Goal: Information Seeking & Learning: Learn about a topic

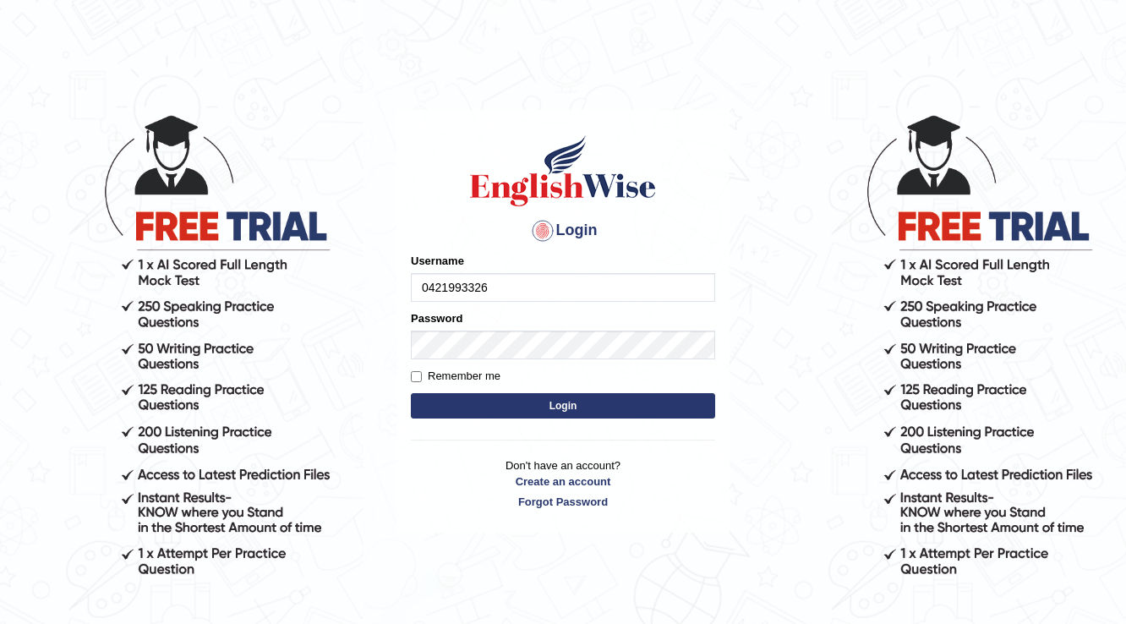
type input "0421993326"
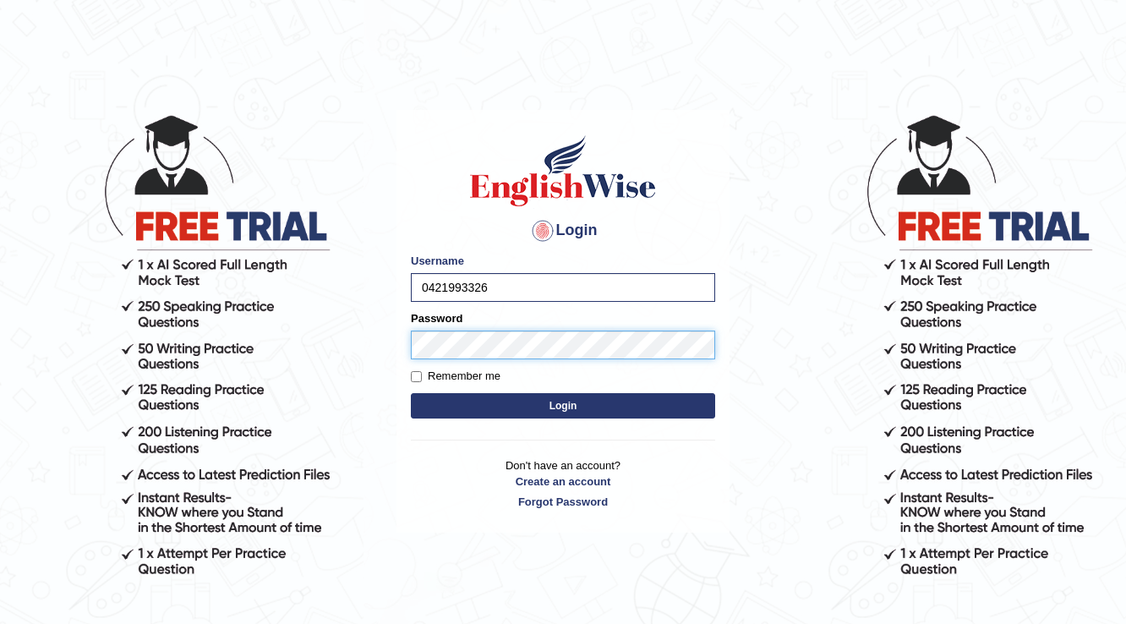
click at [411, 393] on button "Login" at bounding box center [563, 405] width 304 height 25
click at [648, 412] on button "Login" at bounding box center [563, 405] width 304 height 25
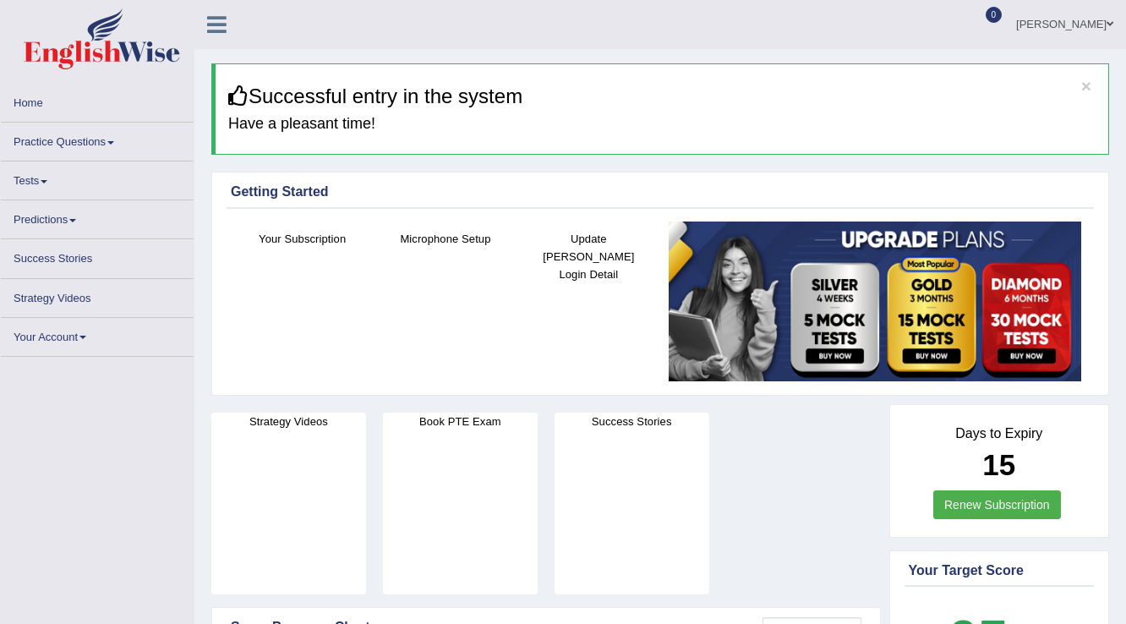
click at [67, 142] on link "Practice Questions" at bounding box center [97, 139] width 193 height 33
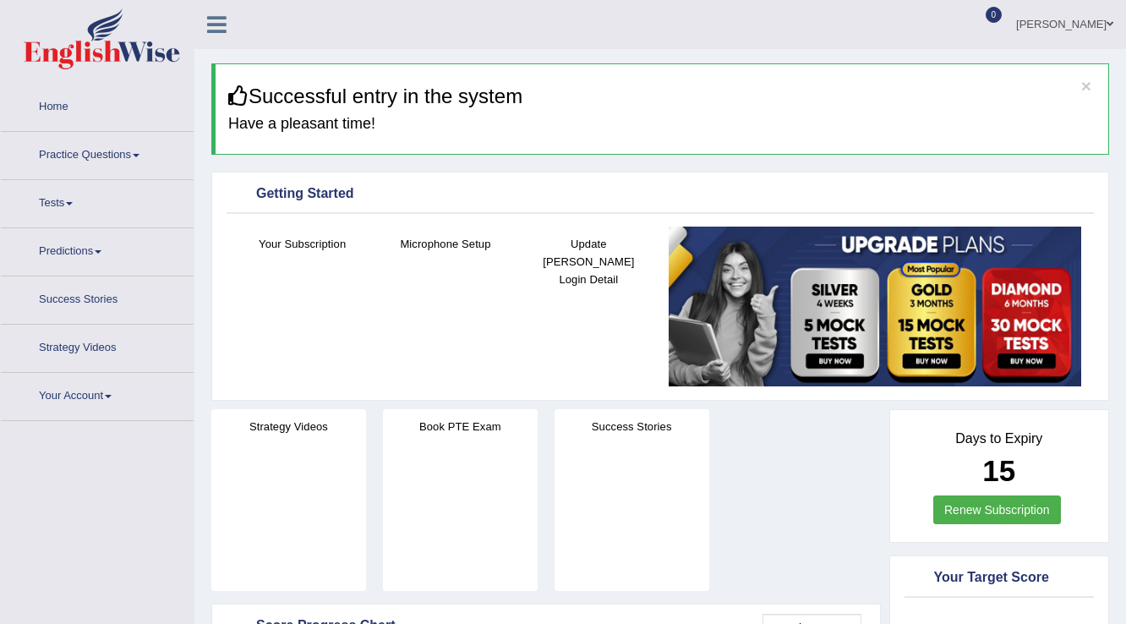
click at [91, 148] on link "Practice Questions" at bounding box center [97, 153] width 193 height 42
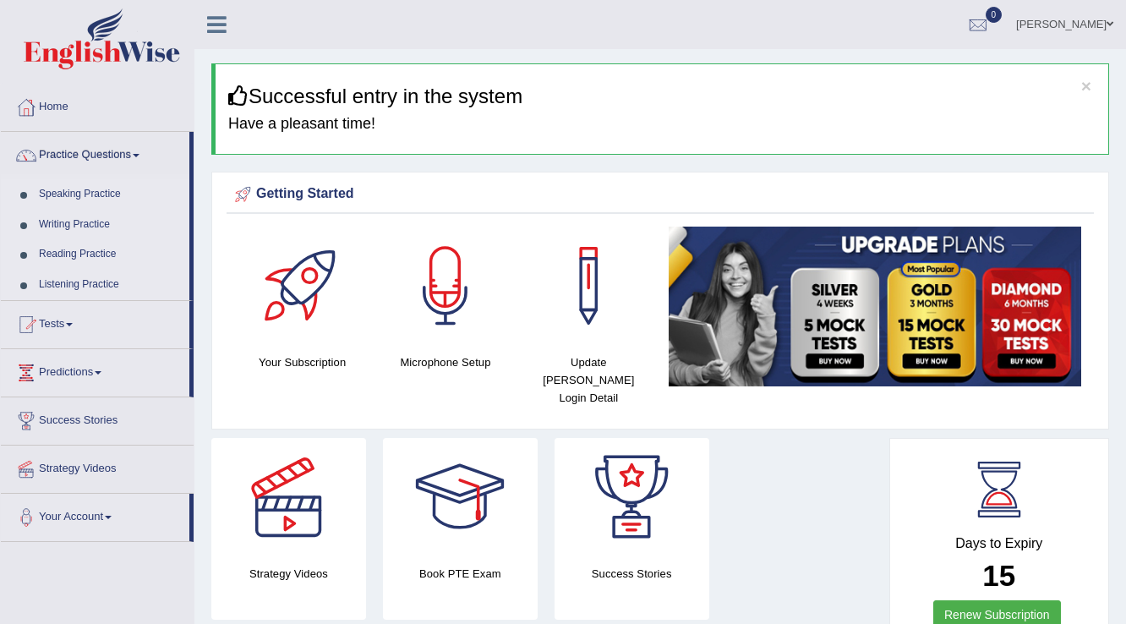
click at [124, 161] on link "Practice Questions" at bounding box center [95, 153] width 189 height 42
click at [122, 156] on link "Practice Questions" at bounding box center [95, 153] width 189 height 42
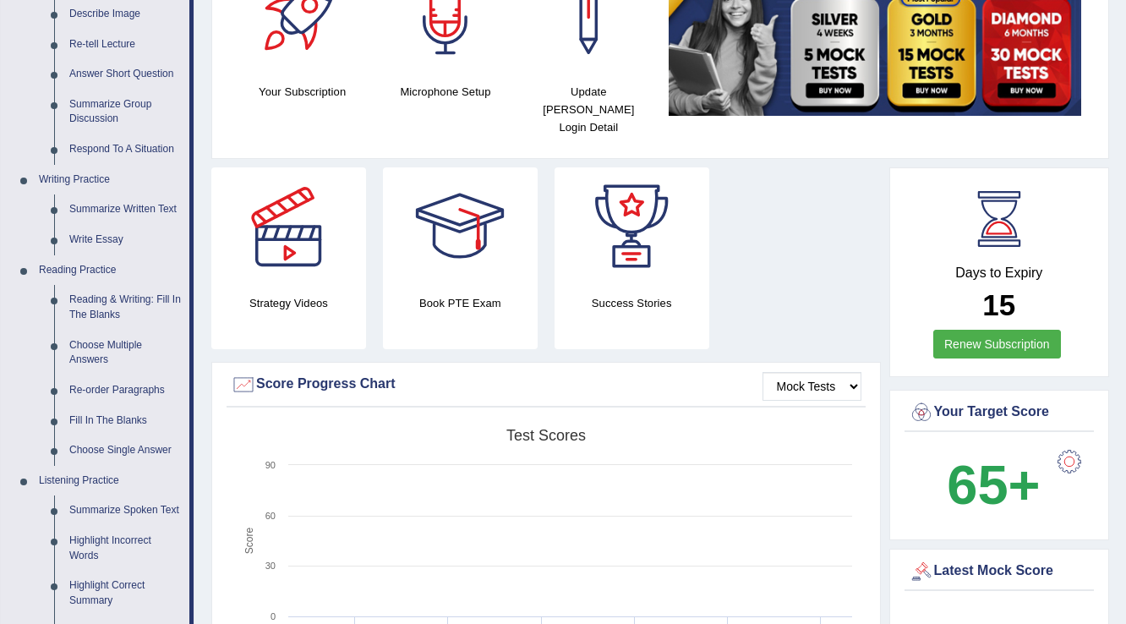
scroll to position [203, 0]
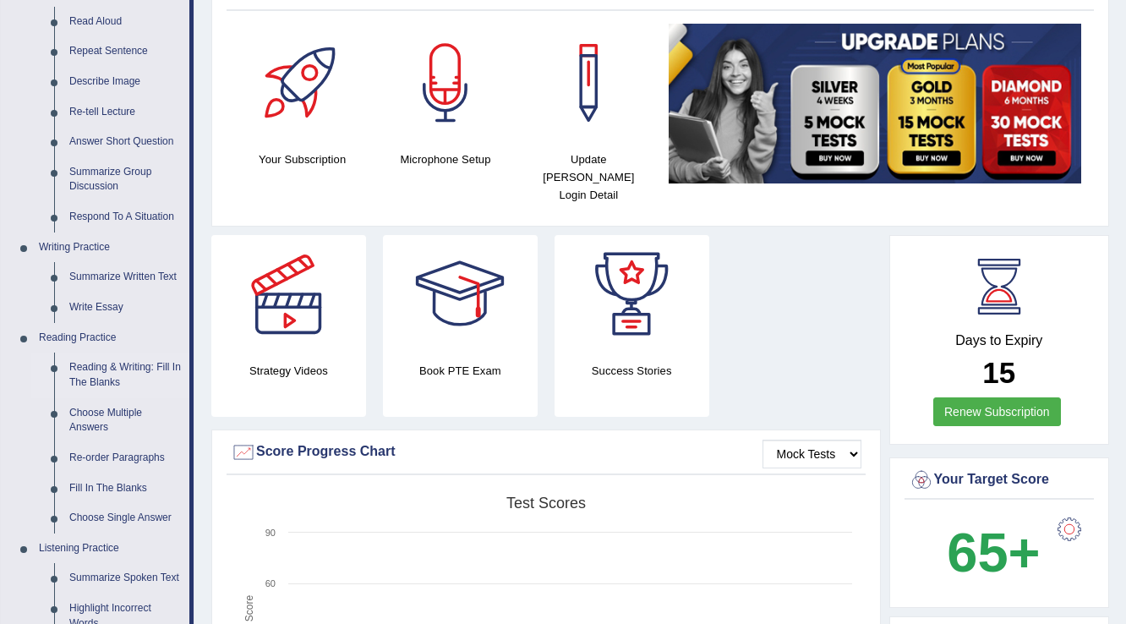
click at [108, 369] on link "Reading & Writing: Fill In The Blanks" at bounding box center [126, 375] width 128 height 45
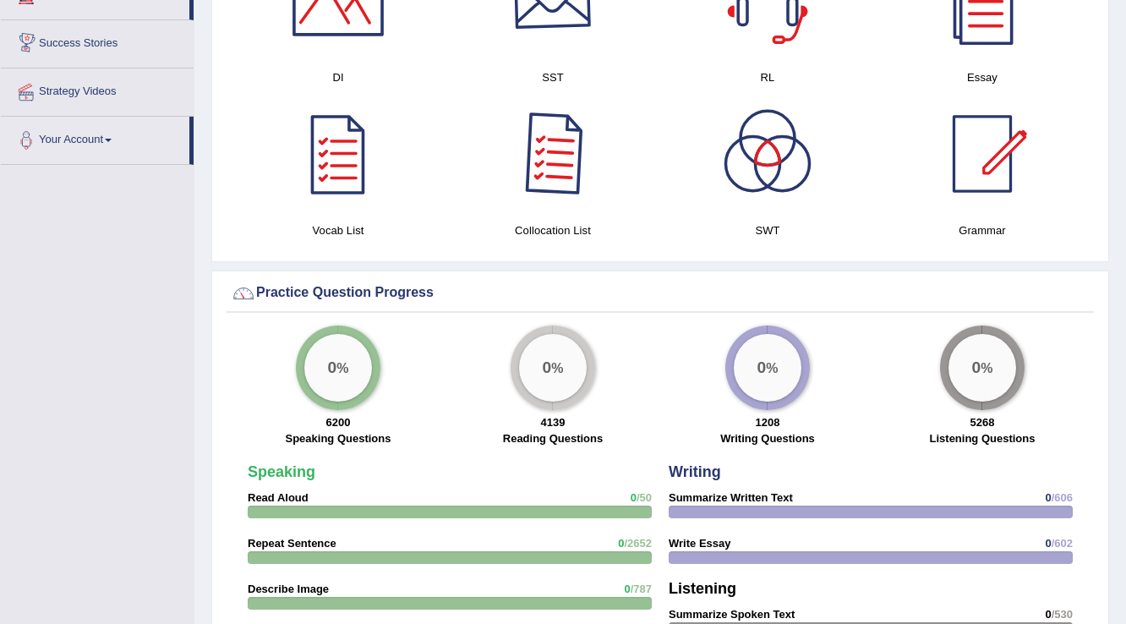
scroll to position [971, 0]
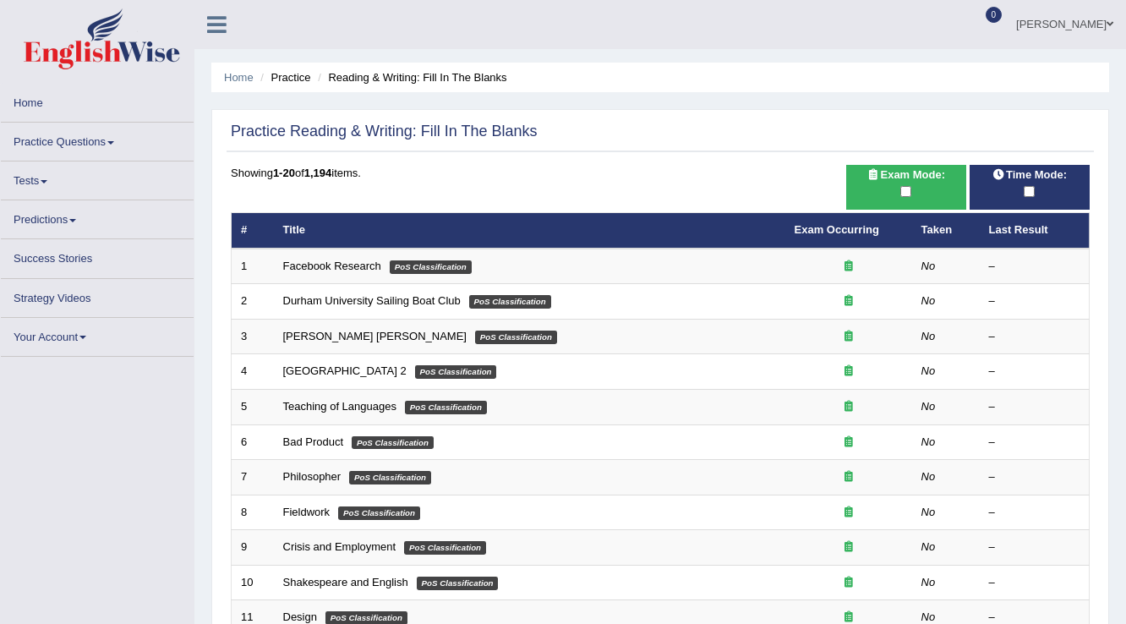
click at [344, 271] on link "Facebook Research" at bounding box center [332, 266] width 98 height 13
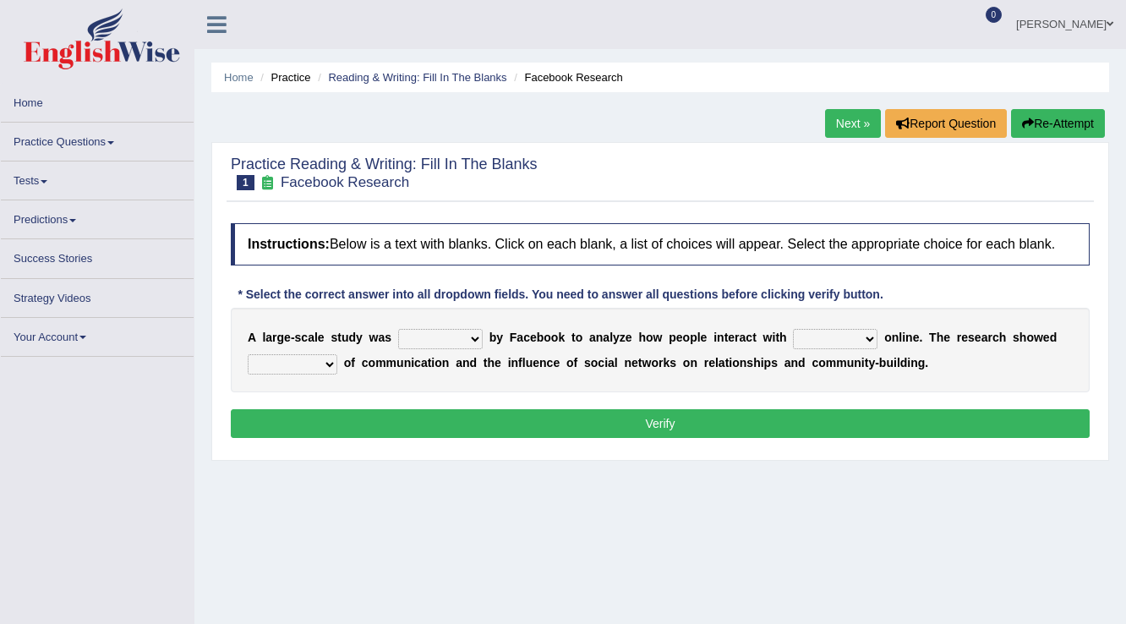
click at [465, 339] on select "surveyed had asked made" at bounding box center [440, 339] width 85 height 20
select select "made"
click at [398, 329] on select "surveyed had asked made" at bounding box center [440, 339] width 85 height 20
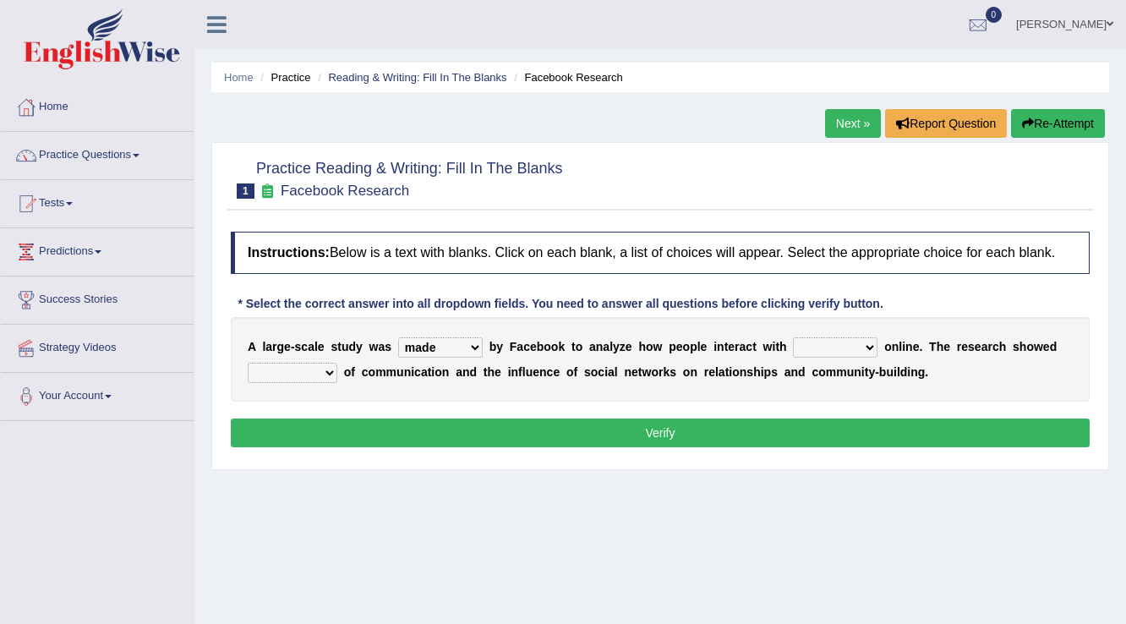
click at [826, 342] on select "together all each other another" at bounding box center [835, 347] width 85 height 20
select select "each other"
click at [793, 337] on select "together all each other another" at bounding box center [835, 347] width 85 height 20
click at [328, 373] on select "advantages standards fellowships patterns" at bounding box center [293, 373] width 90 height 20
select select "patterns"
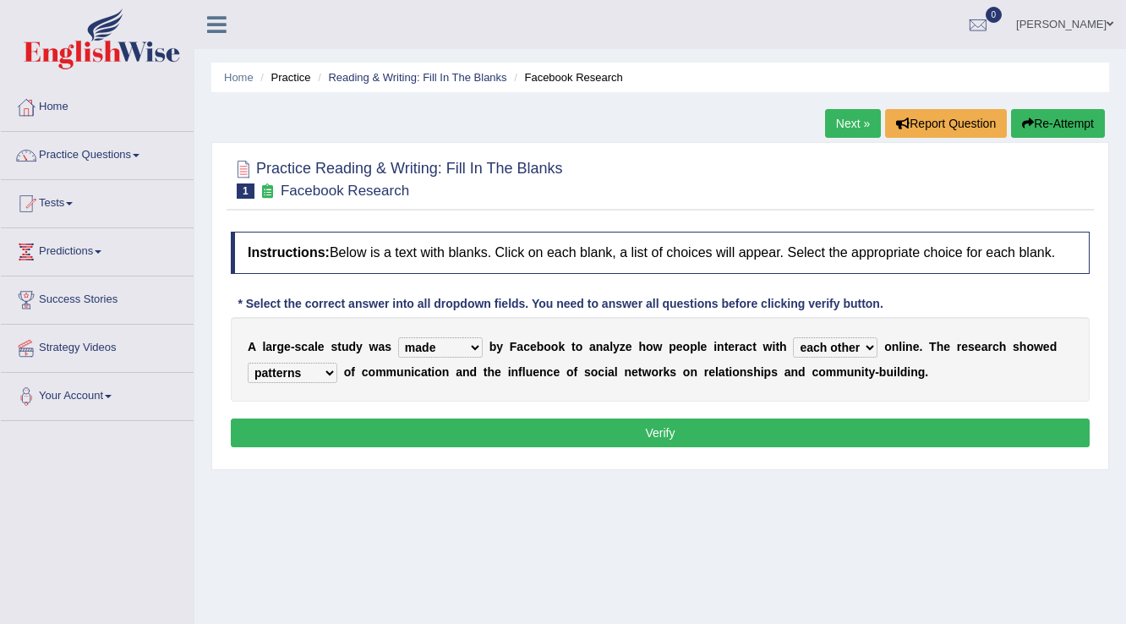
click at [248, 363] on select "advantages standards fellowships patterns" at bounding box center [293, 373] width 90 height 20
click at [795, 422] on button "Verify" at bounding box center [660, 432] width 859 height 29
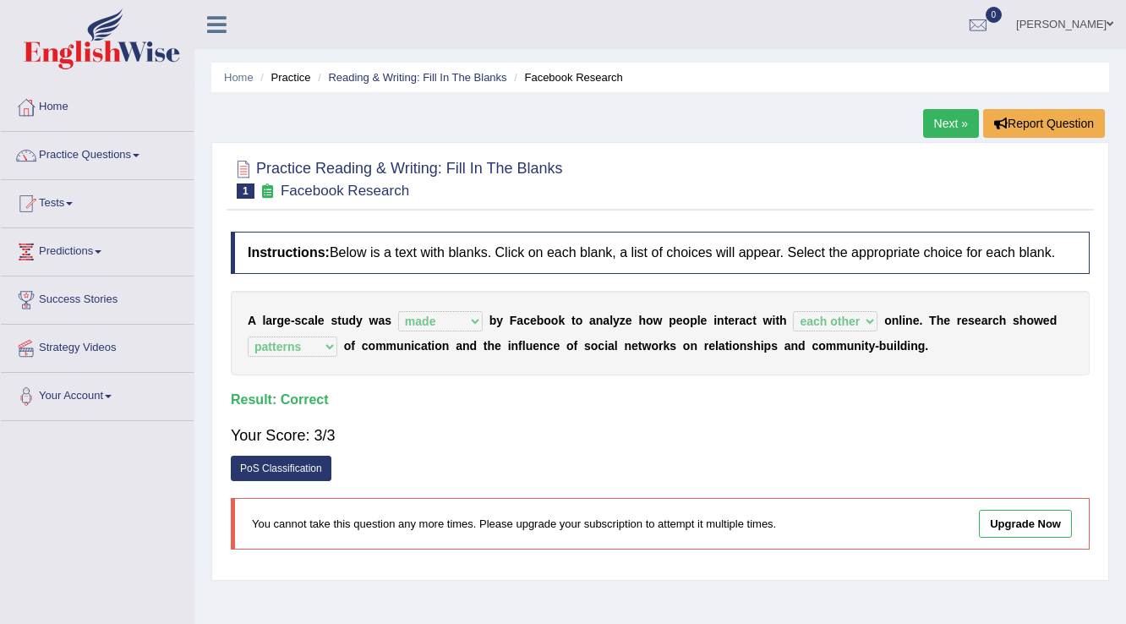
click at [962, 126] on link "Next »" at bounding box center [951, 123] width 56 height 29
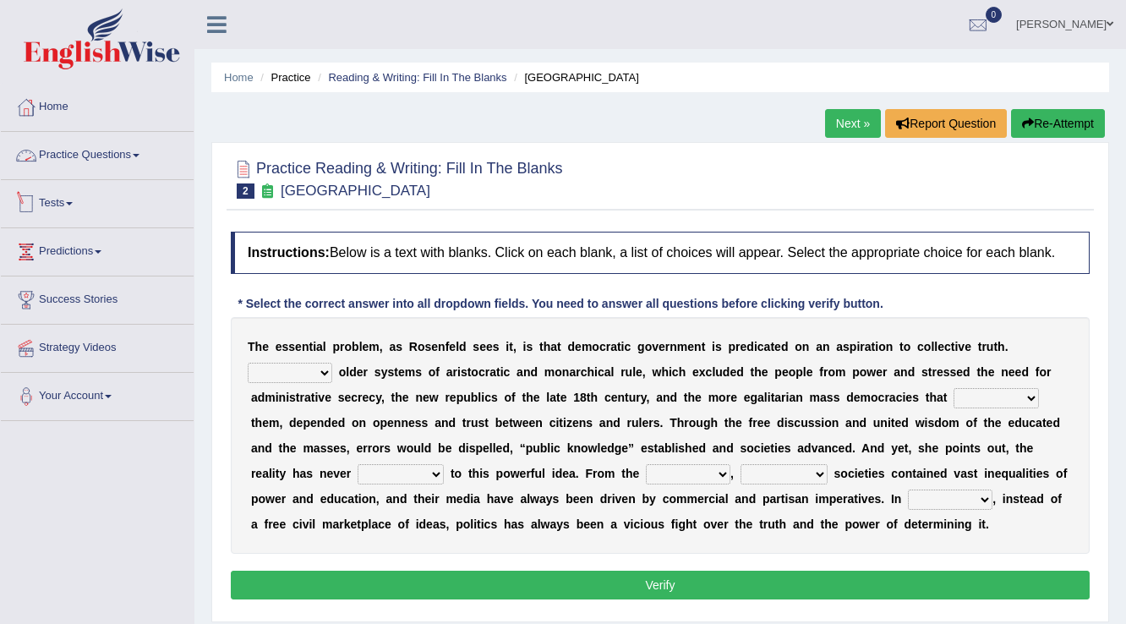
click at [51, 153] on link "Practice Questions" at bounding box center [97, 153] width 193 height 42
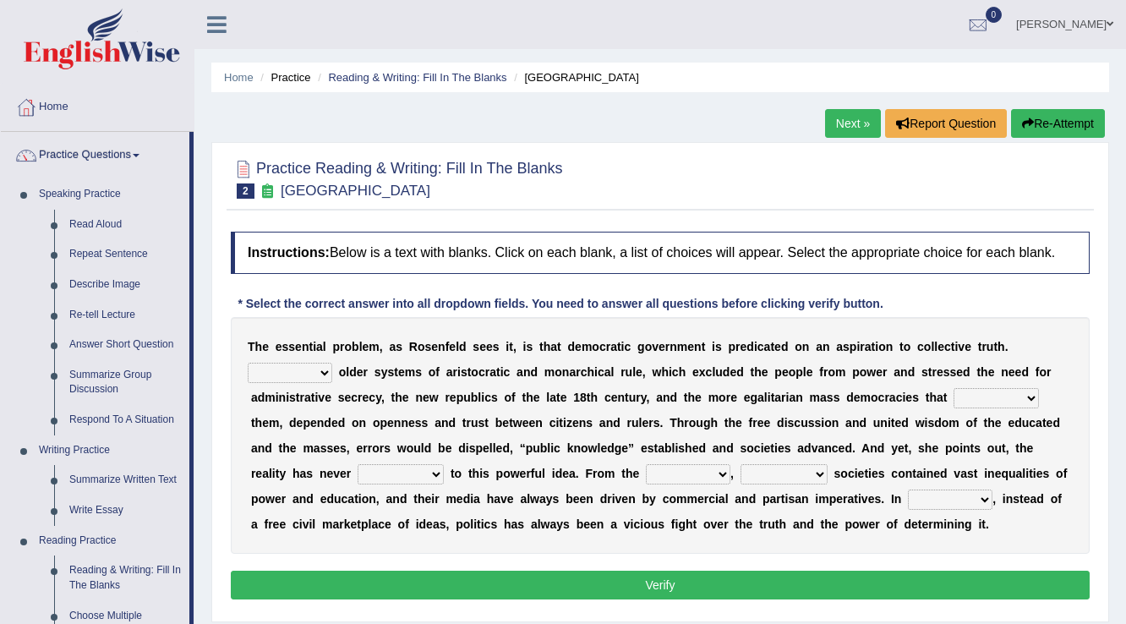
click at [789, 145] on div "Practice Reading & Writing: Fill In The Blanks 2 New Republic Instructions: Bel…" at bounding box center [660, 382] width 898 height 480
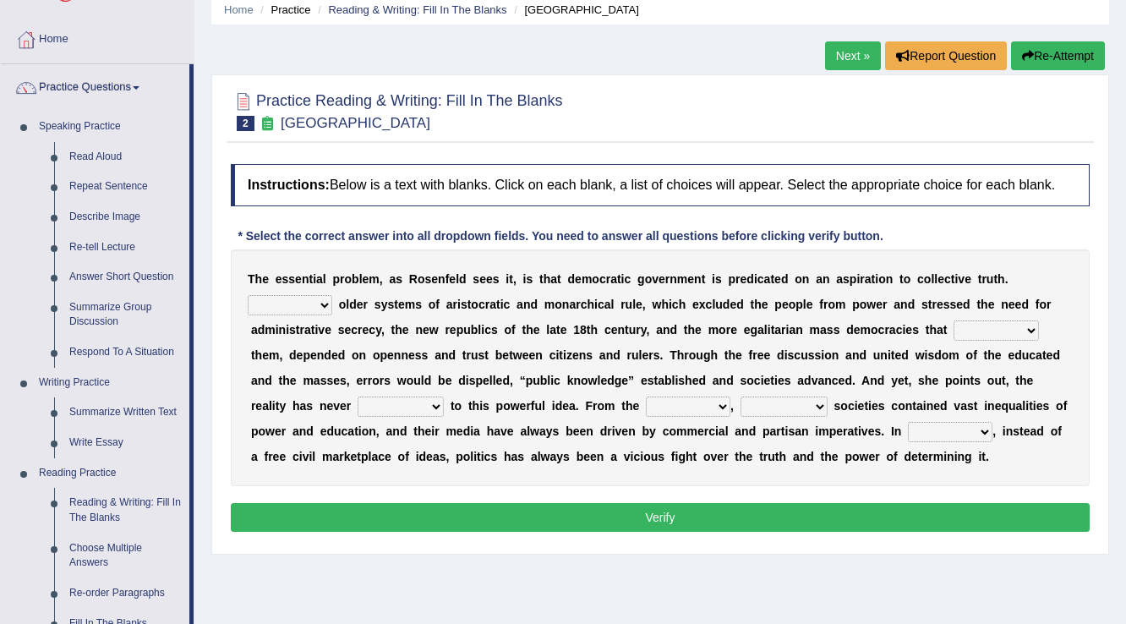
click at [325, 306] on select "Like Unlike Likely Safely" at bounding box center [290, 305] width 85 height 20
select select "Unlike"
click at [248, 295] on select "Like Unlike Likely Safely" at bounding box center [290, 305] width 85 height 20
click at [1030, 331] on select "readed grated succeeded printed" at bounding box center [996, 330] width 85 height 20
select select "succeeded"
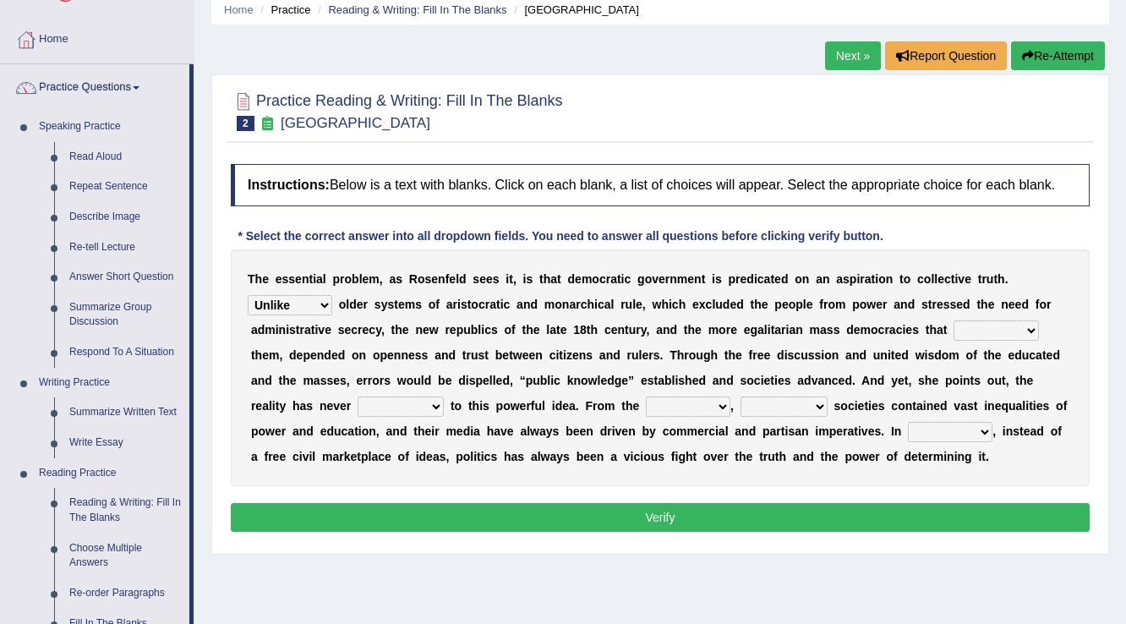
click at [954, 320] on select "readed grated succeeded printed" at bounding box center [996, 330] width 85 height 20
click at [438, 406] on select "saved up stood up brought up lived up" at bounding box center [401, 406] width 86 height 20
select select "brought up"
click at [358, 396] on select "saved up stood up brought up lived up" at bounding box center [401, 406] width 86 height 20
click at [720, 402] on select "outset ranged stood caught" at bounding box center [688, 406] width 85 height 20
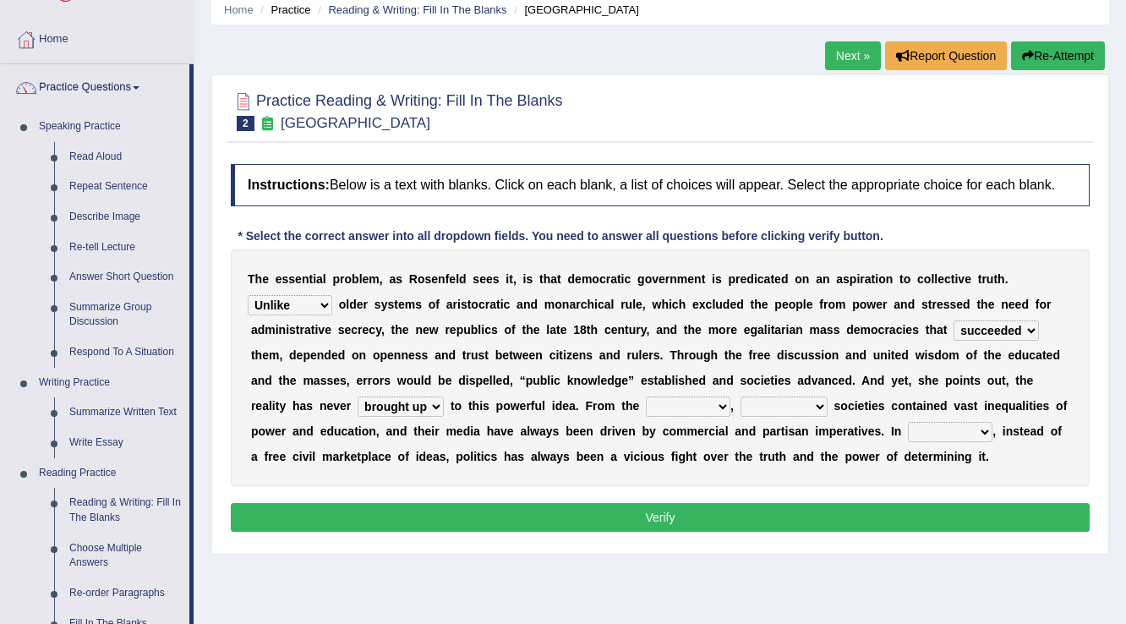
select select "ranged"
click at [646, 396] on select "outset ranged stood caught" at bounding box center [688, 406] width 85 height 20
click at [819, 405] on select "freedom democratic media stilled" at bounding box center [784, 406] width 87 height 20
click at [721, 402] on select "outset ranged stood caught" at bounding box center [688, 406] width 85 height 20
click at [646, 396] on select "outset ranged stood caught" at bounding box center [688, 406] width 85 height 20
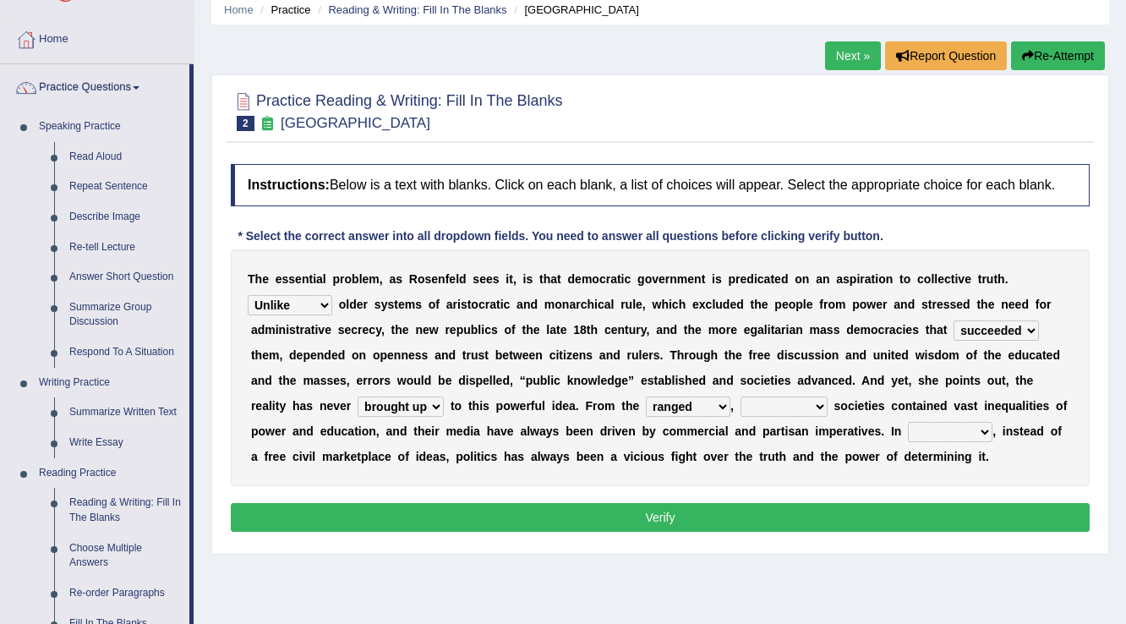
click at [822, 404] on select "freedom democratic media stilled" at bounding box center [784, 406] width 87 height 20
select select "democratic"
click at [741, 396] on select "freedom democratic media stilled" at bounding box center [784, 406] width 87 height 20
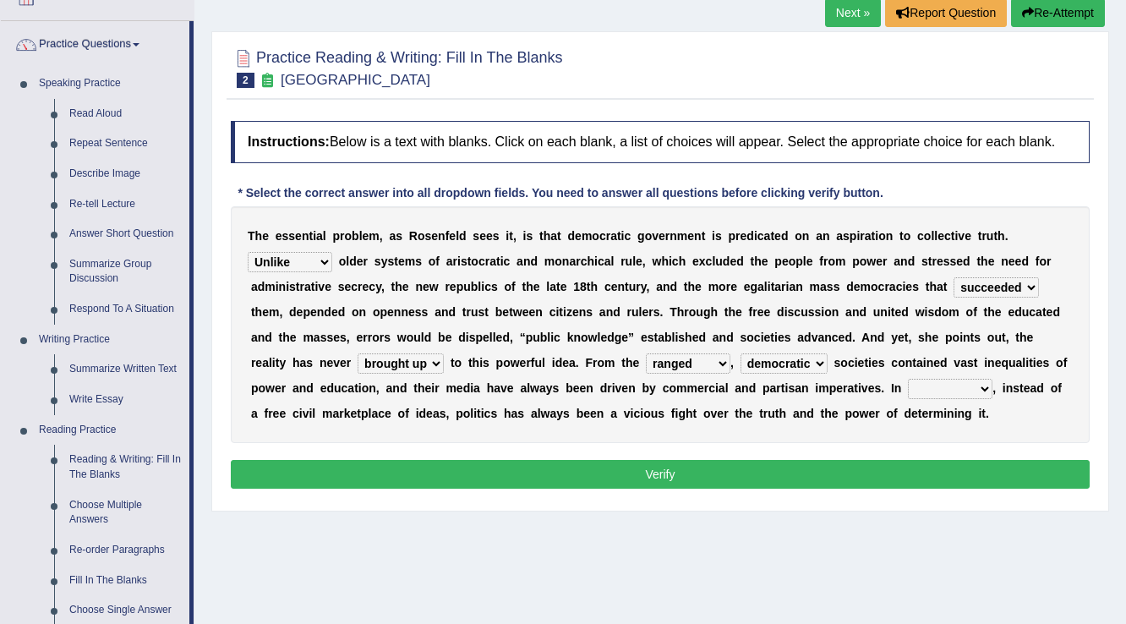
scroll to position [135, 0]
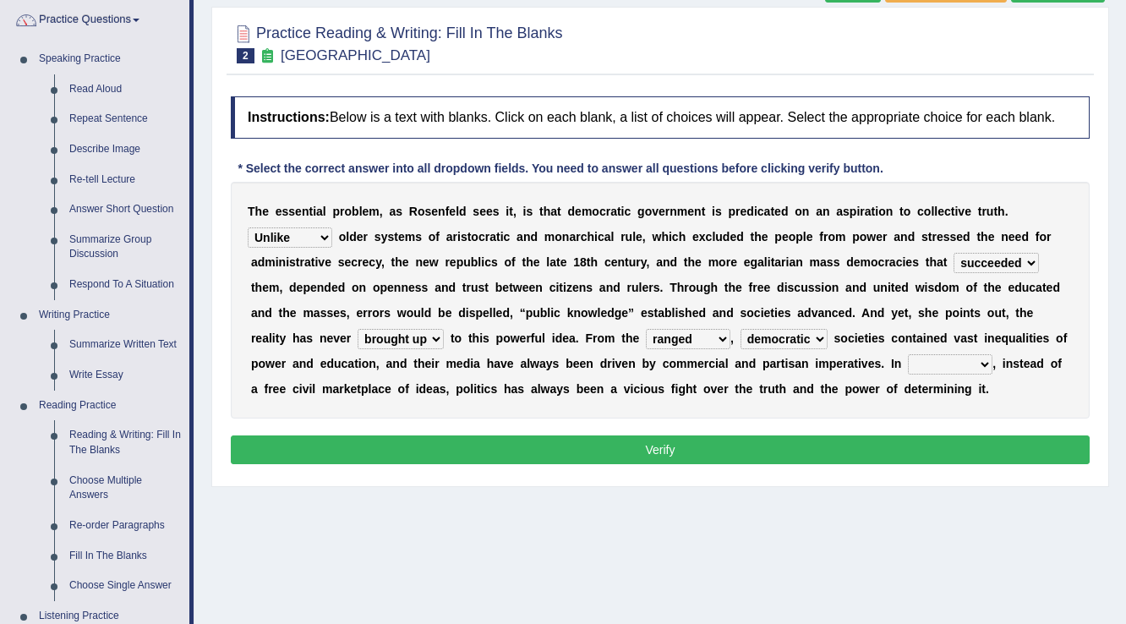
click at [984, 364] on select "power practice ideas fought" at bounding box center [950, 364] width 85 height 20
click at [982, 365] on select "power practice ideas fought" at bounding box center [950, 364] width 85 height 20
click at [793, 403] on div "T h e e s s e n t i a l p r o b l e m , a s R o s e n f e l d s e e s i t , i s…" at bounding box center [660, 300] width 859 height 237
click at [987, 363] on select "power practice ideas fought" at bounding box center [950, 364] width 85 height 20
select select "practice"
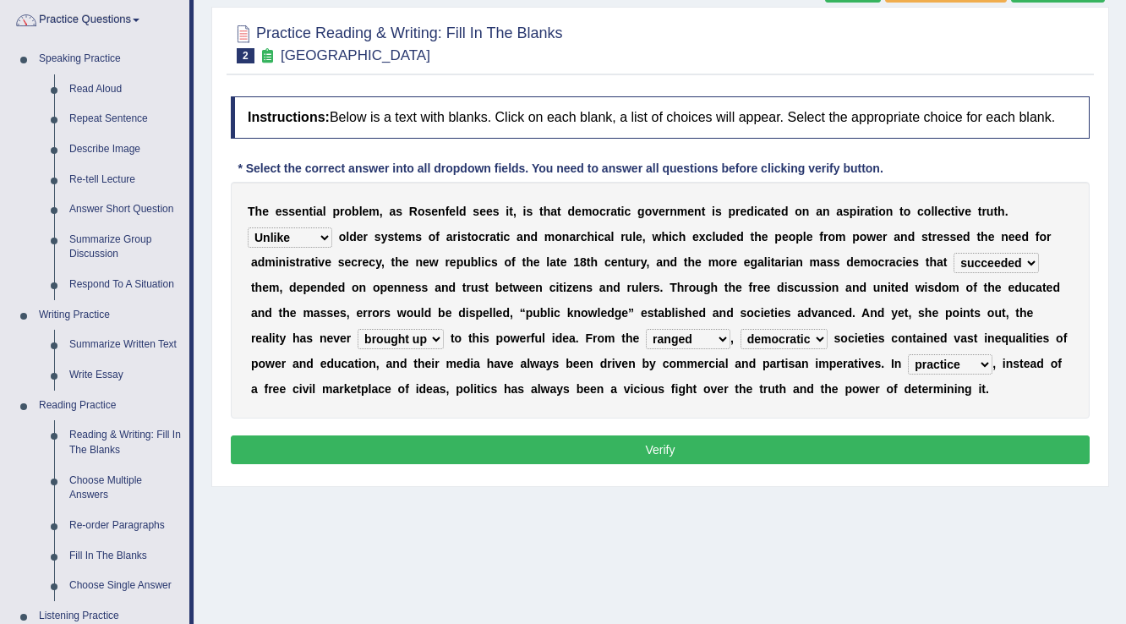
click at [908, 354] on select "power practice ideas fought" at bounding box center [950, 364] width 85 height 20
click at [1031, 262] on select "readed grated succeeded printed" at bounding box center [996, 263] width 85 height 20
click at [666, 447] on button "Verify" at bounding box center [660, 449] width 859 height 29
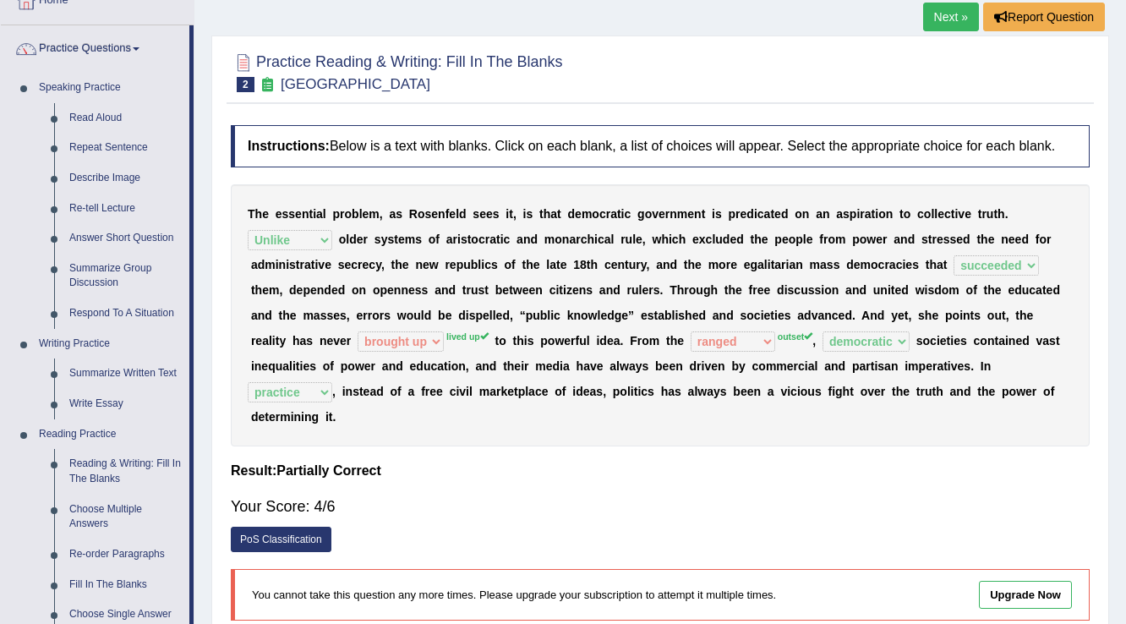
scroll to position [0, 0]
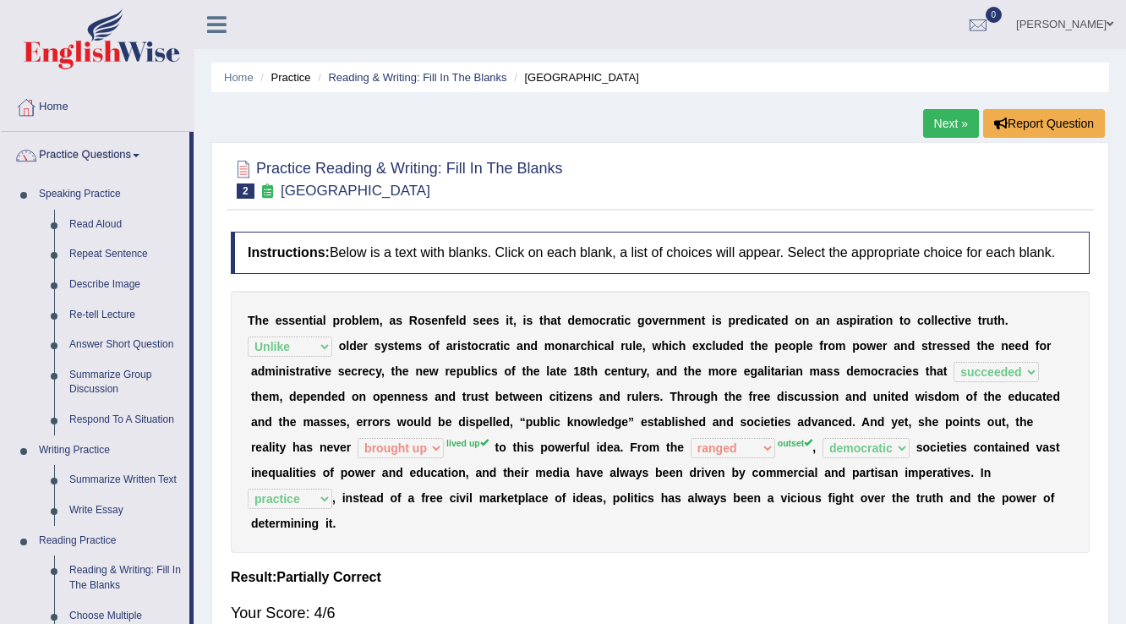
click at [957, 119] on link "Next »" at bounding box center [951, 123] width 56 height 29
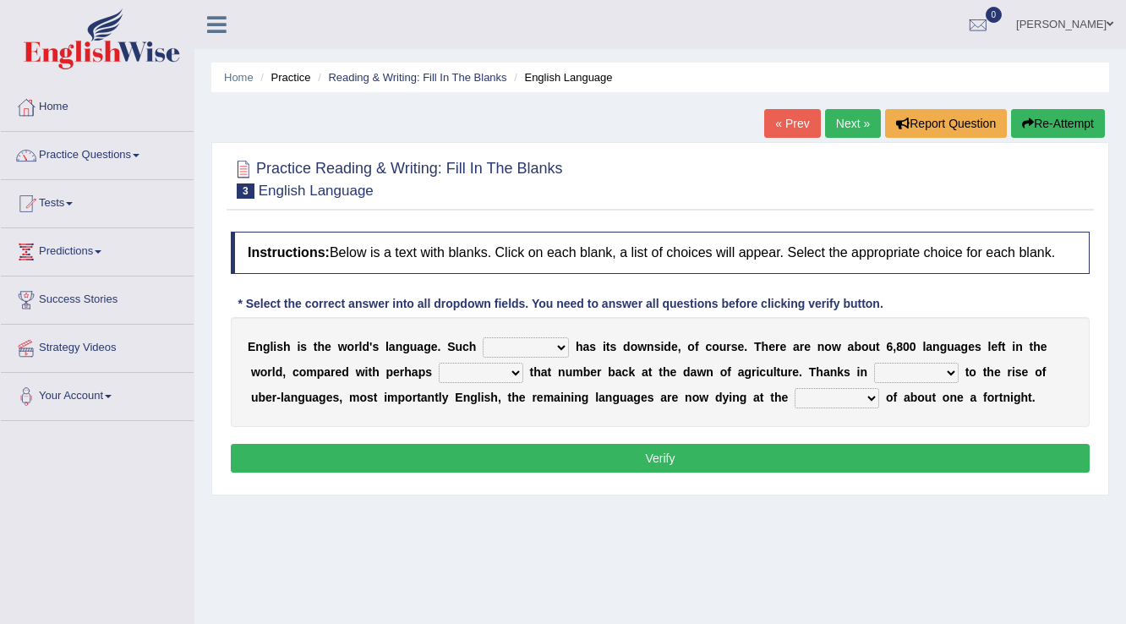
click at [83, 159] on link "Practice Questions" at bounding box center [97, 153] width 193 height 42
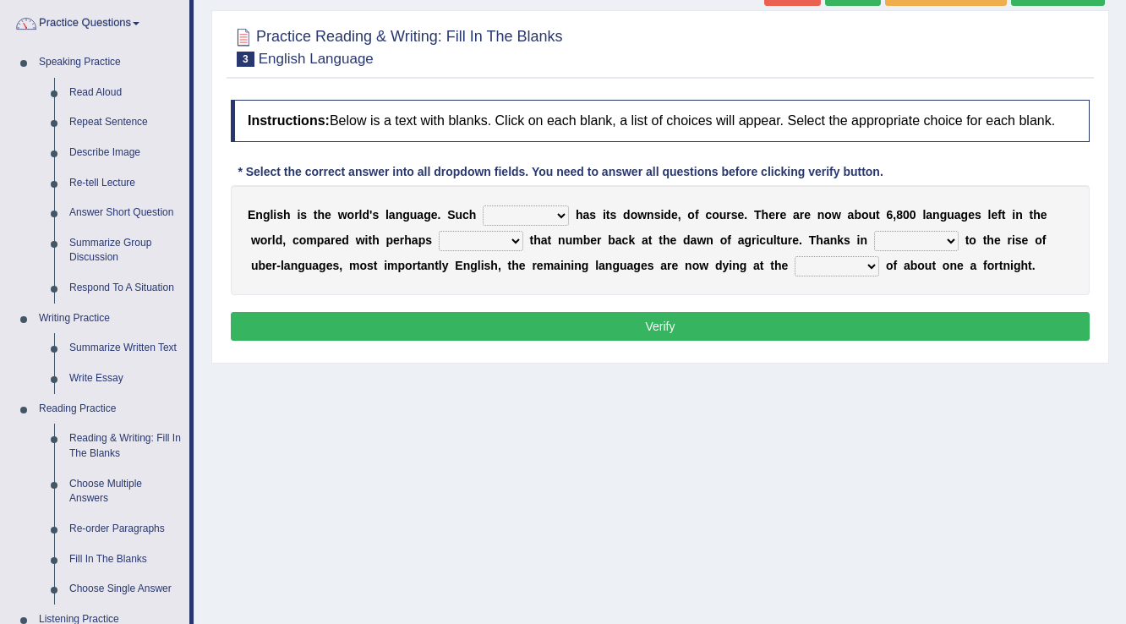
scroll to position [68, 0]
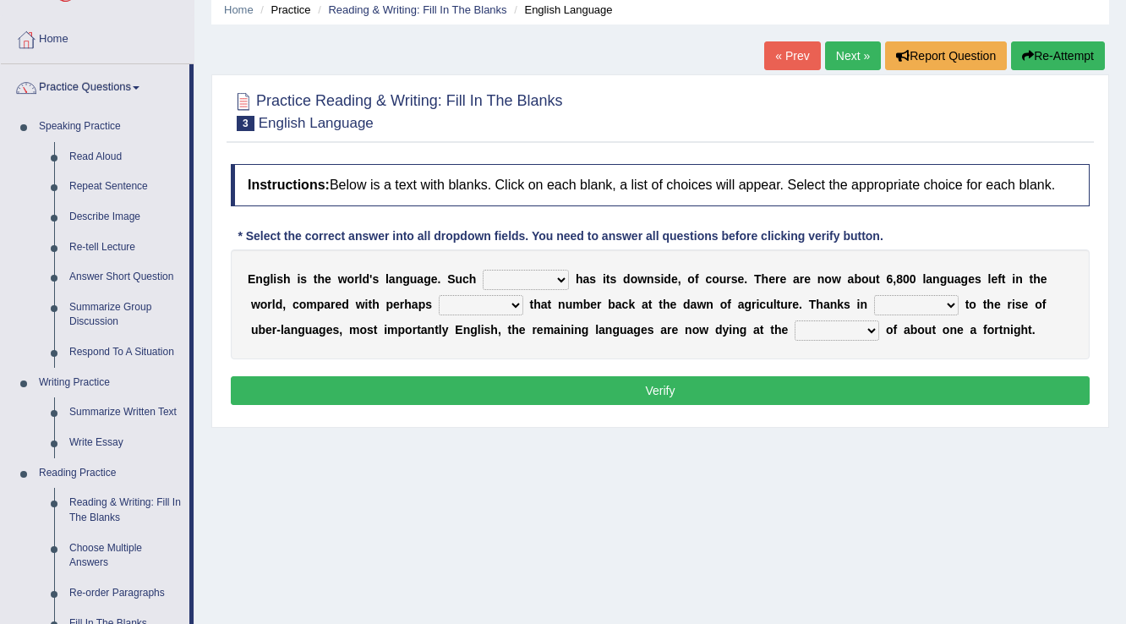
click at [845, 490] on div "Home Practice Reading & Writing: Fill In The Blanks English Language « Prev Nex…" at bounding box center [660, 354] width 932 height 845
click at [535, 282] on select "power idea subject dominance" at bounding box center [526, 280] width 86 height 20
click at [535, 283] on select "power idea subject dominance" at bounding box center [526, 280] width 86 height 20
click at [558, 276] on select "power idea subject dominance" at bounding box center [526, 280] width 86 height 20
select select "dominance"
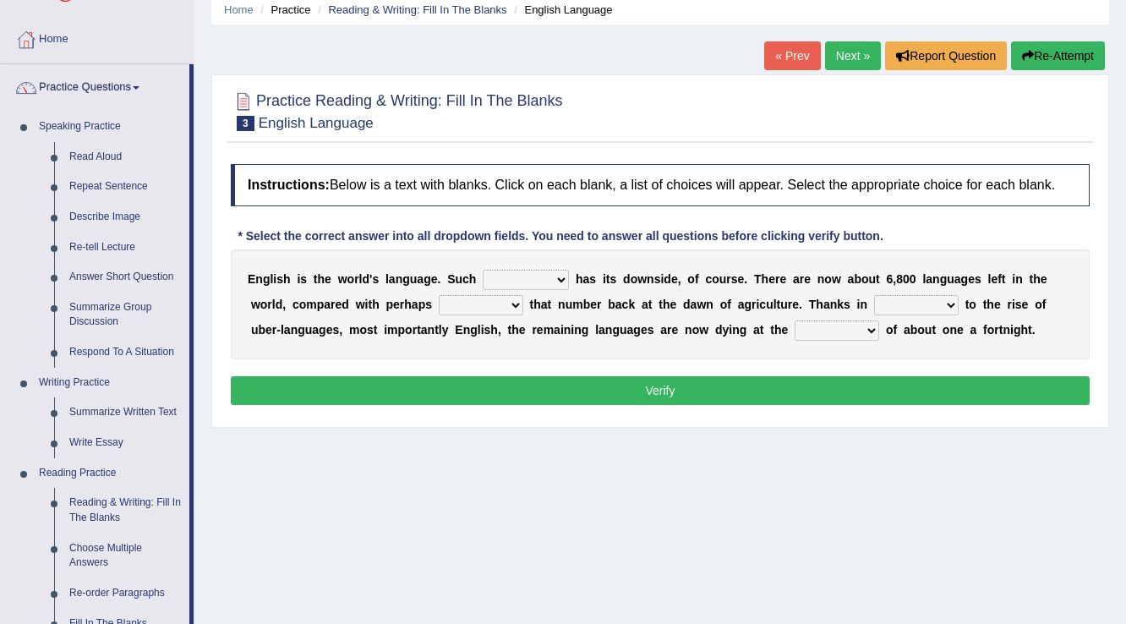
click at [483, 270] on select "power idea subject dominance" at bounding box center [526, 280] width 86 height 20
click at [562, 279] on select "power idea subject dominance" at bounding box center [526, 280] width 86 height 20
click at [450, 303] on select "rise twice firstly never" at bounding box center [481, 305] width 85 height 20
select select "twice"
click at [439, 295] on select "rise twice firstly never" at bounding box center [481, 305] width 85 height 20
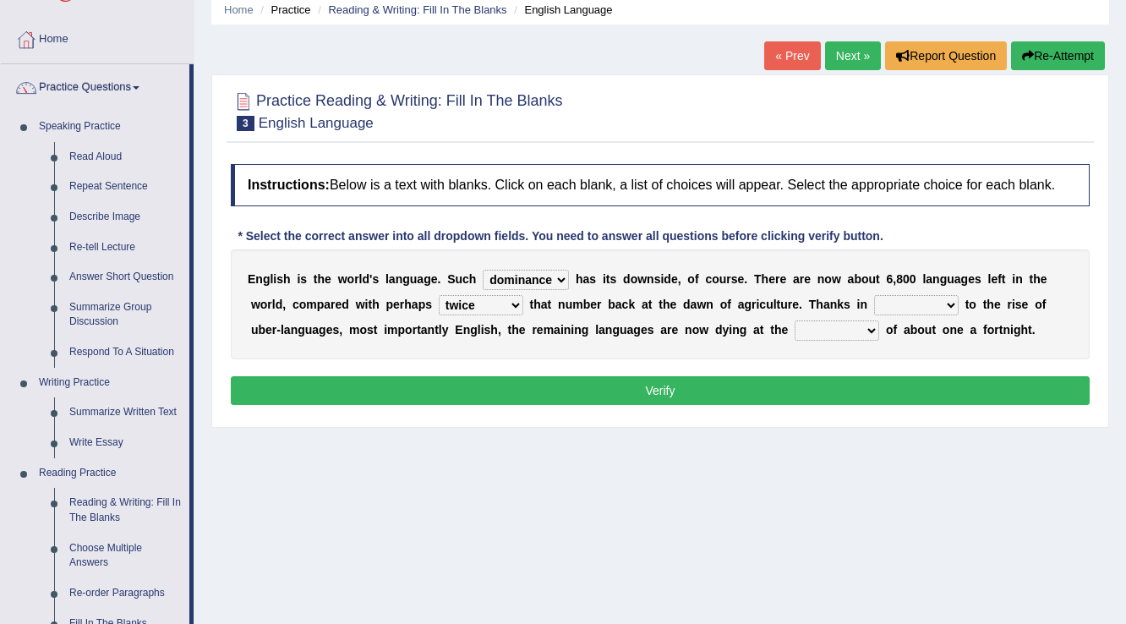
click at [952, 302] on select "rare start part bother" at bounding box center [916, 305] width 85 height 20
select select "part"
click at [874, 295] on select "rare start part bother" at bounding box center [916, 305] width 85 height 20
click at [869, 326] on select "state rate wait great" at bounding box center [837, 330] width 85 height 20
select select "rate"
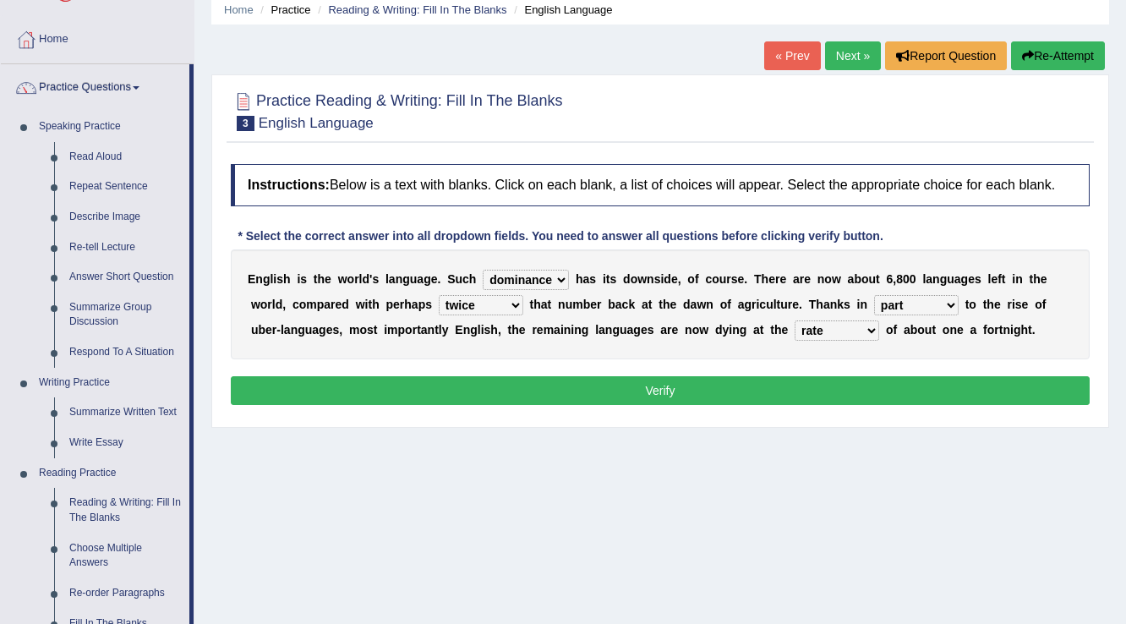
click at [795, 320] on select "state rate wait great" at bounding box center [837, 330] width 85 height 20
click at [664, 385] on button "Verify" at bounding box center [660, 390] width 859 height 29
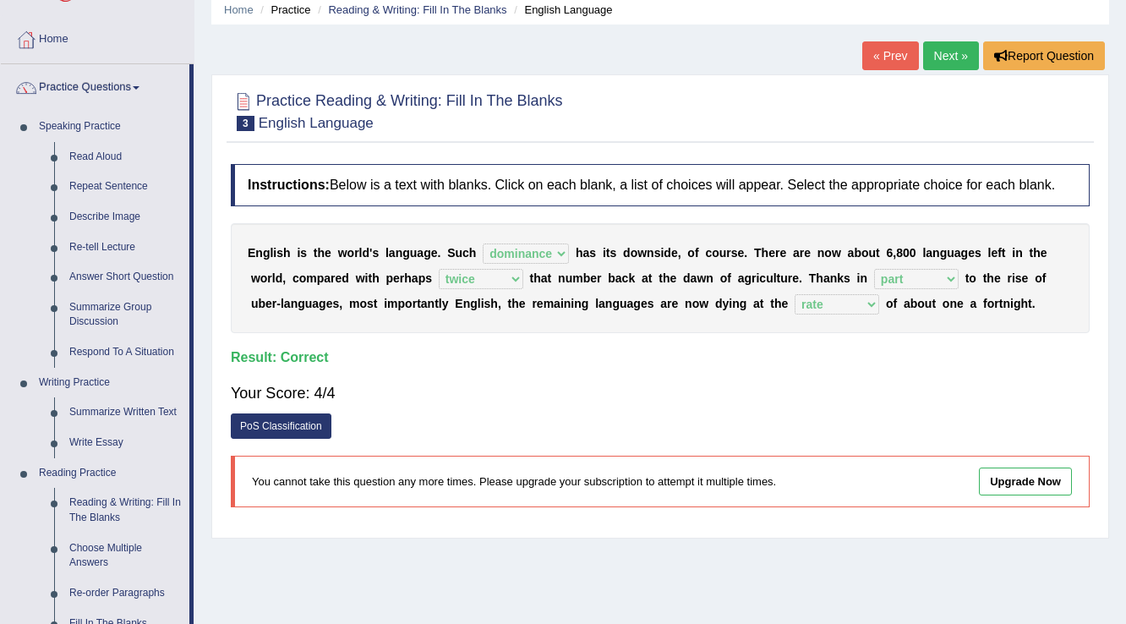
click at [951, 51] on link "Next »" at bounding box center [951, 55] width 56 height 29
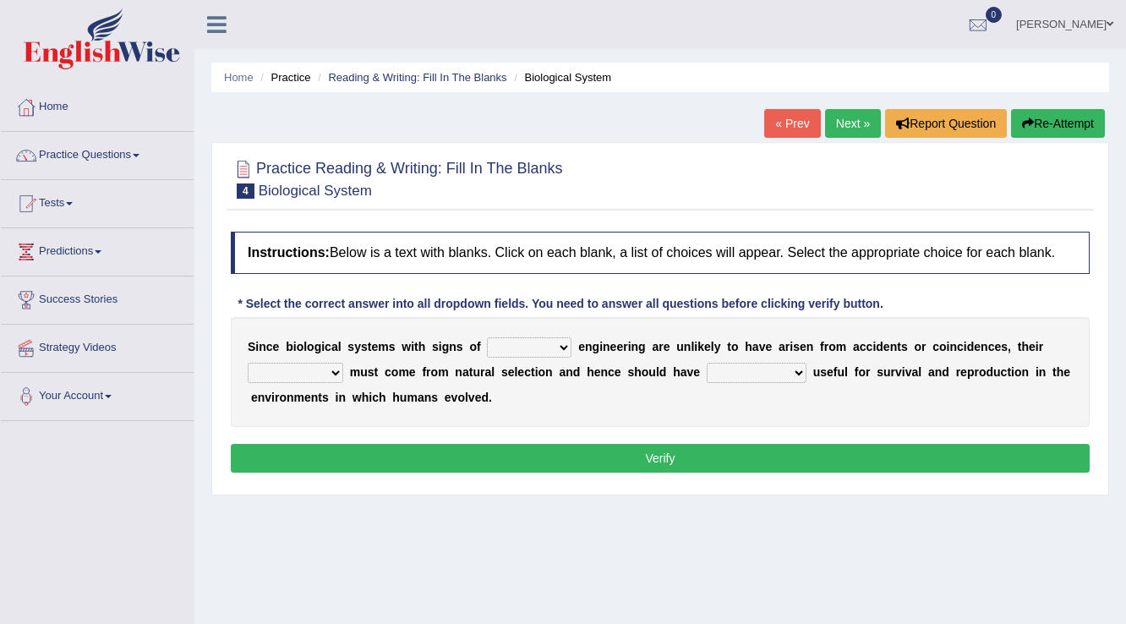
click at [561, 342] on select "system national extra complex" at bounding box center [529, 347] width 85 height 20
select select "complex"
click at [487, 337] on select "system national extra complex" at bounding box center [529, 347] width 85 height 20
click at [331, 369] on select "presence organisation registration structures" at bounding box center [296, 373] width 96 height 20
select select "structures"
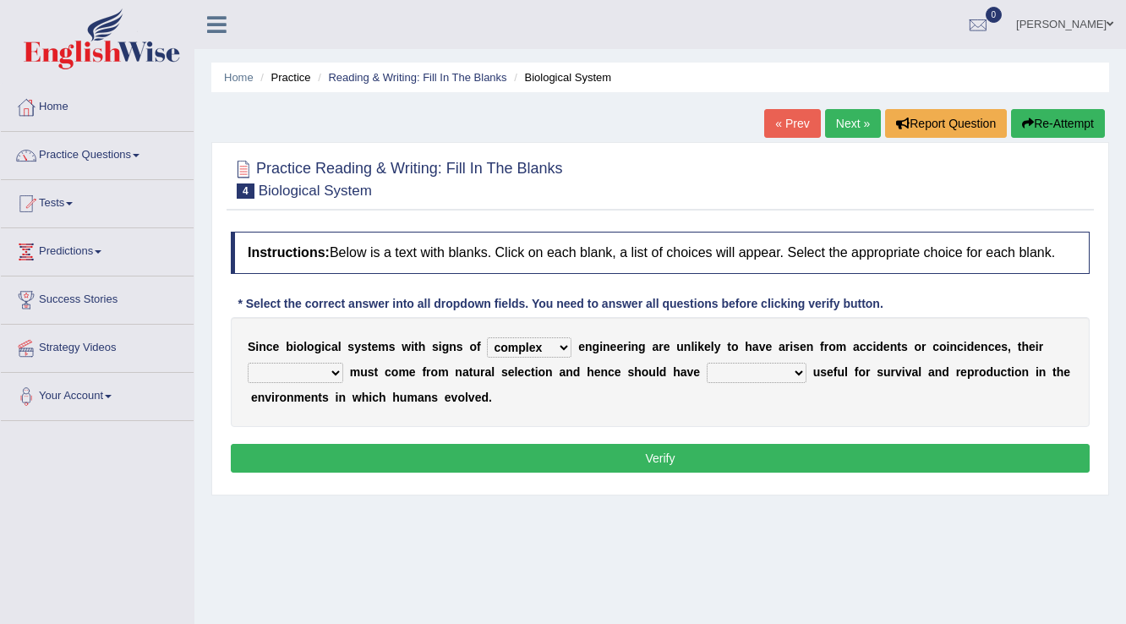
click at [248, 363] on select "presence organisation registration structures" at bounding box center [296, 373] width 96 height 20
click at [795, 367] on select "functions cultures samples introductions" at bounding box center [757, 373] width 100 height 20
select select "functions"
click at [707, 363] on select "functions cultures samples introductions" at bounding box center [757, 373] width 100 height 20
click at [558, 348] on select "system national extra complex" at bounding box center [529, 347] width 85 height 20
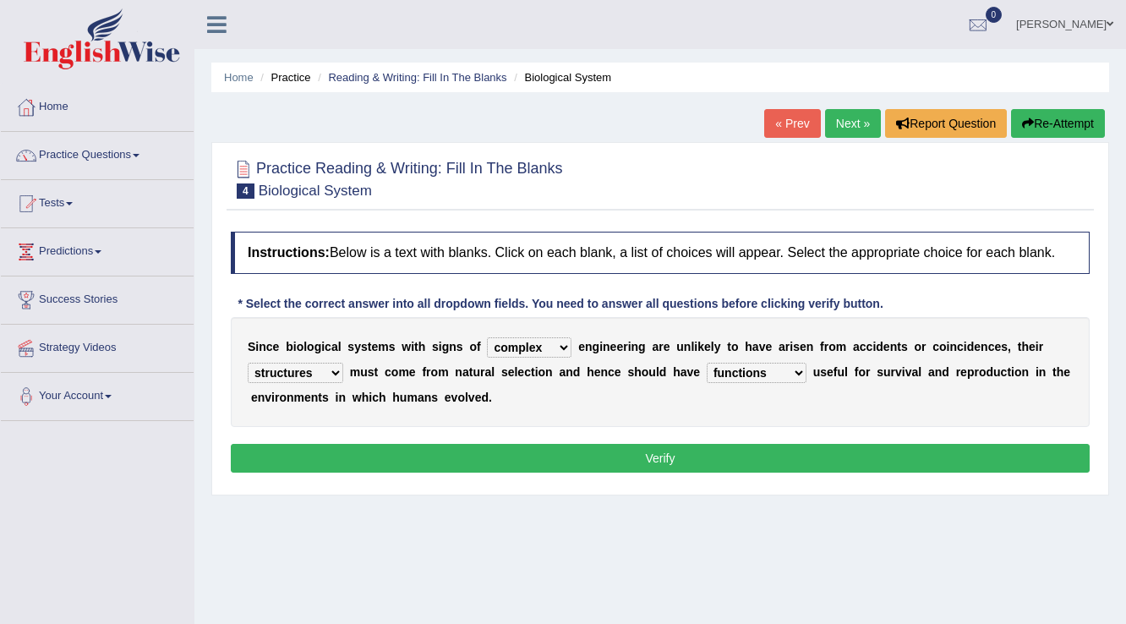
click at [653, 456] on button "Verify" at bounding box center [660, 458] width 859 height 29
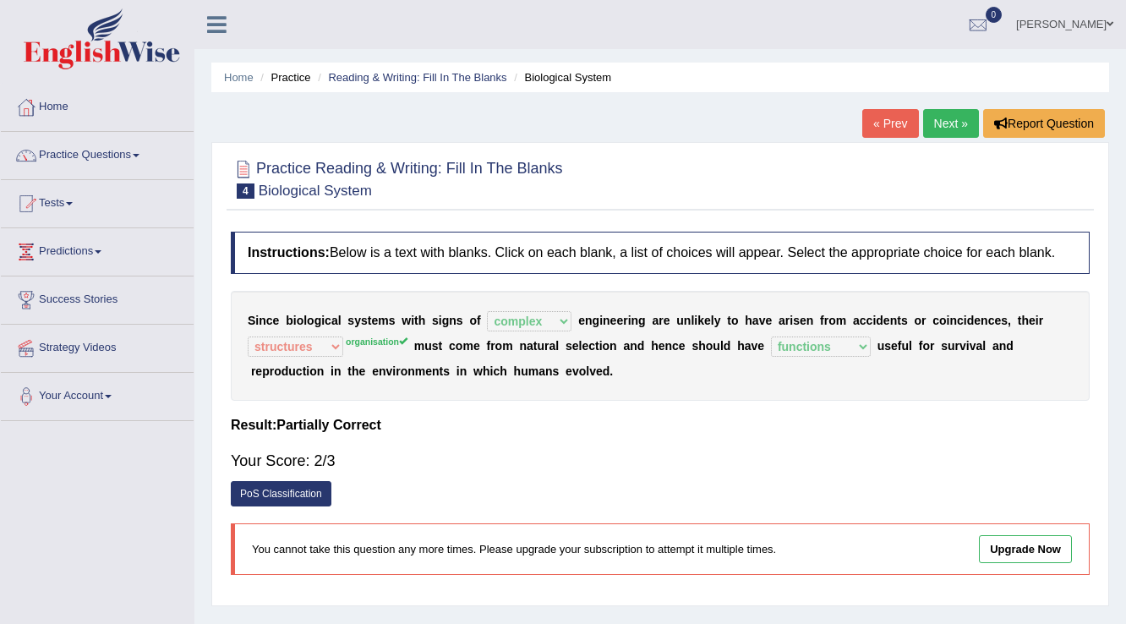
click at [935, 120] on link "Next »" at bounding box center [951, 123] width 56 height 29
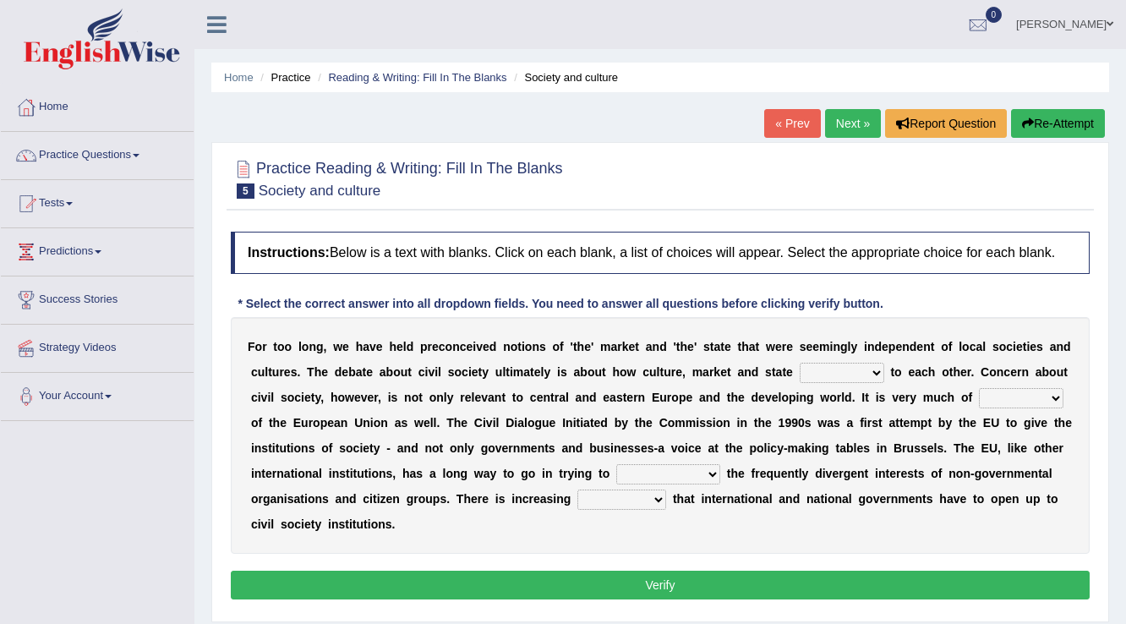
click at [872, 369] on select "stay relate bring telling" at bounding box center [842, 373] width 85 height 20
select select "relate"
click at [800, 363] on select "stay relate bring telling" at bounding box center [842, 373] width 85 height 20
click at [1058, 396] on select "interest brought shown suspect" at bounding box center [1021, 398] width 85 height 20
select select "interest"
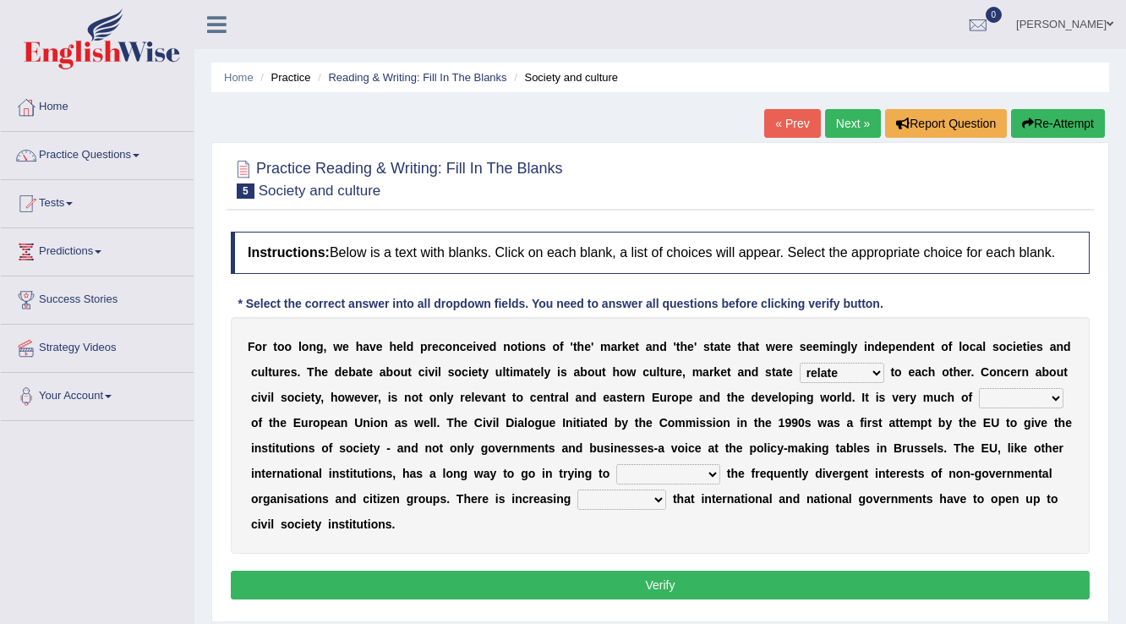
click at [979, 388] on select "interest brought shown suspect" at bounding box center [1021, 398] width 85 height 20
click at [713, 473] on select "indulge express supreme accommodate" at bounding box center [668, 474] width 104 height 20
select select "accommodate"
click at [616, 464] on select "indulge express supreme accommodate" at bounding box center [668, 474] width 104 height 20
click at [656, 496] on select "tolerance expression recognition sample" at bounding box center [621, 499] width 89 height 20
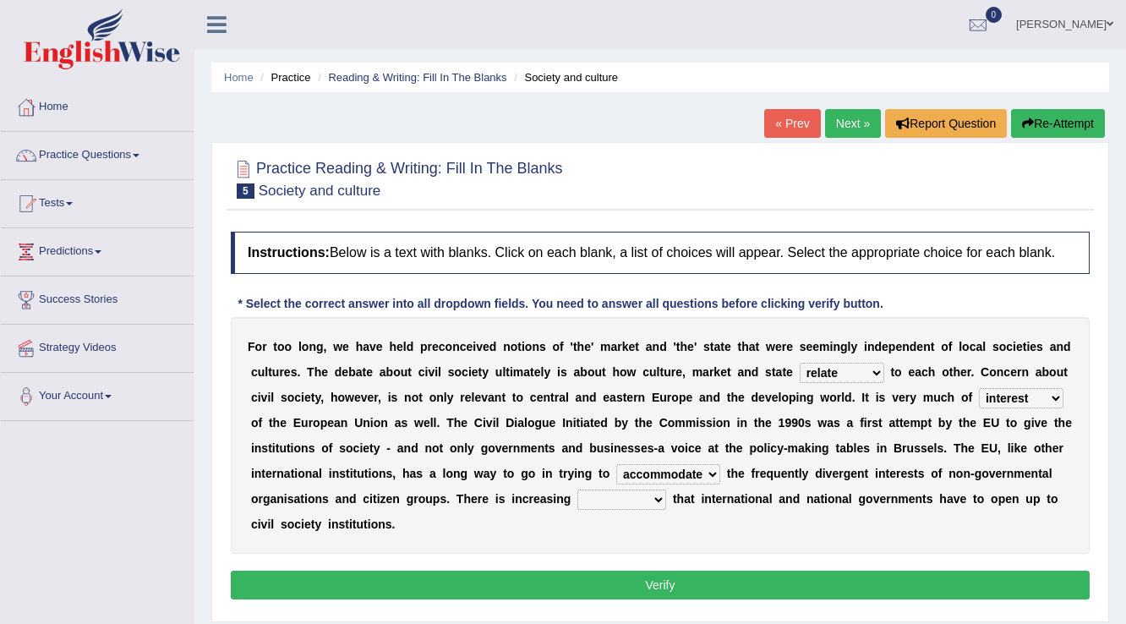
select select "expression"
click at [577, 489] on select "tolerance expression recognition sample" at bounding box center [621, 499] width 89 height 20
click at [663, 582] on button "Verify" at bounding box center [660, 585] width 859 height 29
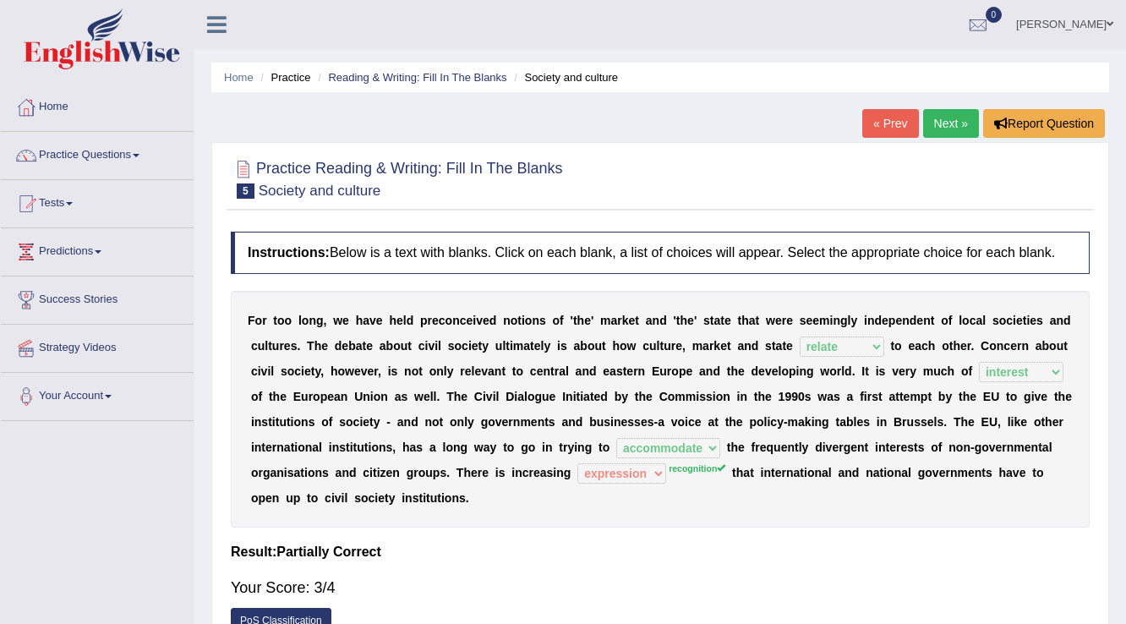
click at [947, 122] on link "Next »" at bounding box center [951, 123] width 56 height 29
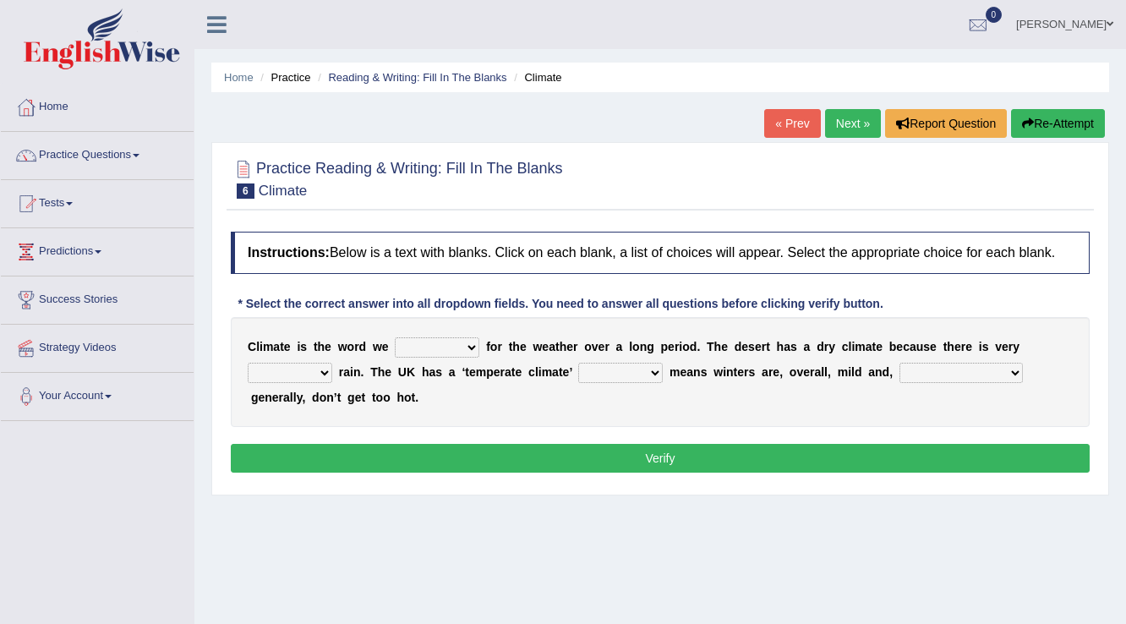
click at [473, 347] on select "give take use throw" at bounding box center [437, 347] width 85 height 20
select select "use"
click at [395, 337] on select "give take use throw" at bounding box center [437, 347] width 85 height 20
click at [322, 369] on select "much little least less" at bounding box center [290, 373] width 85 height 20
select select "little"
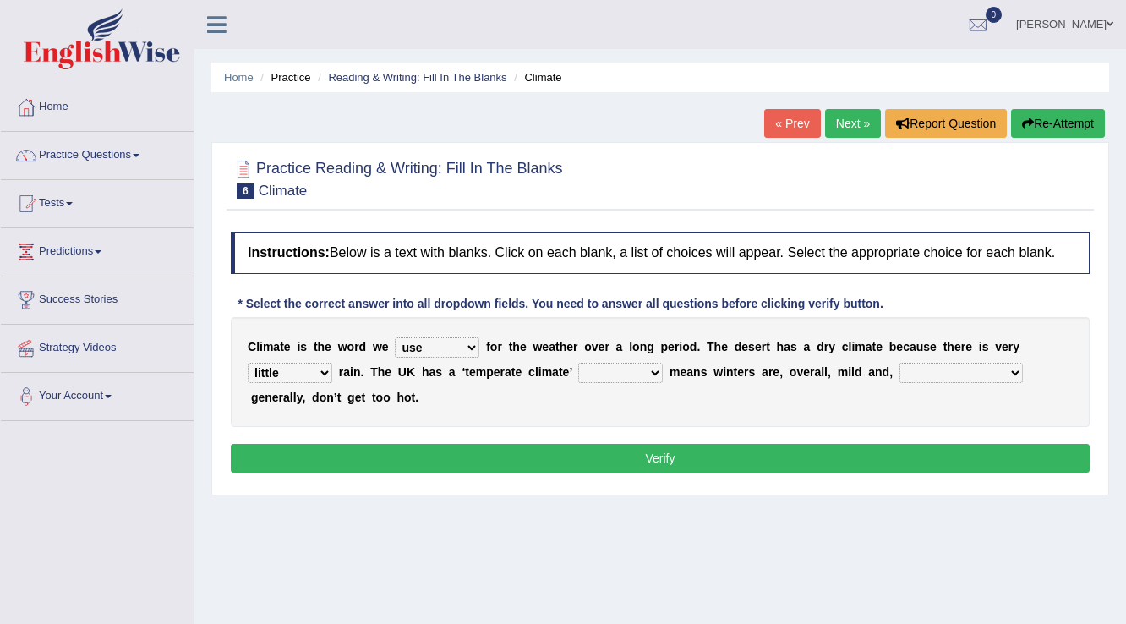
click at [248, 363] on select "much little least less" at bounding box center [290, 373] width 85 height 20
click at [649, 368] on select "when where which where" at bounding box center [620, 373] width 85 height 20
select select "which"
click at [578, 363] on select "when where which where" at bounding box center [620, 373] width 85 height 20
click at [969, 372] on select "weather winters summers warmer" at bounding box center [960, 373] width 123 height 20
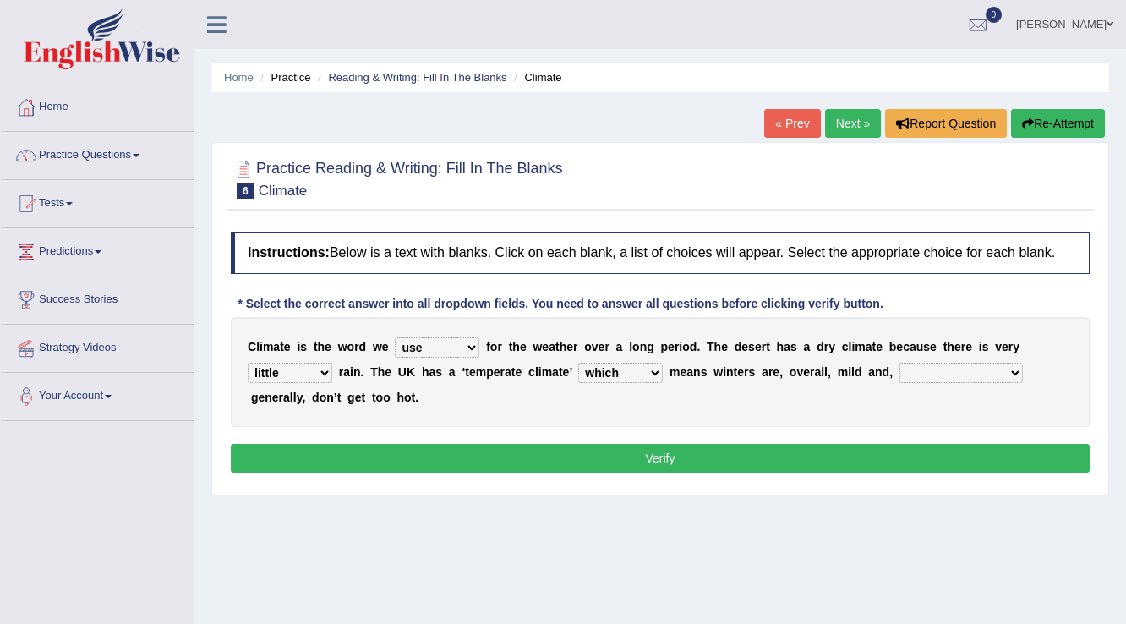
select select "weather"
click at [899, 363] on select "weather winters summers warmer" at bounding box center [960, 373] width 123 height 20
click at [664, 456] on button "Verify" at bounding box center [660, 458] width 859 height 29
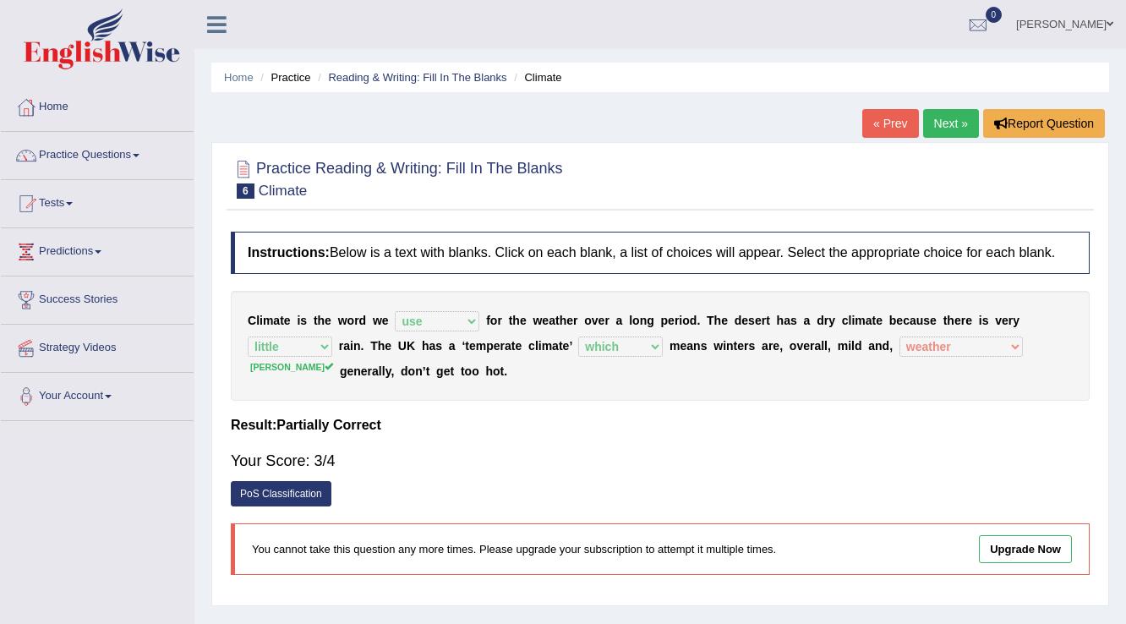
click at [87, 153] on link "Practice Questions" at bounding box center [97, 153] width 193 height 42
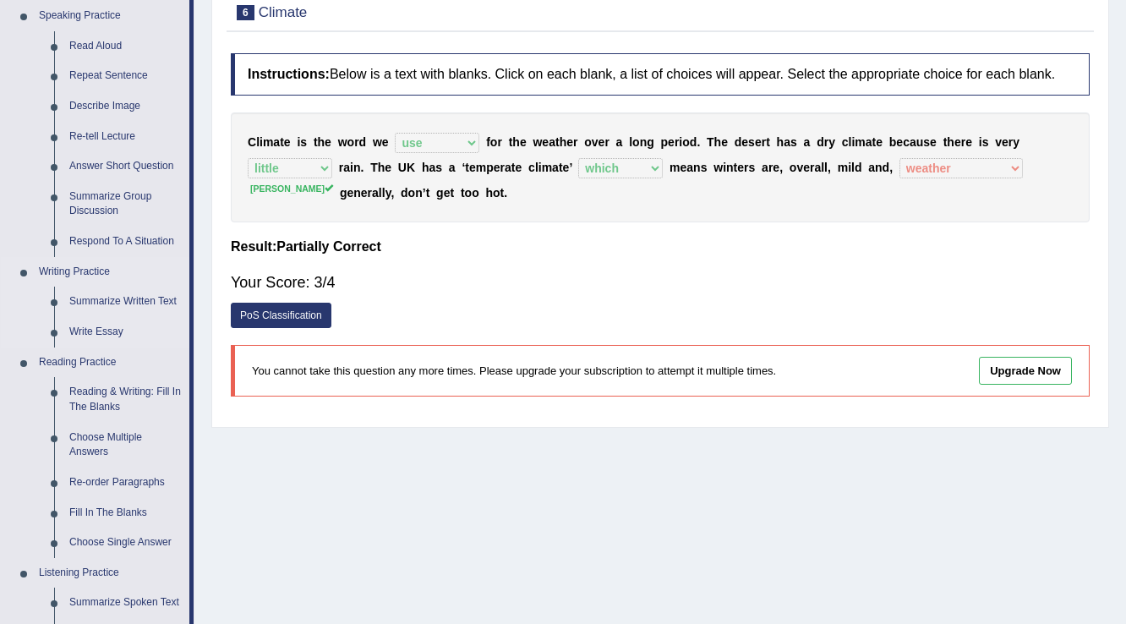
scroll to position [203, 0]
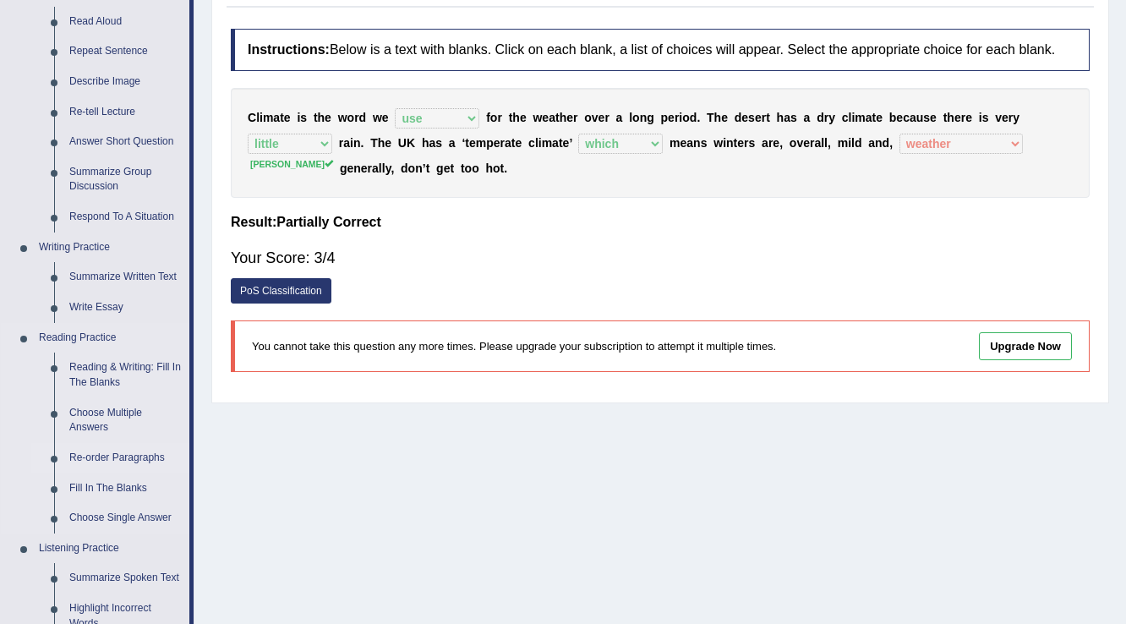
click at [129, 456] on link "Re-order Paragraphs" at bounding box center [126, 458] width 128 height 30
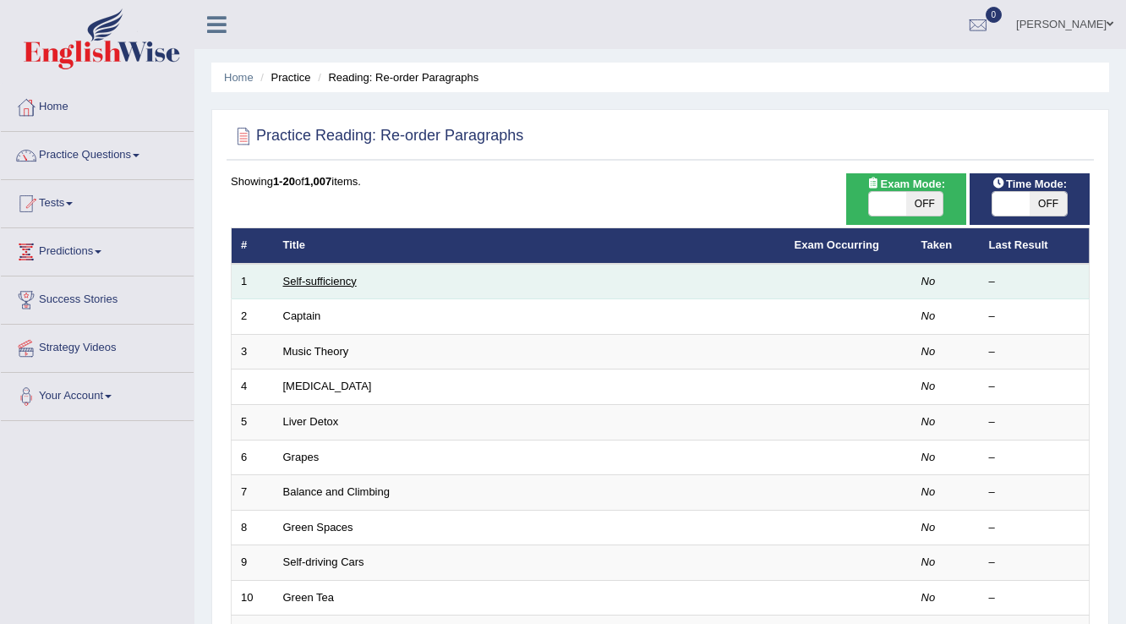
click at [314, 279] on link "Self-sufficiency" at bounding box center [320, 281] width 74 height 13
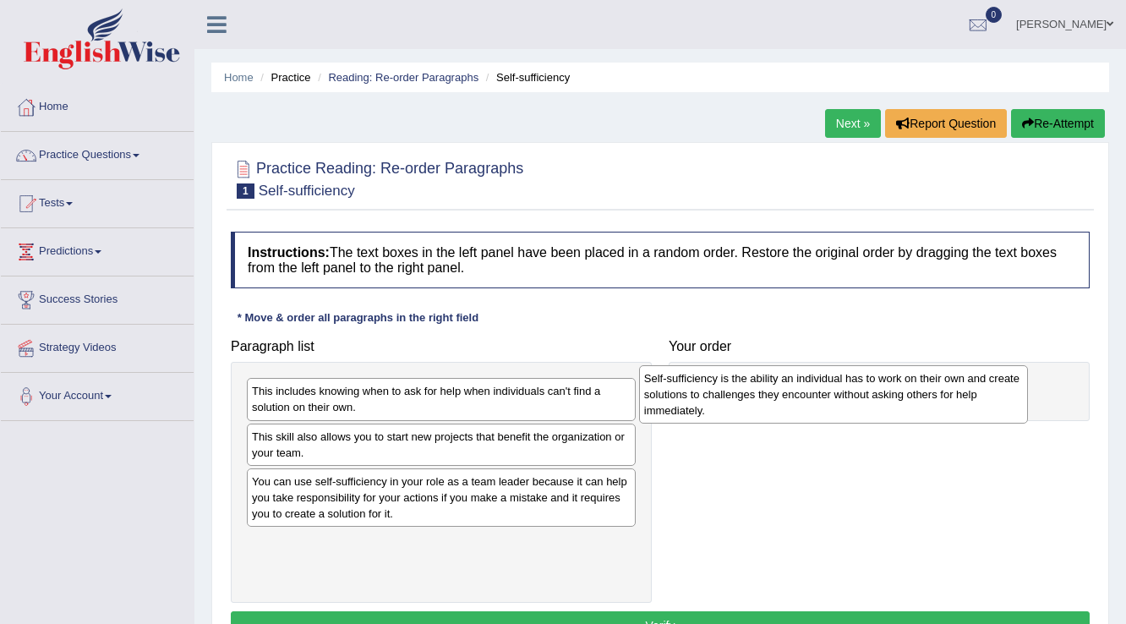
drag, startPoint x: 489, startPoint y: 566, endPoint x: 881, endPoint y: 402, distance: 424.8
click at [881, 402] on div "Self-sufficiency is the ability an individual has to work on their own and crea…" at bounding box center [834, 394] width 390 height 58
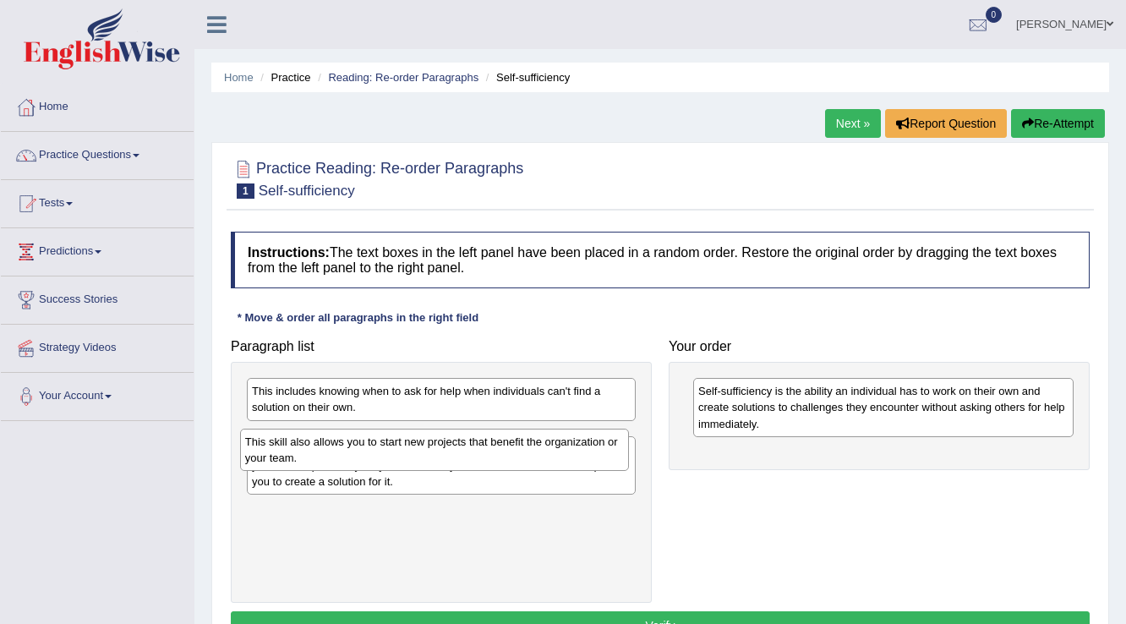
drag, startPoint x: 304, startPoint y: 440, endPoint x: 298, endPoint y: 446, distance: 9.0
click at [298, 446] on div "This skill also allows you to start new projects that benefit the organization …" at bounding box center [435, 450] width 390 height 42
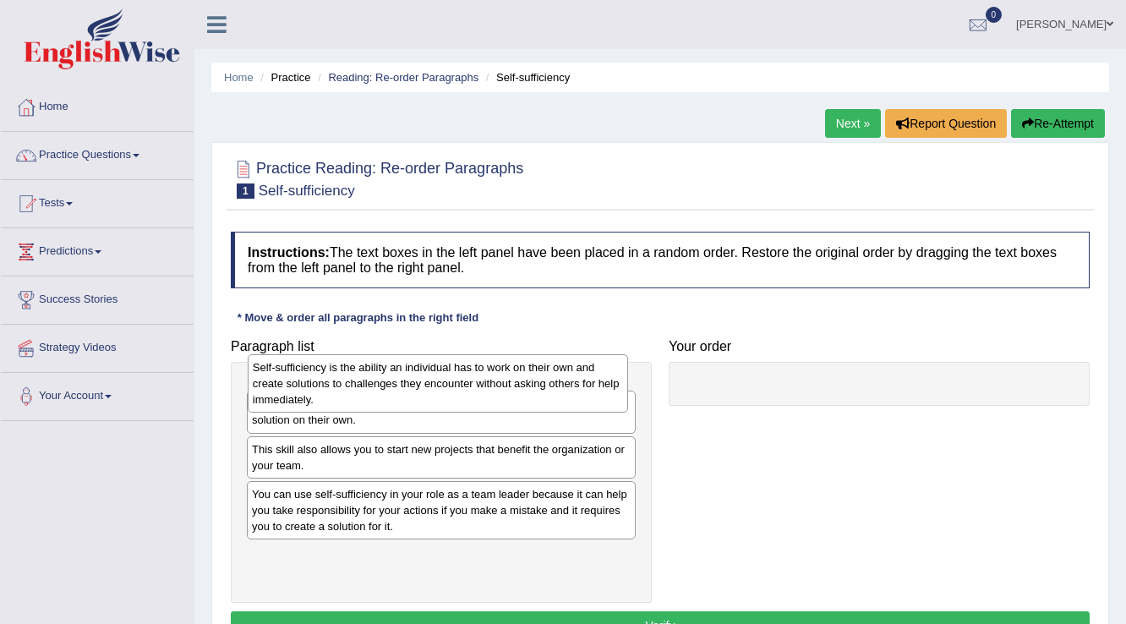
drag, startPoint x: 818, startPoint y: 406, endPoint x: 369, endPoint y: 382, distance: 449.5
click at [369, 382] on div "Self-sufficiency is the ability an individual has to work on their own and crea…" at bounding box center [438, 383] width 381 height 58
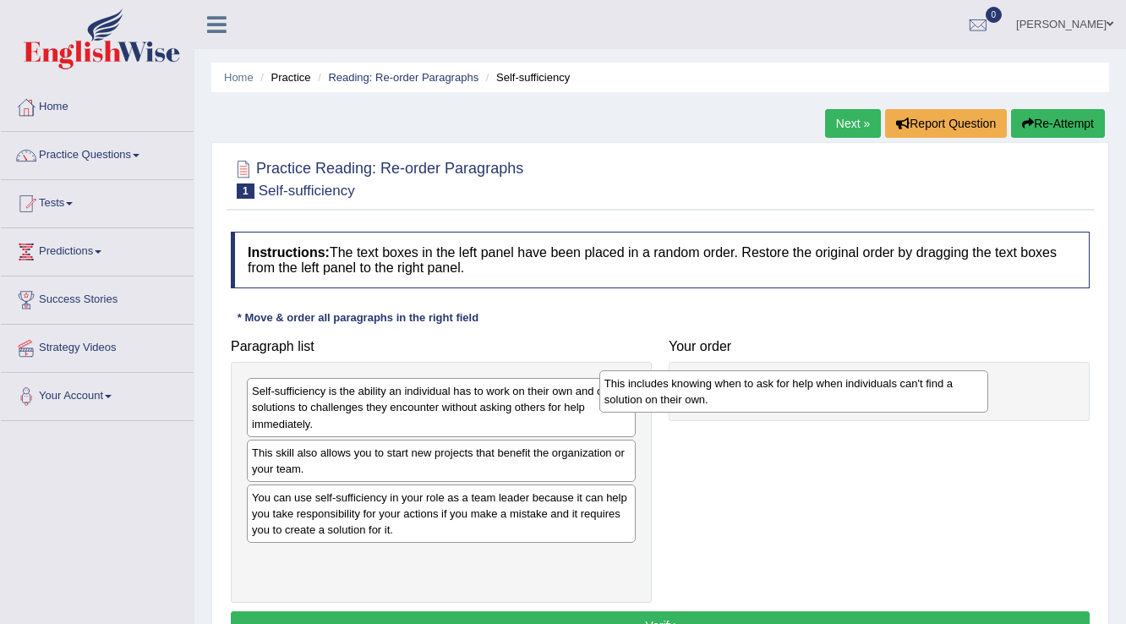
drag, startPoint x: 530, startPoint y: 459, endPoint x: 883, endPoint y: 391, distance: 359.1
click at [883, 391] on div "This includes knowing when to ask for help when individuals can't find a soluti…" at bounding box center [794, 391] width 390 height 42
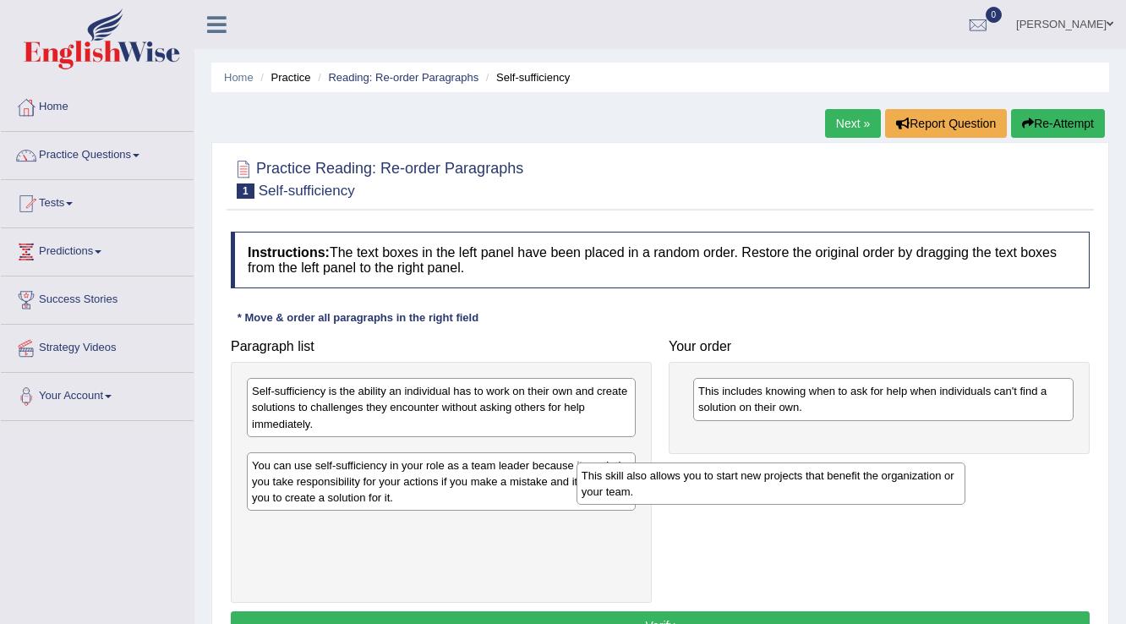
drag, startPoint x: 466, startPoint y: 456, endPoint x: 788, endPoint y: 452, distance: 322.1
click at [779, 462] on div "This skill also allows you to start new projects that benefit the organization …" at bounding box center [772, 483] width 390 height 42
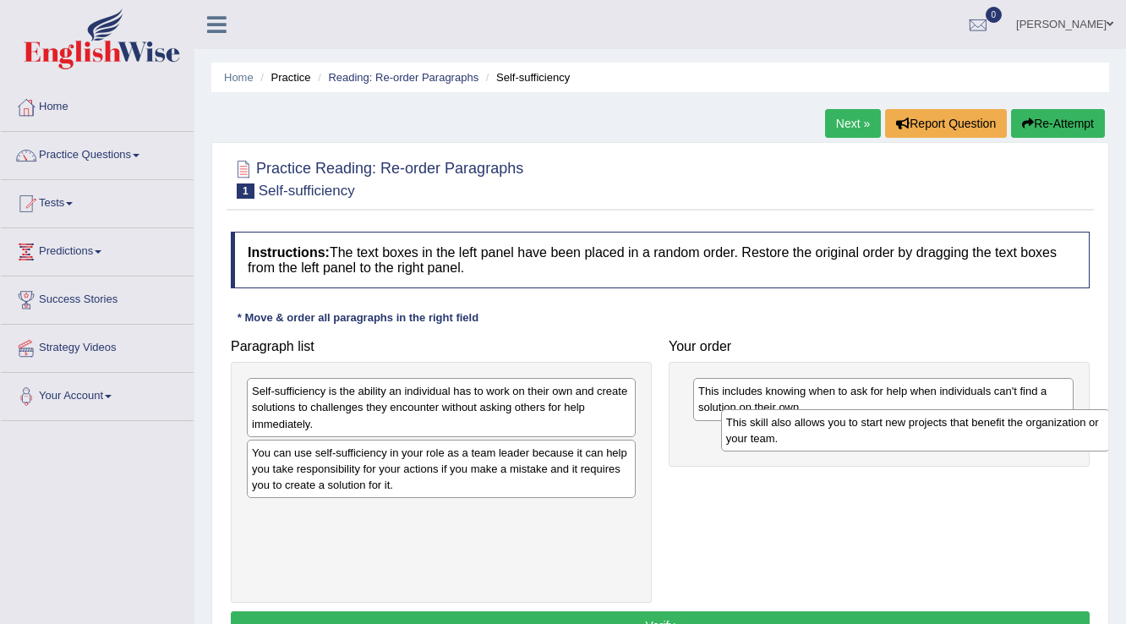
drag, startPoint x: 413, startPoint y: 457, endPoint x: 867, endPoint y: 440, distance: 455.1
click at [867, 440] on div "This skill also allows you to start new projects that benefit the organization …" at bounding box center [916, 430] width 390 height 42
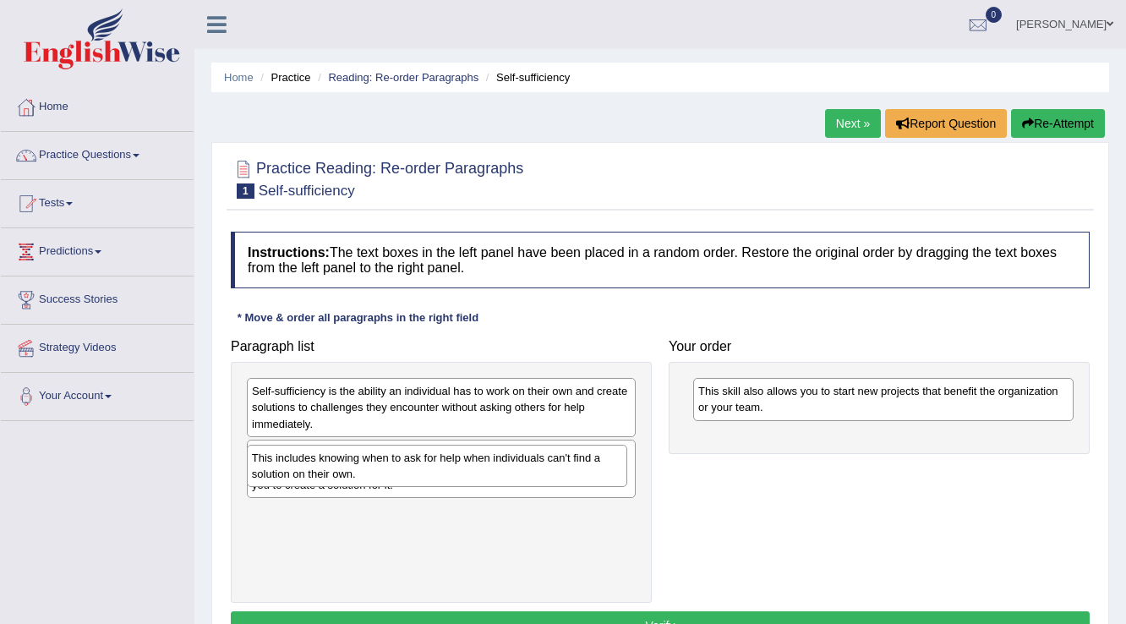
drag, startPoint x: 821, startPoint y: 386, endPoint x: 370, endPoint y: 453, distance: 455.5
click at [370, 453] on div "This includes knowing when to ask for help when individuals can't find a soluti…" at bounding box center [437, 466] width 381 height 42
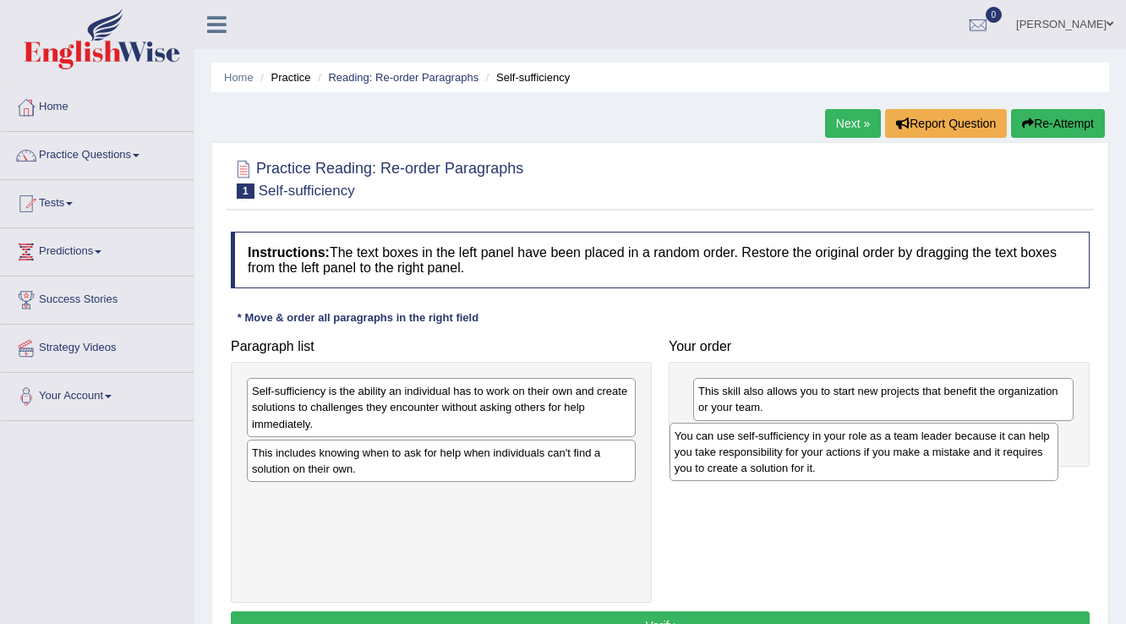
drag, startPoint x: 339, startPoint y: 456, endPoint x: 762, endPoint y: 440, distance: 423.0
click at [762, 440] on div "You can use self-sufficiency in your role as a team leader because it can help …" at bounding box center [865, 452] width 390 height 58
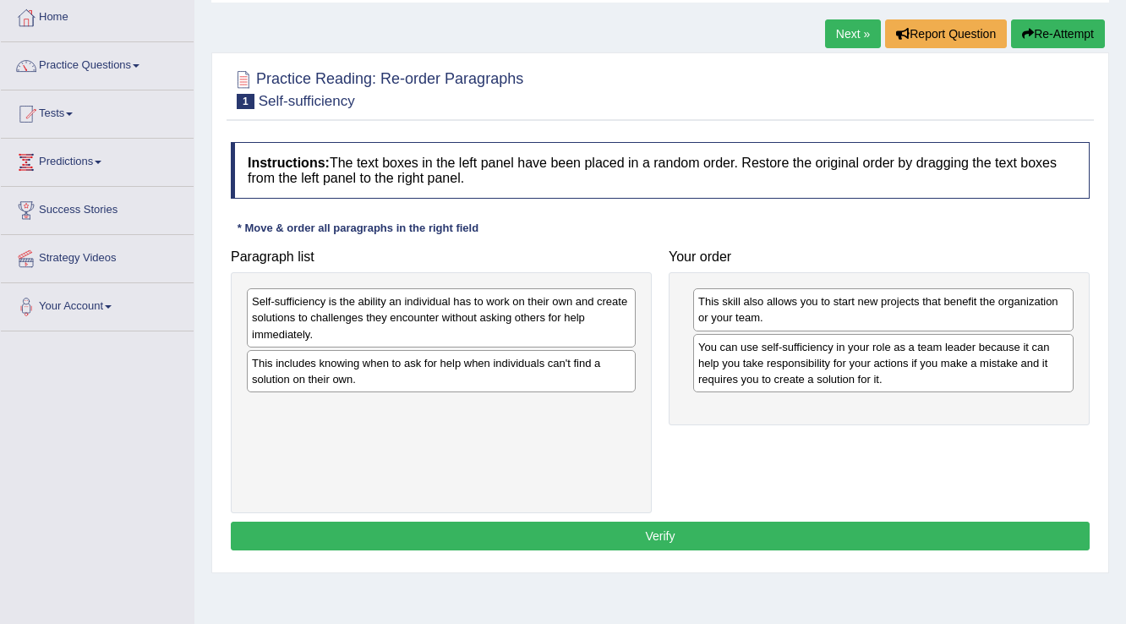
scroll to position [153, 0]
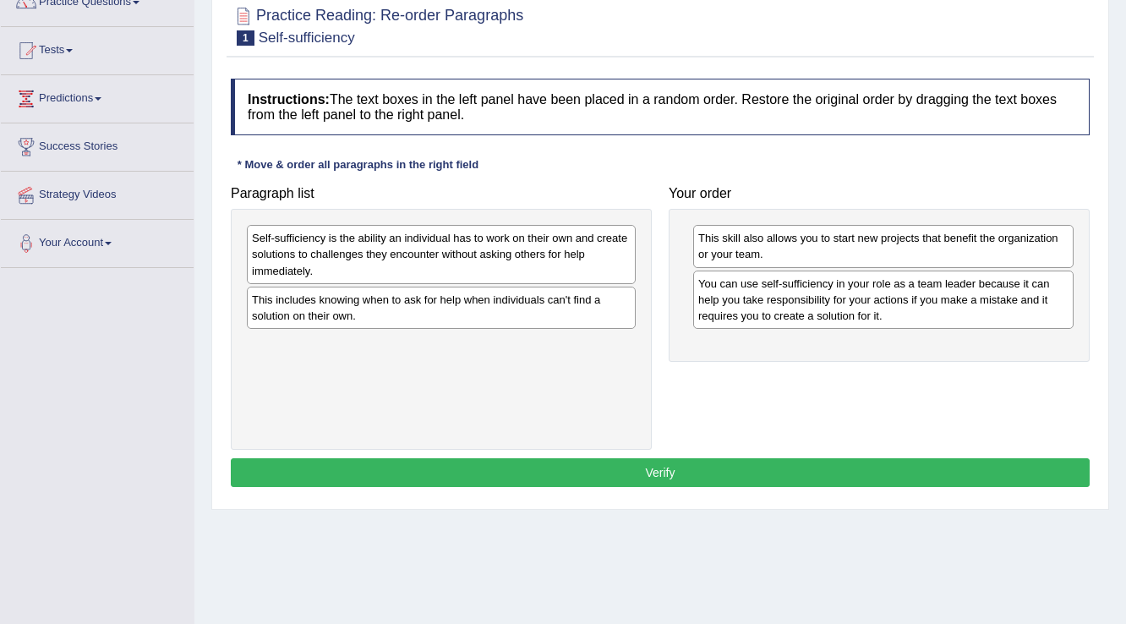
click at [656, 462] on button "Verify" at bounding box center [660, 472] width 859 height 29
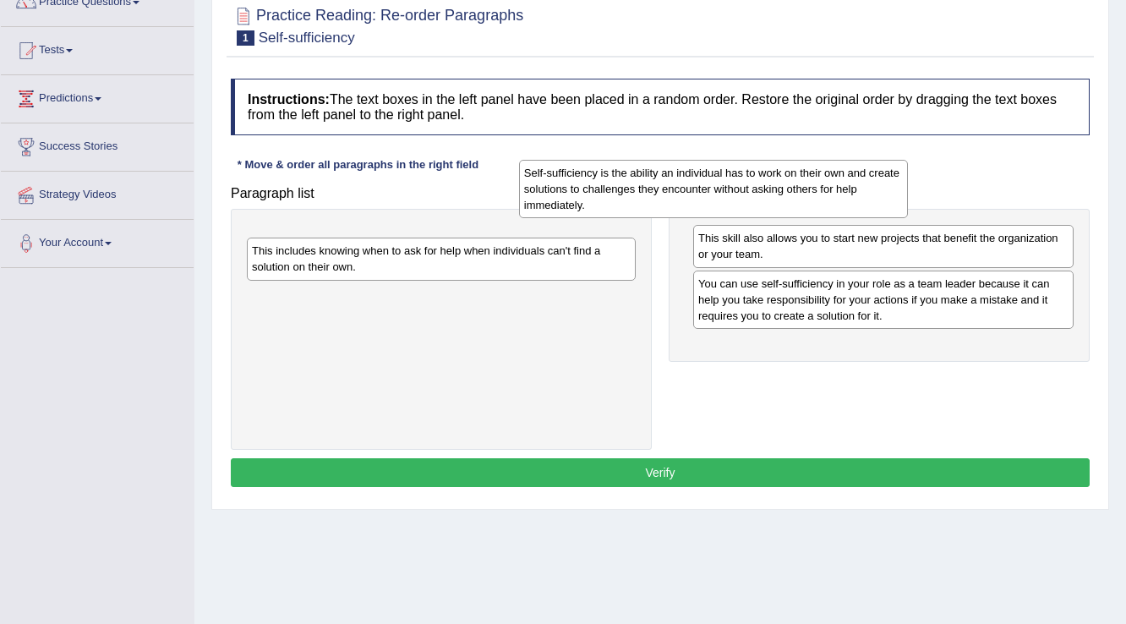
drag, startPoint x: 462, startPoint y: 254, endPoint x: 741, endPoint y: 189, distance: 285.4
click at [739, 189] on div "Self-sufficiency is the ability an individual has to work on their own and crea…" at bounding box center [714, 189] width 390 height 58
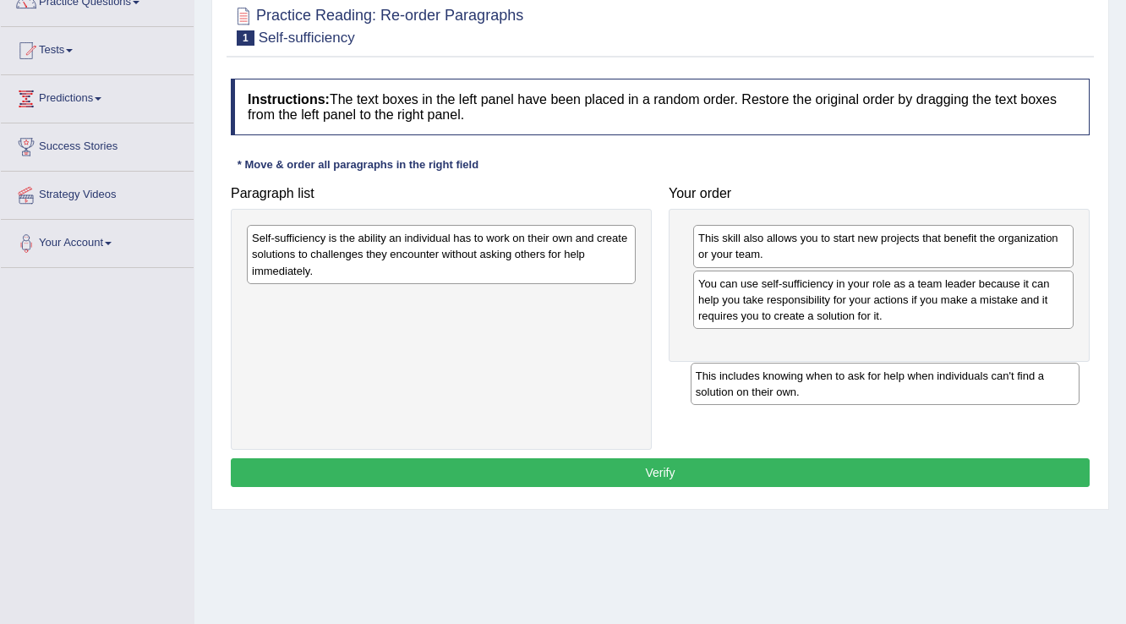
drag, startPoint x: 333, startPoint y: 310, endPoint x: 785, endPoint y: 376, distance: 457.0
click at [782, 381] on div "This includes knowing when to ask for help when individuals can't find a soluti…" at bounding box center [886, 384] width 390 height 42
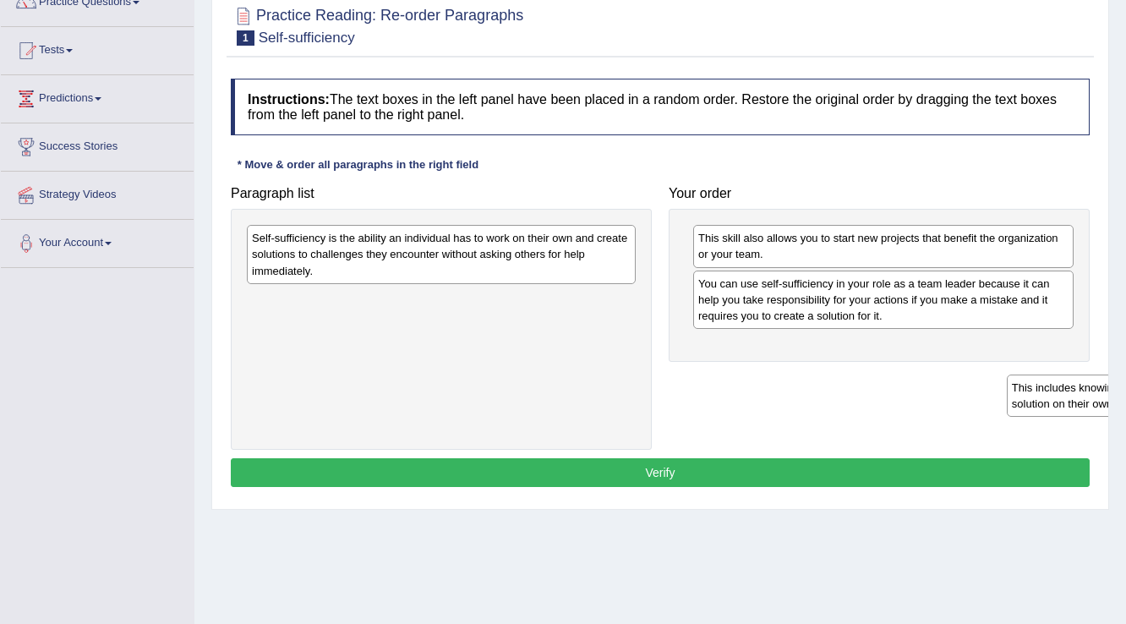
drag, startPoint x: 375, startPoint y: 308, endPoint x: 1135, endPoint y: 396, distance: 765.0
click at [1125, 396] on html "Toggle navigation Home Practice Questions Speaking Practice Read Aloud Repeat S…" at bounding box center [563, 159] width 1126 height 624
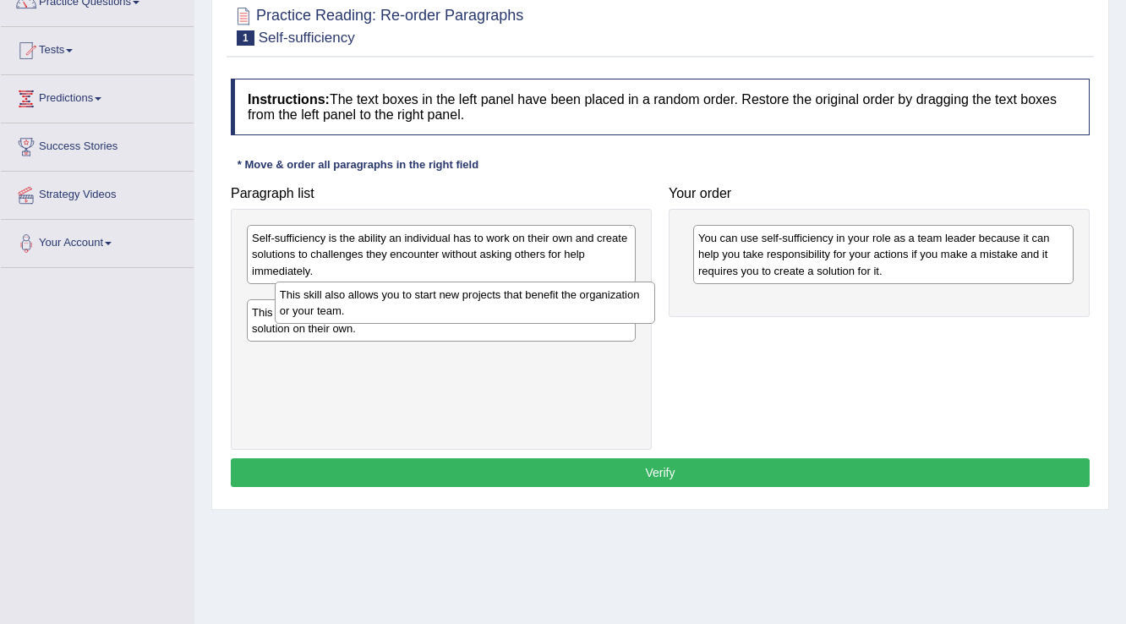
drag, startPoint x: 839, startPoint y: 237, endPoint x: 416, endPoint y: 294, distance: 426.6
click at [418, 294] on div "This skill also allows you to start new projects that benefit the organization …" at bounding box center [465, 303] width 381 height 42
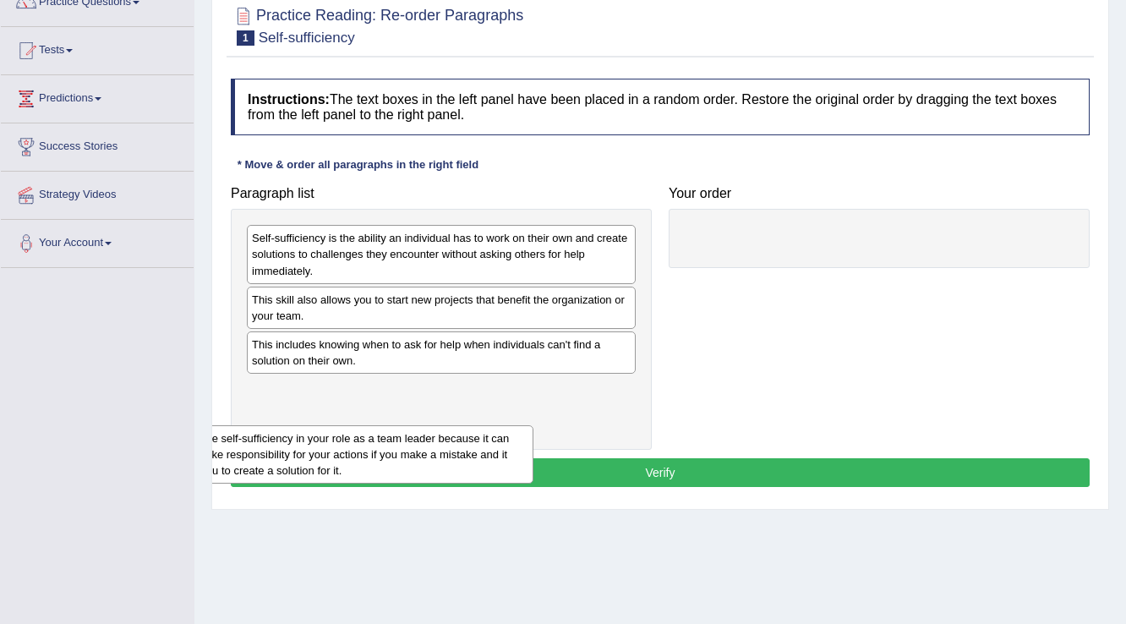
drag, startPoint x: 717, startPoint y: 241, endPoint x: 204, endPoint y: 413, distance: 541.3
click at [188, 429] on div "Toggle navigation Home Practice Questions Speaking Practice Read Aloud Repeat S…" at bounding box center [563, 286] width 1126 height 879
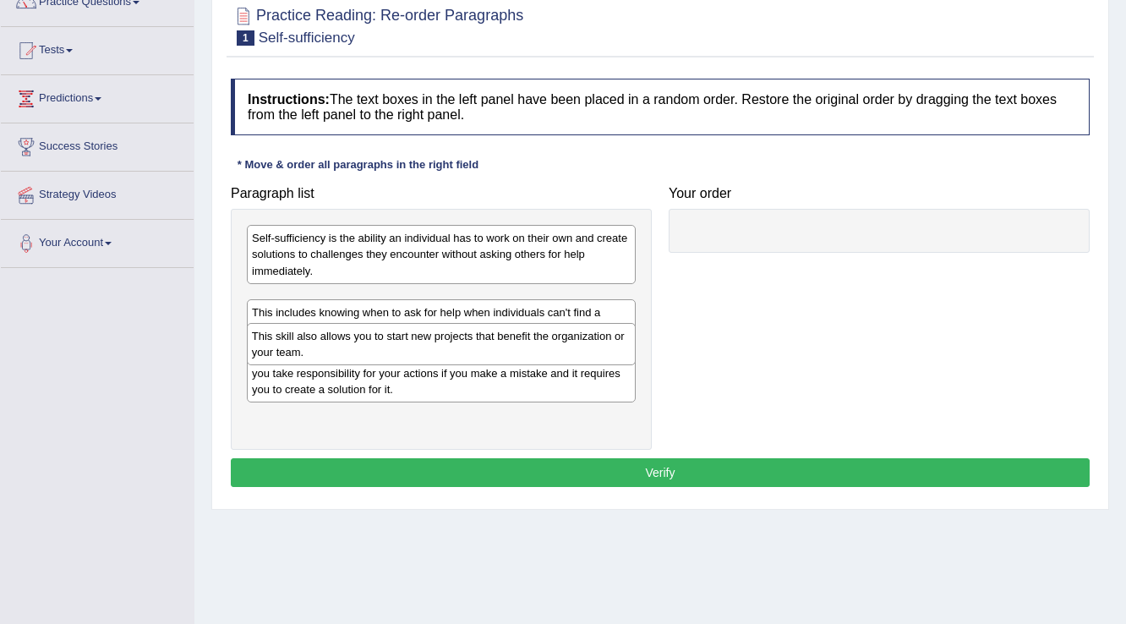
drag, startPoint x: 385, startPoint y: 295, endPoint x: 385, endPoint y: 332, distance: 37.2
click at [385, 332] on div "This skill also allows you to start new projects that benefit the organization …" at bounding box center [442, 344] width 390 height 42
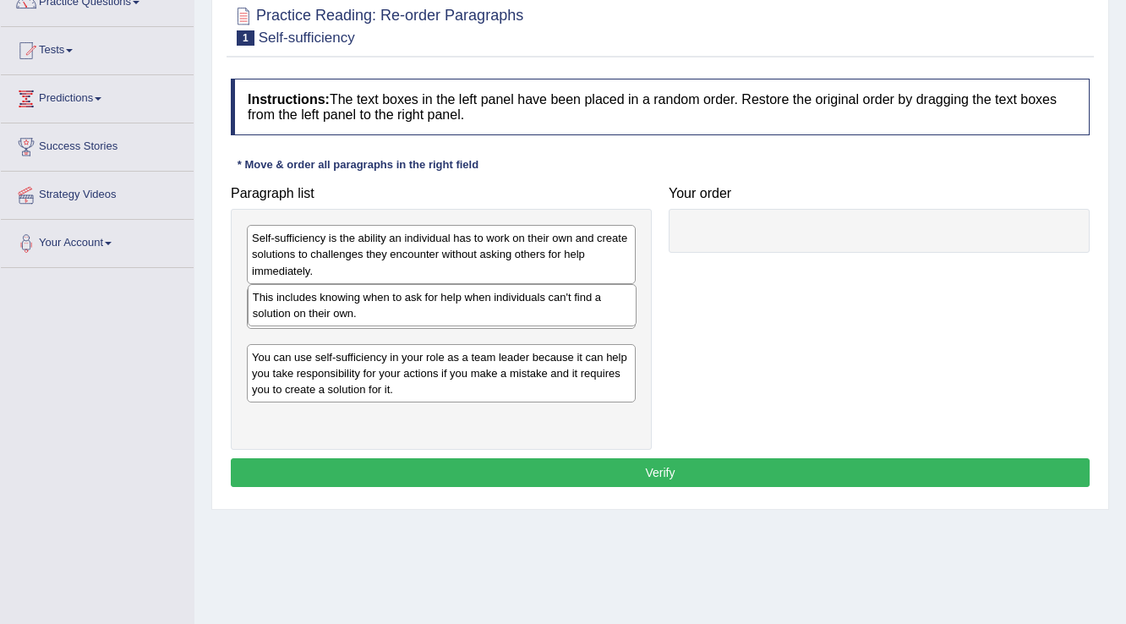
drag, startPoint x: 354, startPoint y: 358, endPoint x: 355, endPoint y: 312, distance: 46.5
click at [355, 312] on div "This includes knowing when to ask for help when individuals can't find a soluti…" at bounding box center [443, 305] width 390 height 42
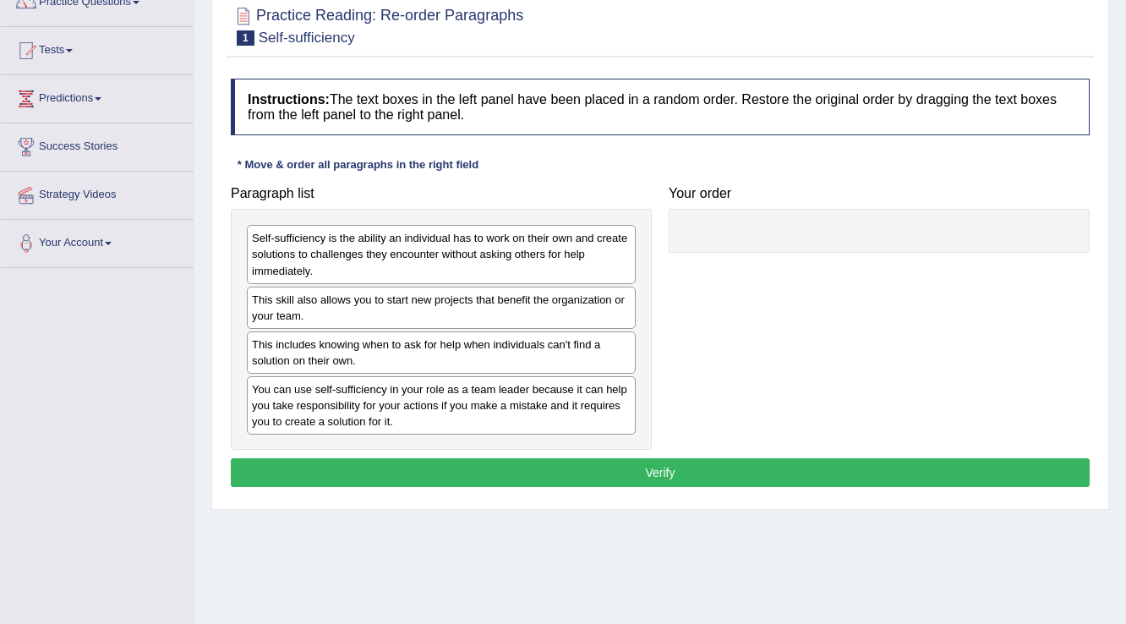
click at [663, 471] on button "Verify" at bounding box center [660, 472] width 859 height 29
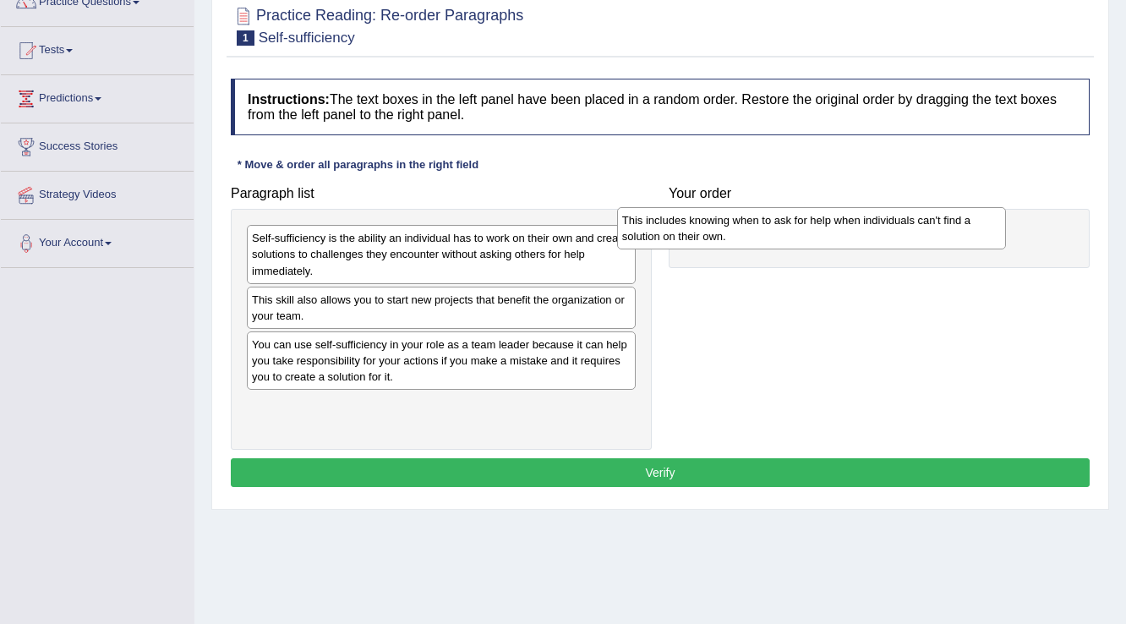
drag, startPoint x: 359, startPoint y: 350, endPoint x: 749, endPoint y: 210, distance: 414.2
click at [749, 210] on div "This includes knowing when to ask for help when individuals can't find a soluti…" at bounding box center [812, 228] width 390 height 42
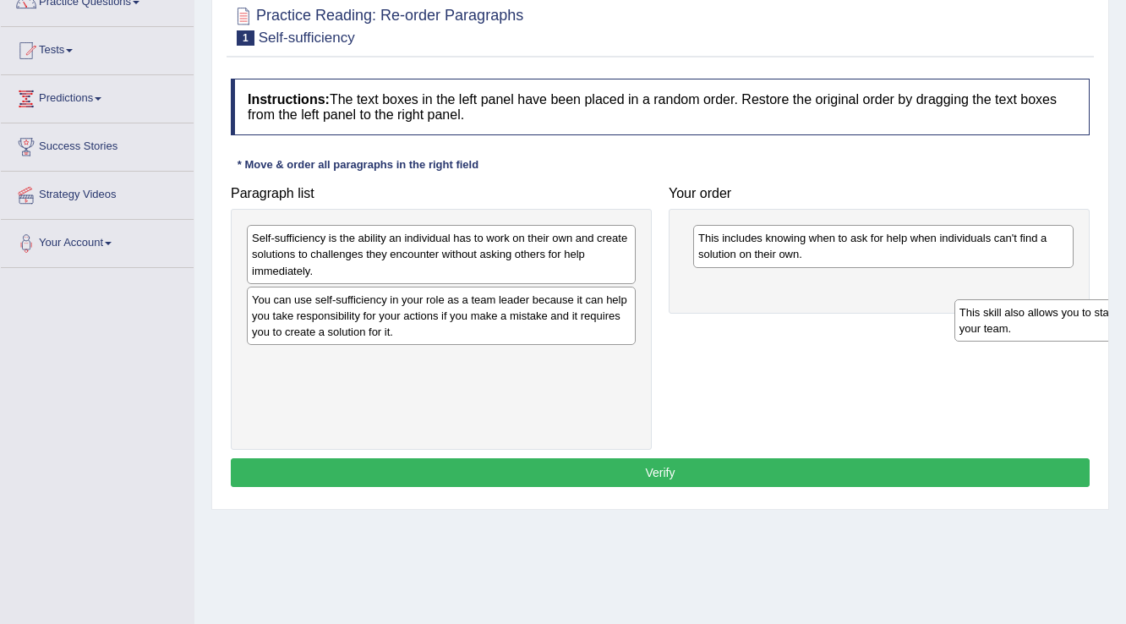
drag, startPoint x: 367, startPoint y: 317, endPoint x: 1024, endPoint y: 314, distance: 656.9
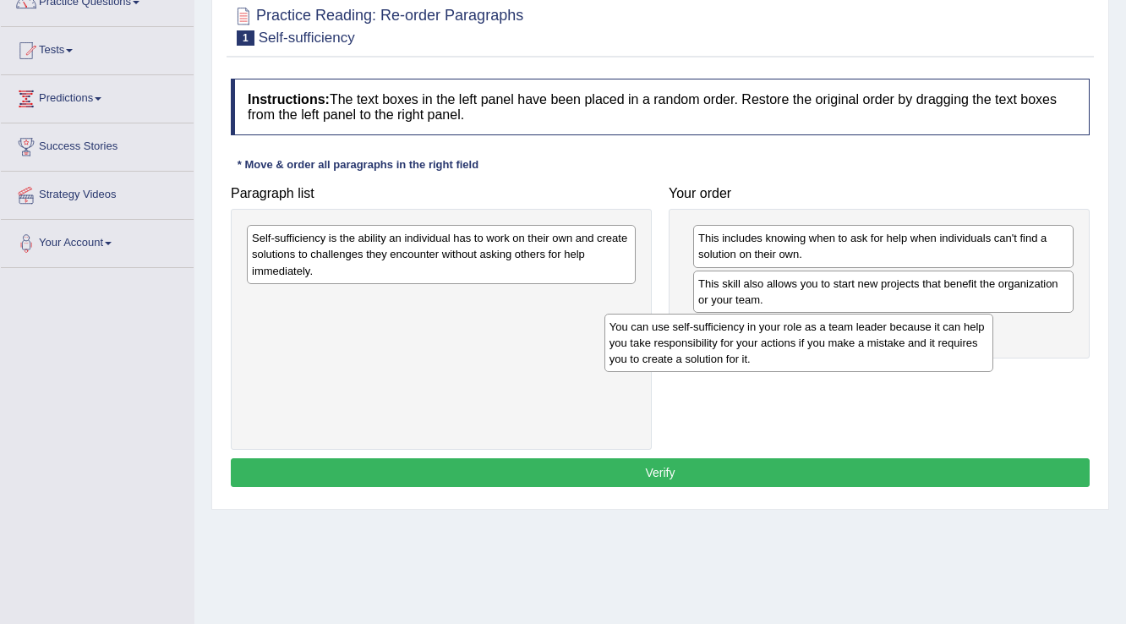
drag, startPoint x: 390, startPoint y: 322, endPoint x: 754, endPoint y: 343, distance: 365.0
click at [753, 343] on div "You can use self-sufficiency in your role as a team leader because it can help …" at bounding box center [799, 343] width 390 height 58
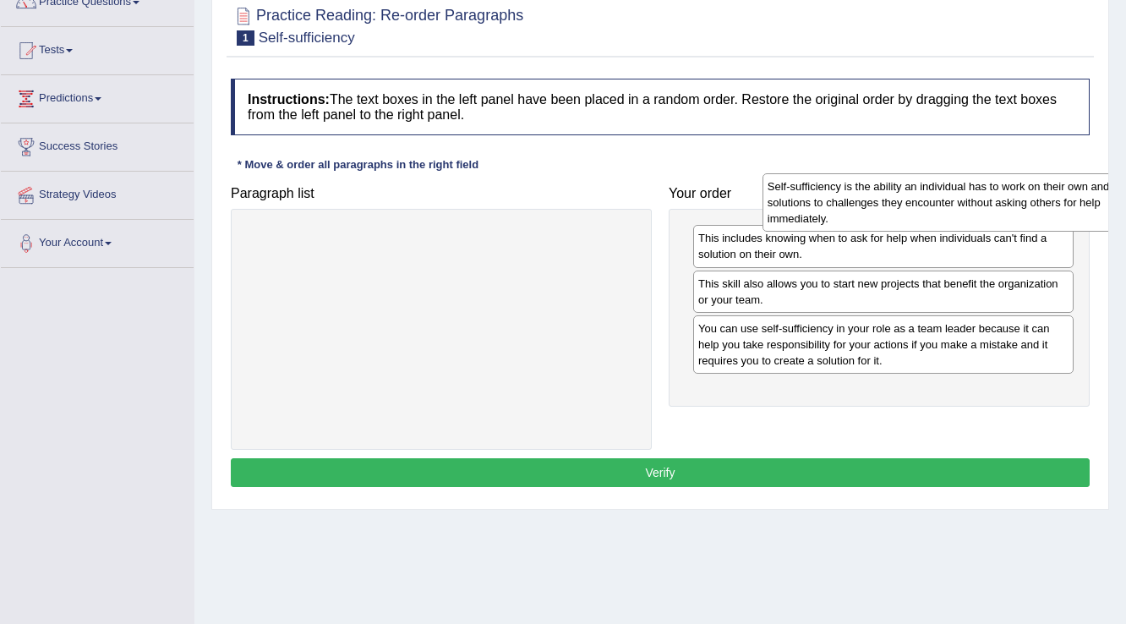
drag, startPoint x: 331, startPoint y: 249, endPoint x: 846, endPoint y: 198, distance: 517.4
click at [846, 198] on div "Self-sufficiency is the ability an individual has to work on their own and crea…" at bounding box center [958, 202] width 390 height 58
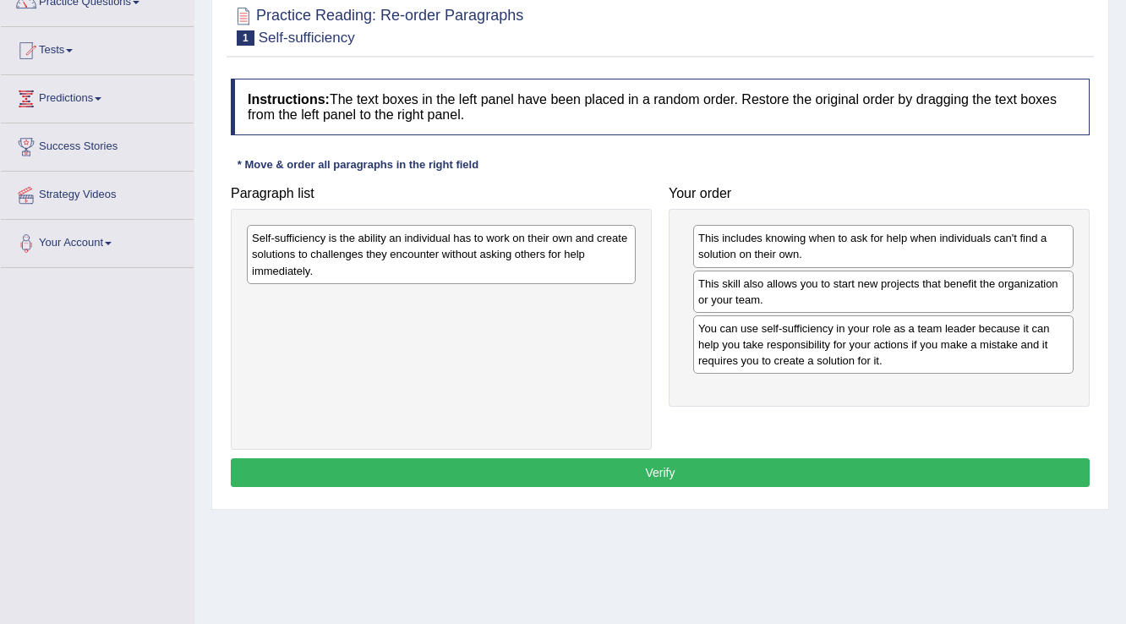
click at [652, 465] on button "Verify" at bounding box center [660, 472] width 859 height 29
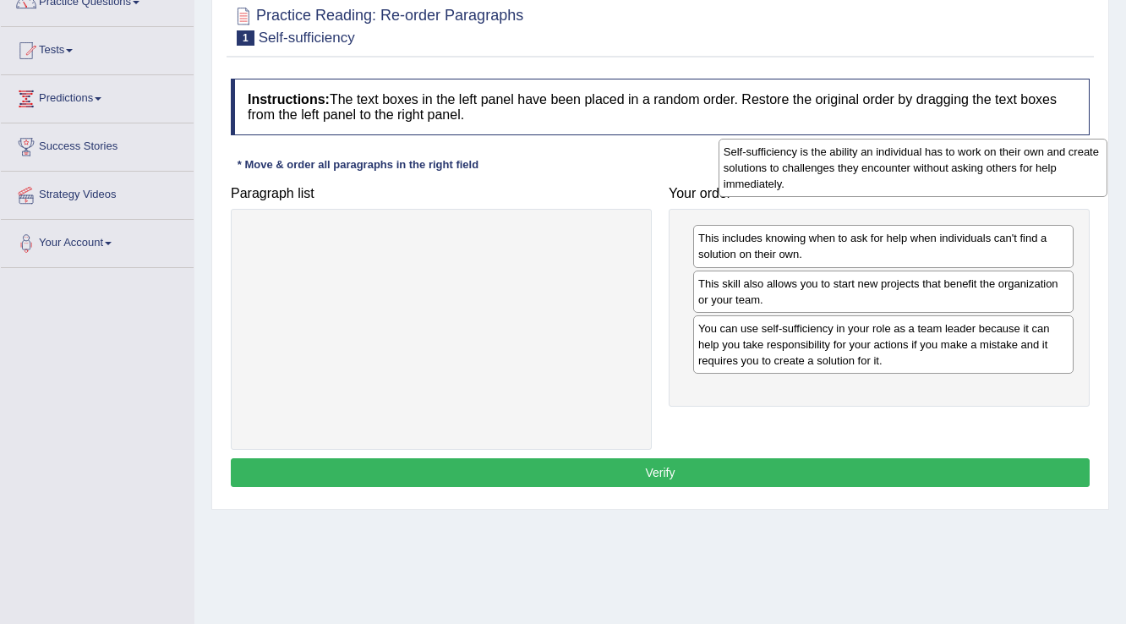
drag, startPoint x: 569, startPoint y: 254, endPoint x: 1052, endPoint y: 168, distance: 491.0
click at [1048, 168] on div "Self-sufficiency is the ability an individual has to work on their own and crea…" at bounding box center [914, 168] width 390 height 58
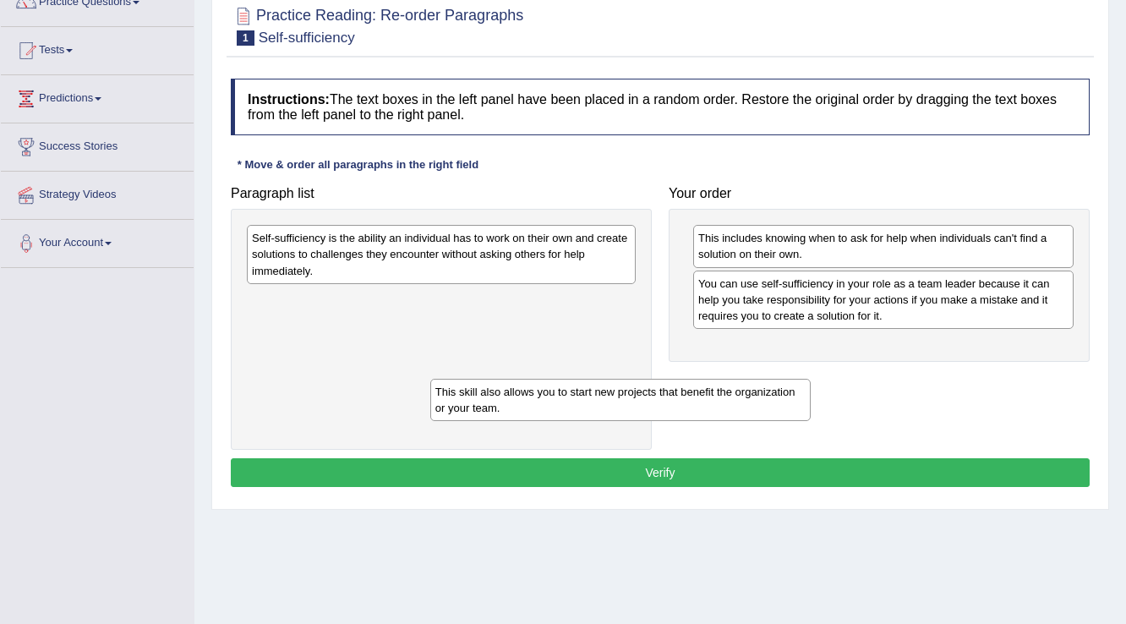
drag, startPoint x: 741, startPoint y: 294, endPoint x: 347, endPoint y: 418, distance: 413.6
click at [430, 418] on div "This skill also allows you to start new projects that benefit the organization …" at bounding box center [620, 400] width 381 height 42
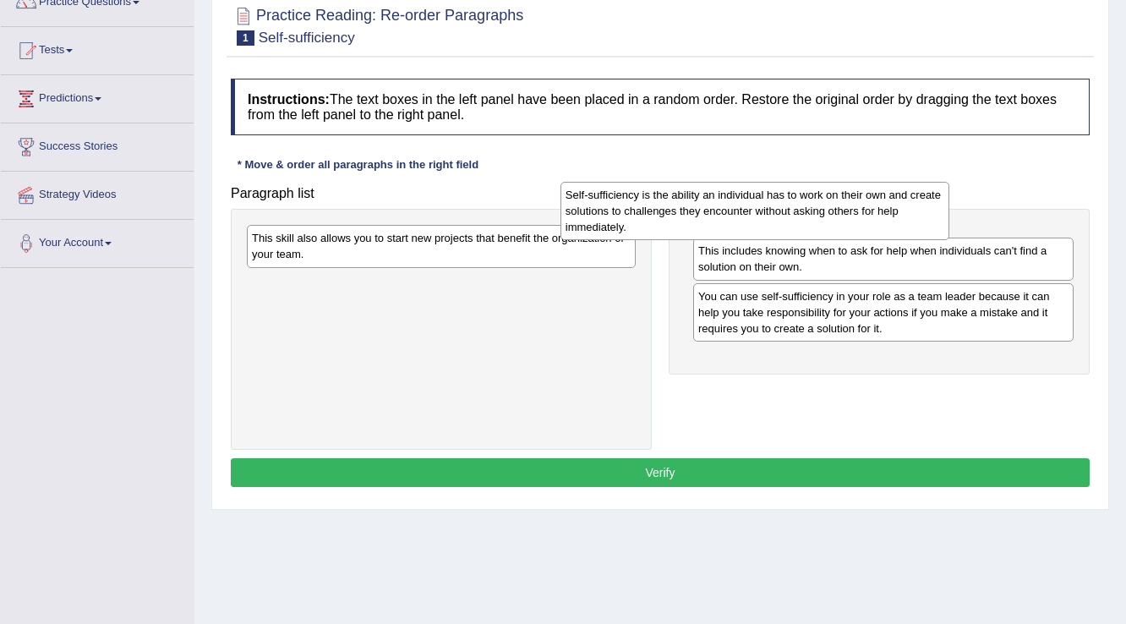
drag, startPoint x: 510, startPoint y: 234, endPoint x: 832, endPoint y: 189, distance: 325.2
click at [825, 191] on div "Self-sufficiency is the ability an individual has to work on their own and crea…" at bounding box center [755, 211] width 390 height 58
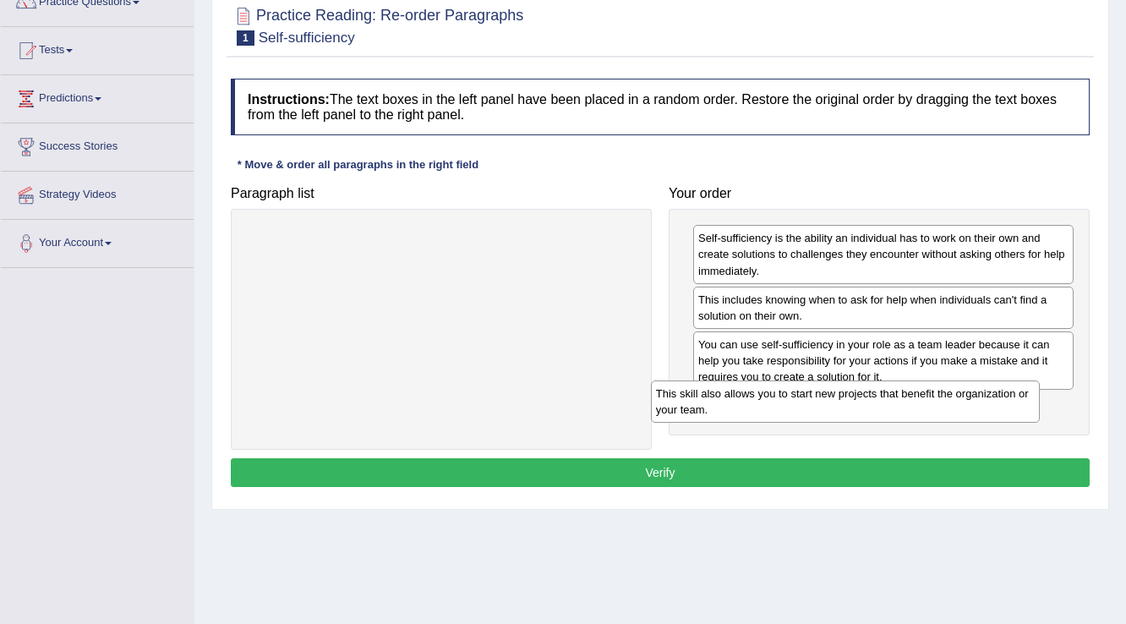
drag, startPoint x: 328, startPoint y: 246, endPoint x: 737, endPoint y: 399, distance: 436.8
click at [737, 399] on div "This skill also allows you to start new projects that benefit the organization …" at bounding box center [846, 401] width 390 height 42
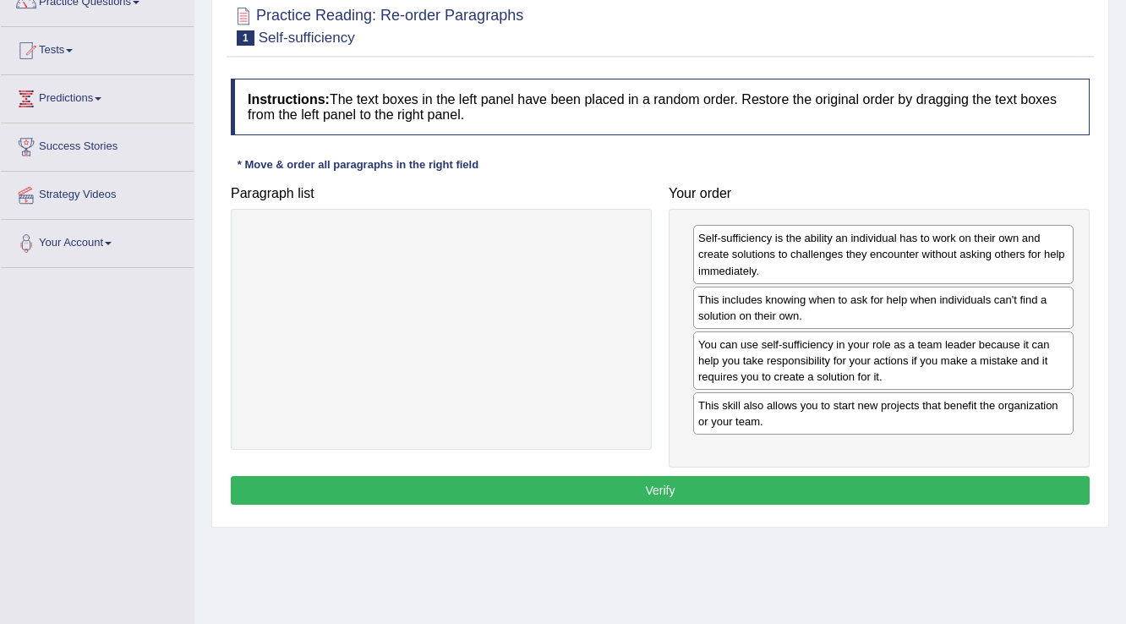
click at [657, 490] on button "Verify" at bounding box center [660, 490] width 859 height 29
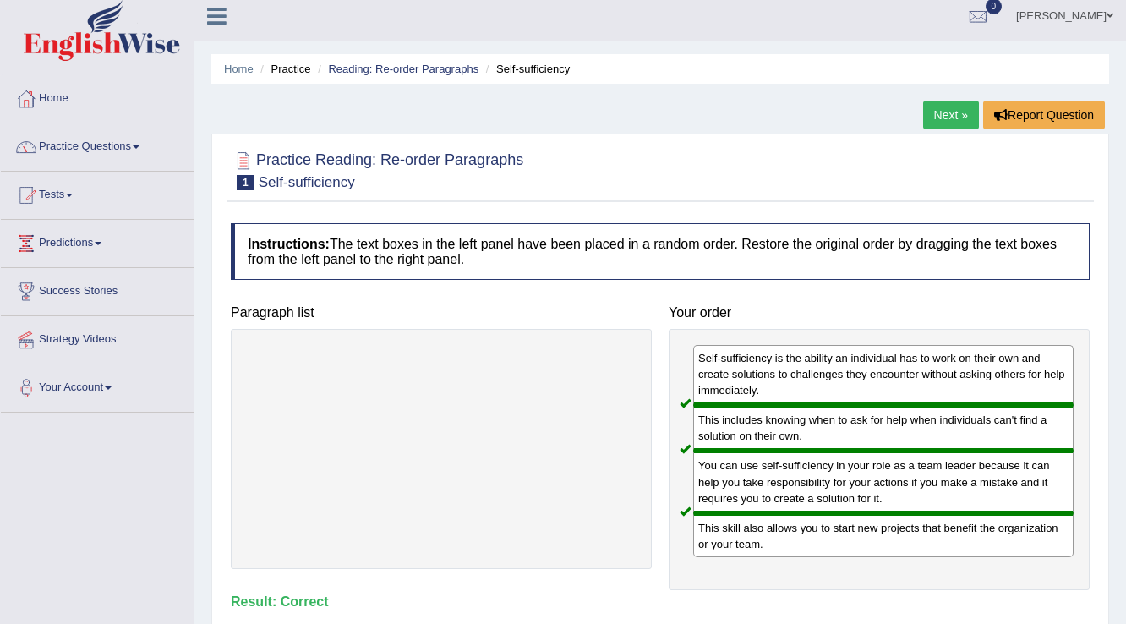
scroll to position [0, 0]
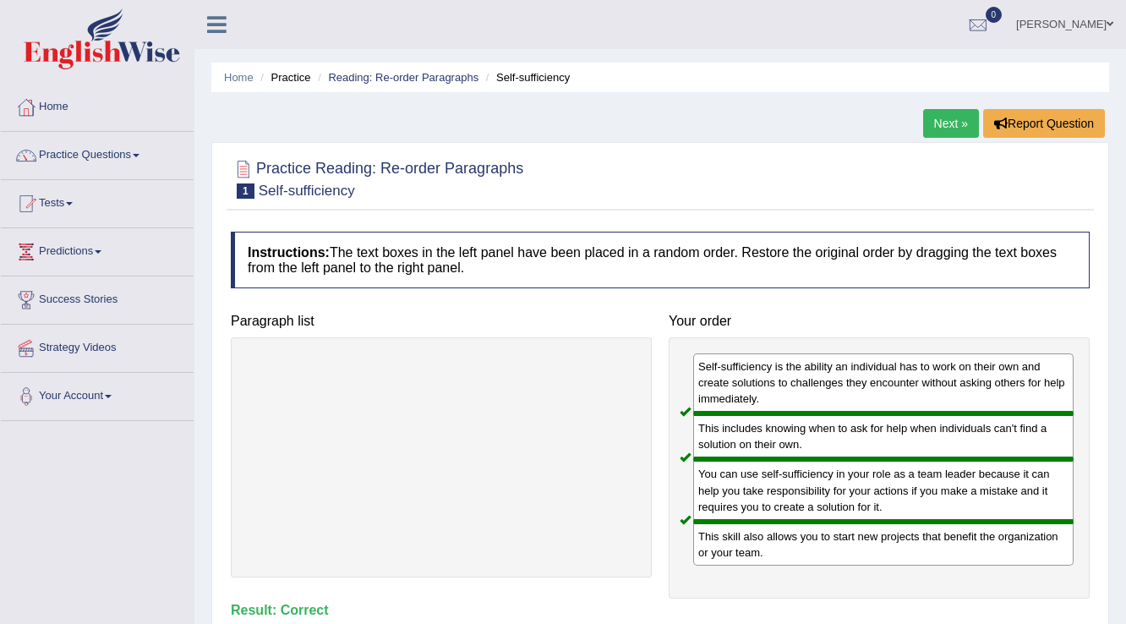
click at [936, 118] on link "Next »" at bounding box center [951, 123] width 56 height 29
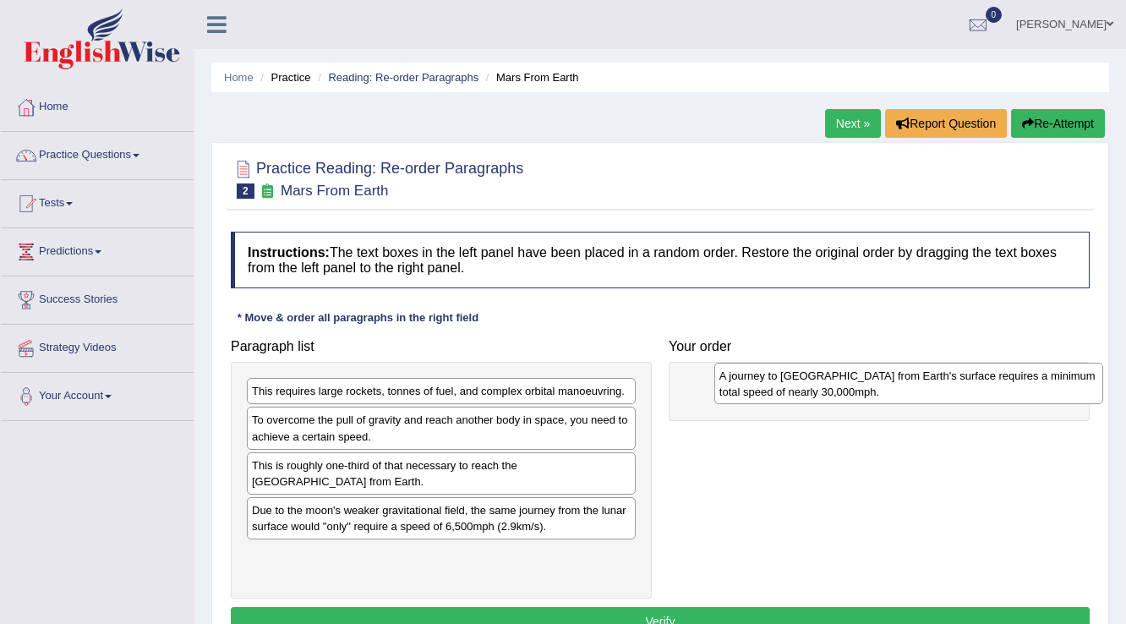
drag, startPoint x: 361, startPoint y: 517, endPoint x: 823, endPoint y: 386, distance: 480.6
click at [823, 386] on div "A journey to [GEOGRAPHIC_DATA] from Earth's surface requires a minimum total sp…" at bounding box center [909, 384] width 390 height 42
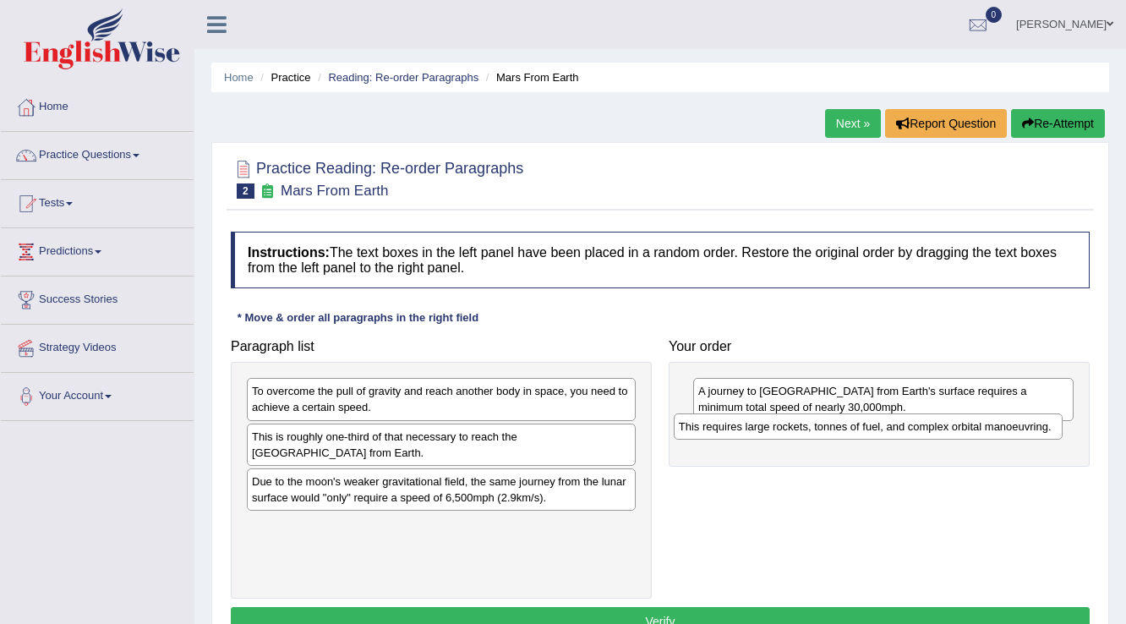
drag, startPoint x: 379, startPoint y: 386, endPoint x: 823, endPoint y: 422, distance: 445.2
click at [823, 422] on div "This requires large rockets, tonnes of fuel, and complex orbital manoeuvring." at bounding box center [869, 426] width 390 height 26
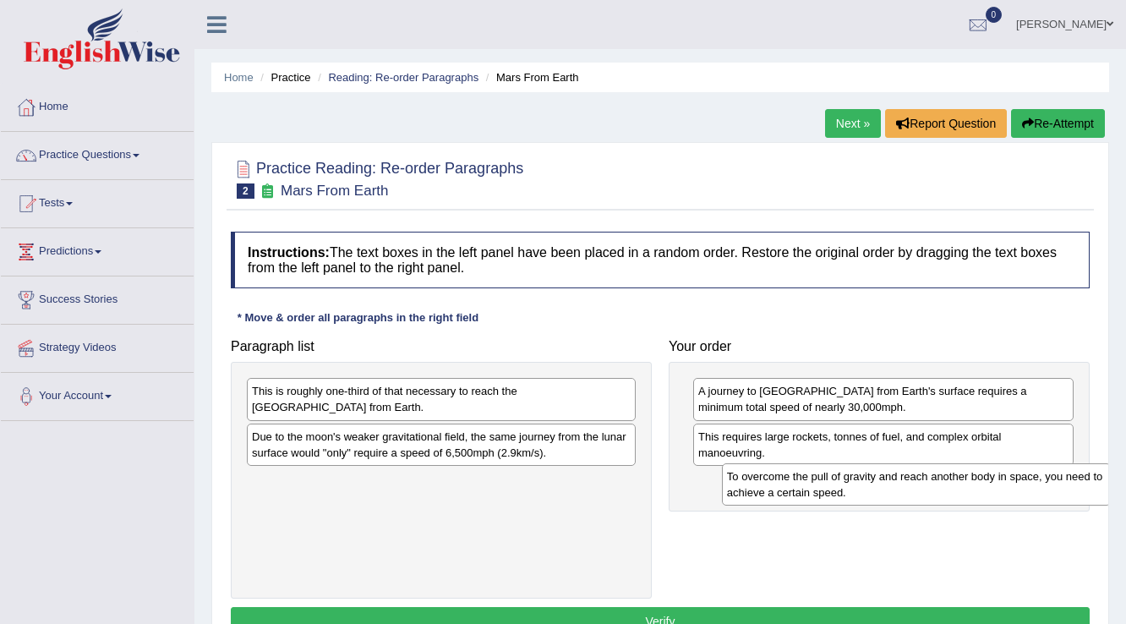
drag, startPoint x: 409, startPoint y: 402, endPoint x: 884, endPoint y: 488, distance: 482.7
click at [884, 488] on div "To overcome the pull of gravity and reach another body in space, you need to ac…" at bounding box center [917, 484] width 390 height 42
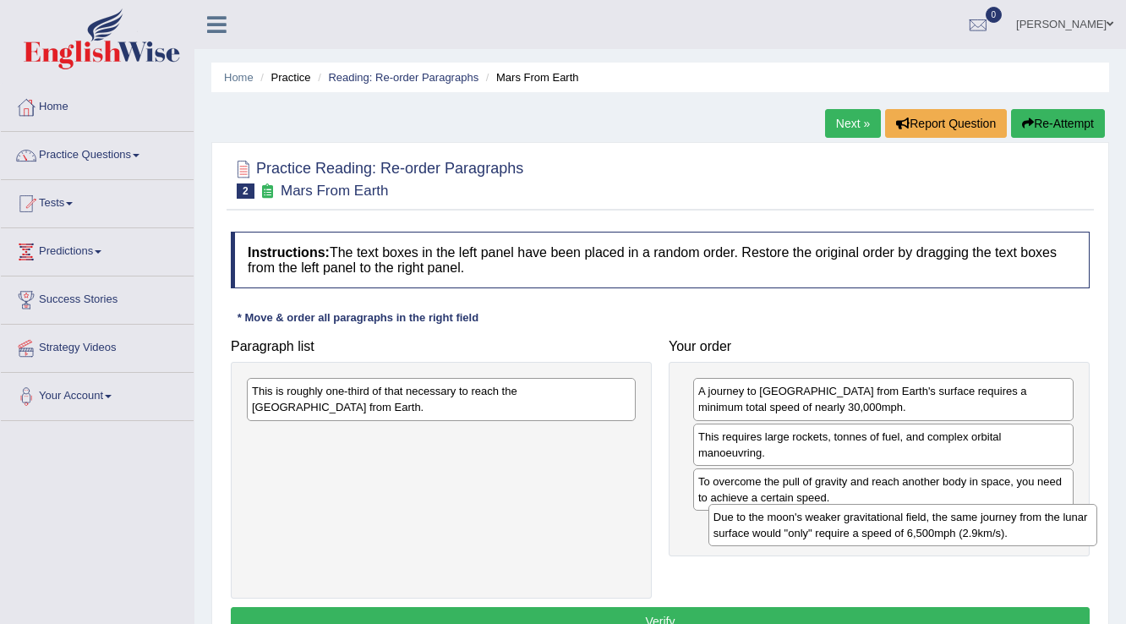
drag, startPoint x: 410, startPoint y: 446, endPoint x: 872, endPoint y: 528, distance: 468.6
click at [872, 528] on div "Due to the moon's weaker gravitational field, the same journey from the lunar s…" at bounding box center [903, 525] width 390 height 42
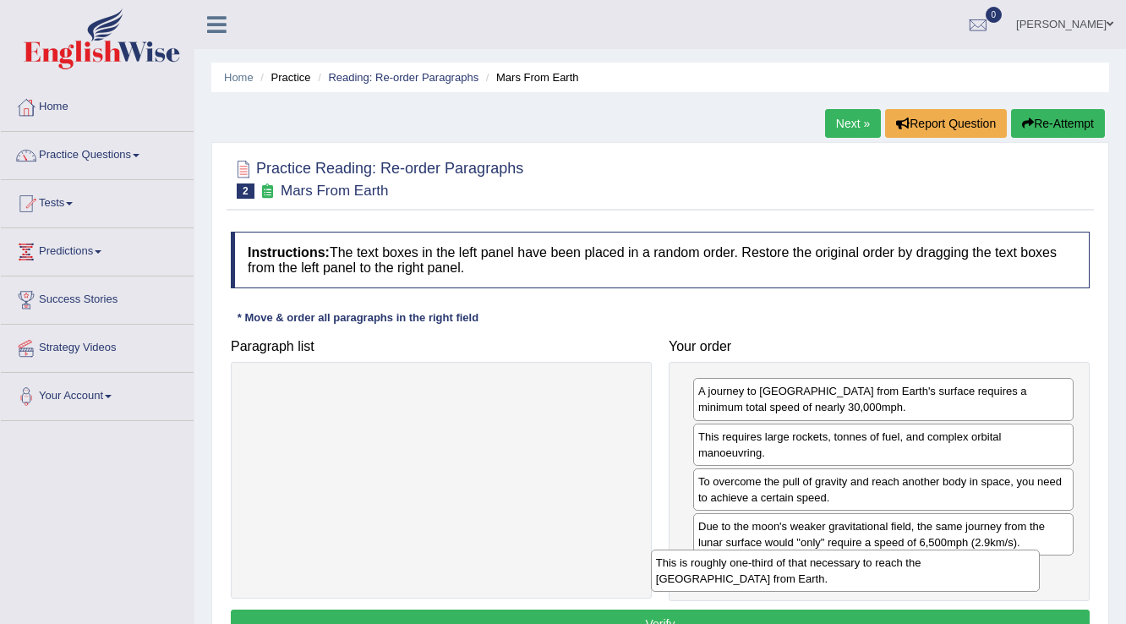
drag, startPoint x: 432, startPoint y: 393, endPoint x: 838, endPoint y: 565, distance: 440.6
click at [838, 565] on div "This is roughly one-third of that necessary to reach the [GEOGRAPHIC_DATA] from…" at bounding box center [846, 570] width 390 height 42
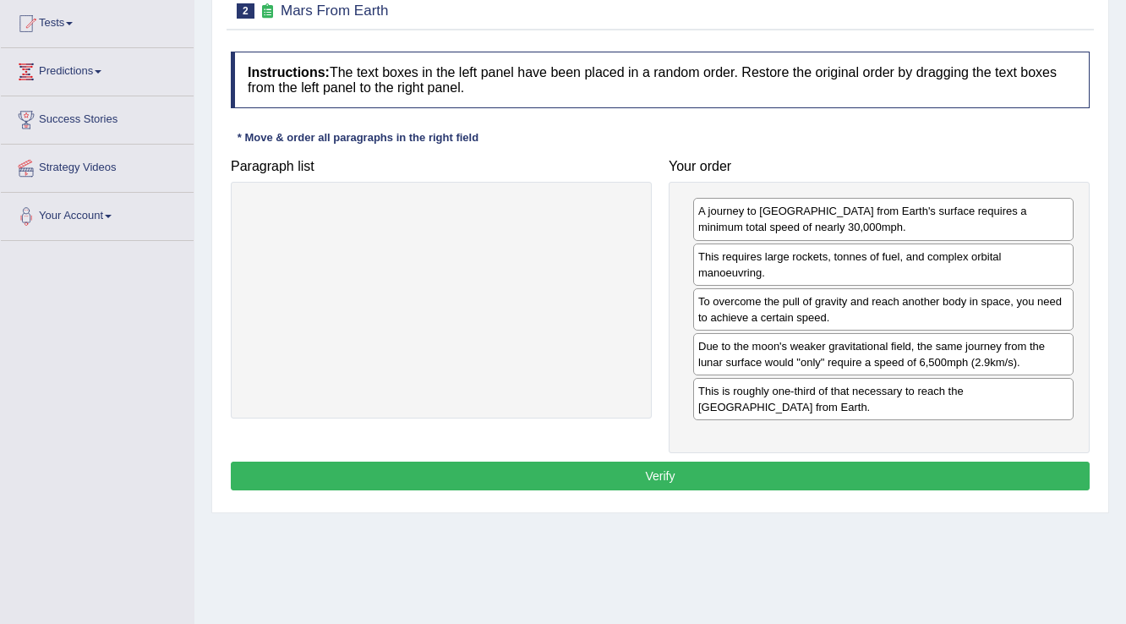
scroll to position [189, 0]
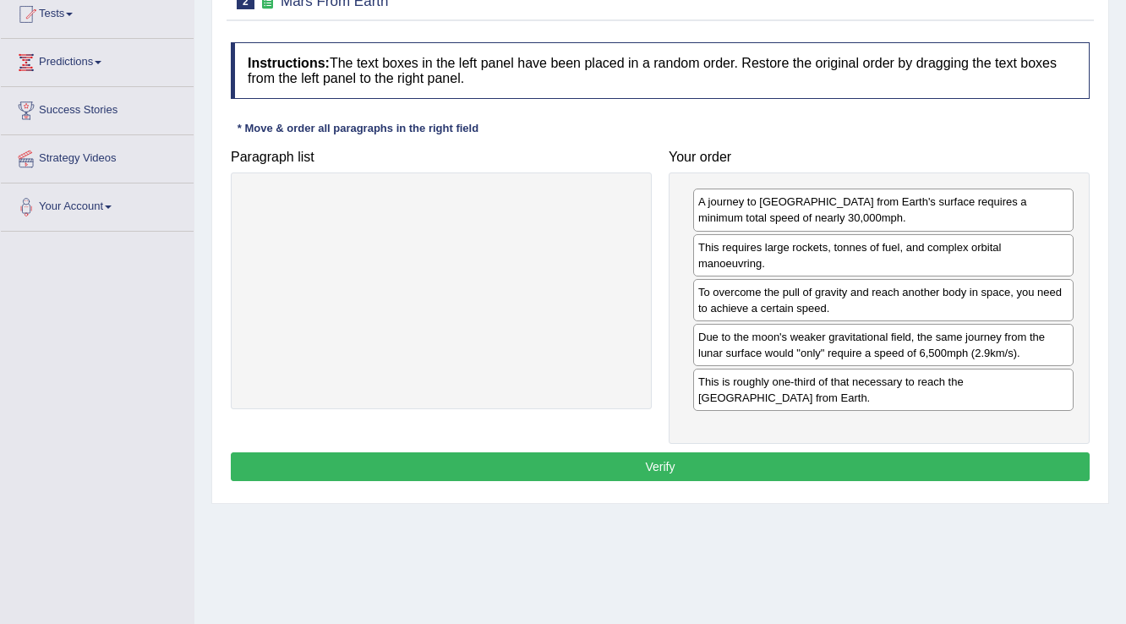
click at [660, 464] on button "Verify" at bounding box center [660, 466] width 859 height 29
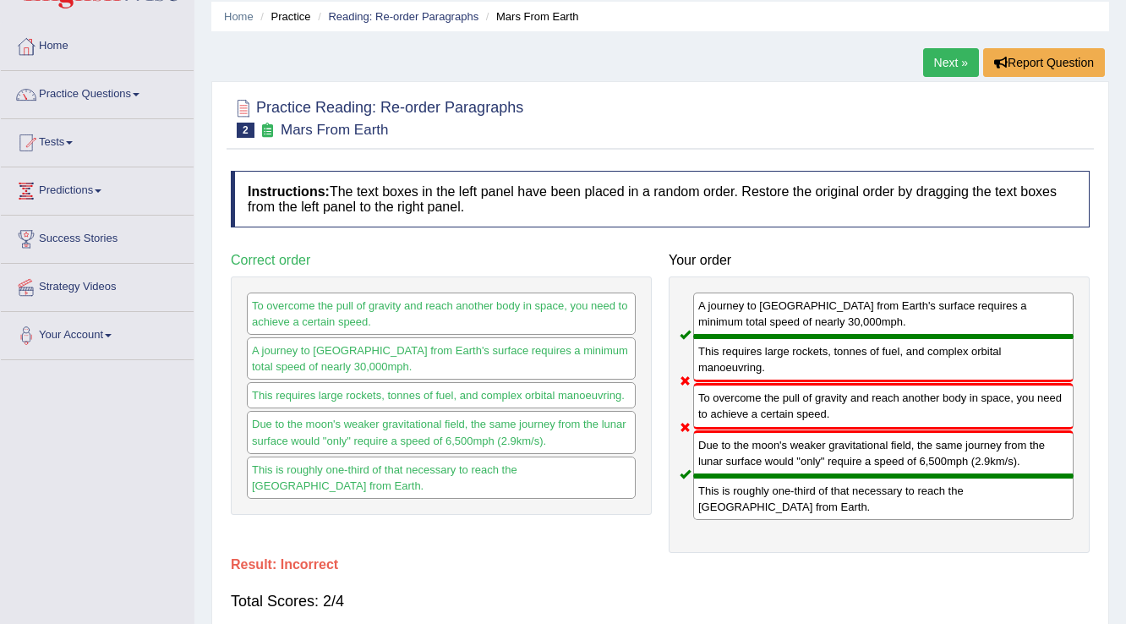
scroll to position [0, 0]
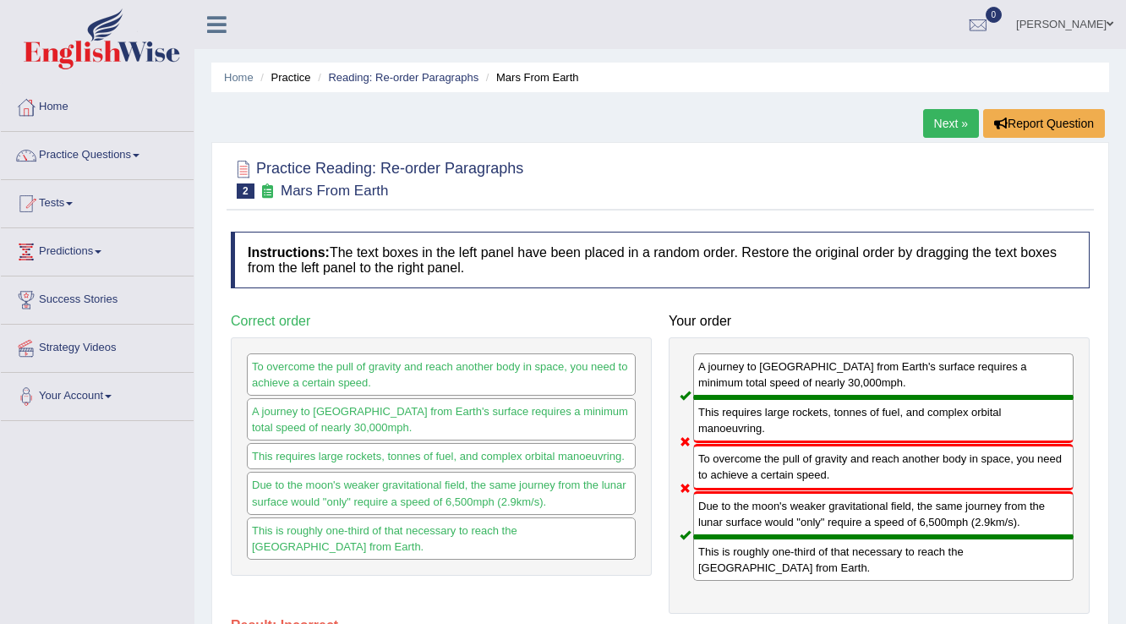
click at [943, 120] on link "Next »" at bounding box center [951, 123] width 56 height 29
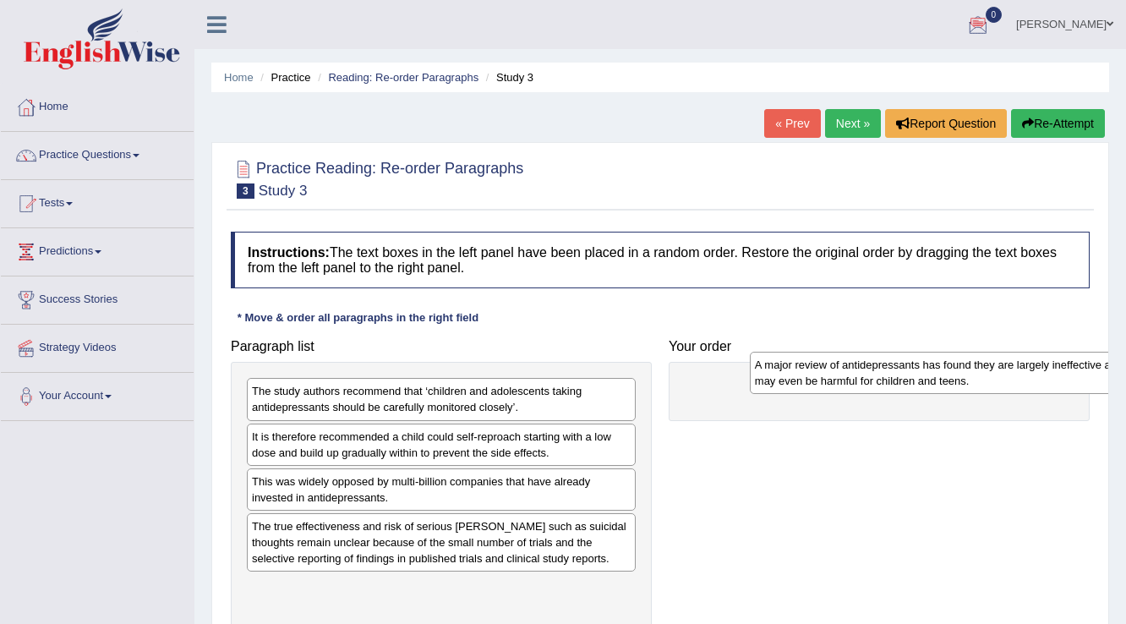
drag, startPoint x: 314, startPoint y: 489, endPoint x: 876, endPoint y: 321, distance: 586.0
click at [855, 352] on div "A major review of antidepressants has found they are largely ineffective and ma…" at bounding box center [945, 373] width 390 height 42
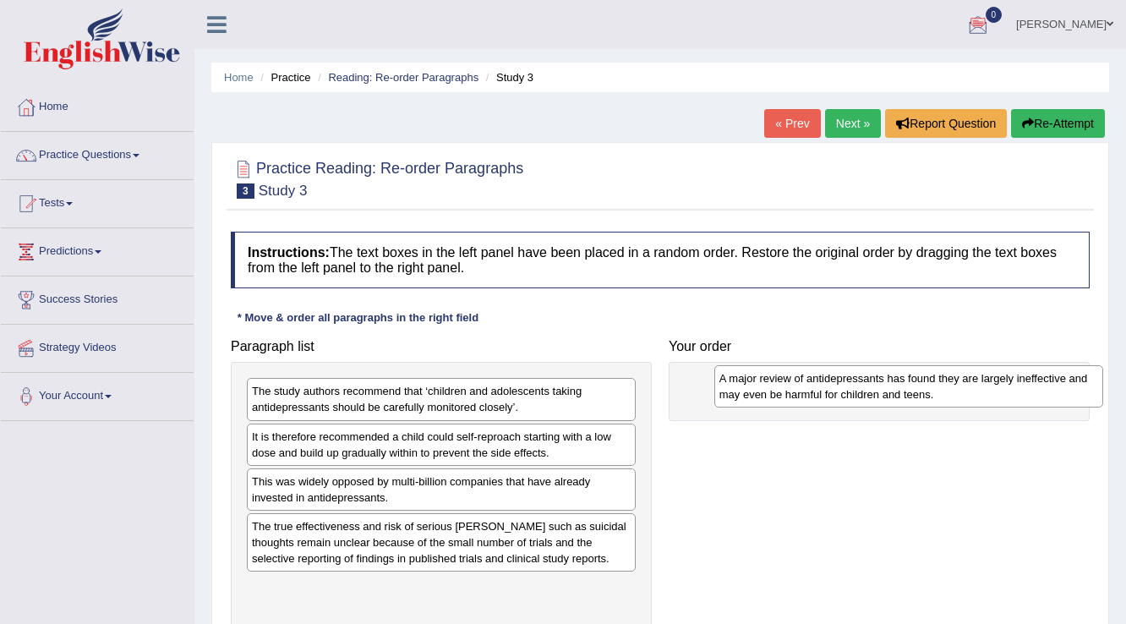
click at [867, 316] on div "Instructions: The text boxes in the left panel have been placed in a random ord…" at bounding box center [660, 452] width 867 height 459
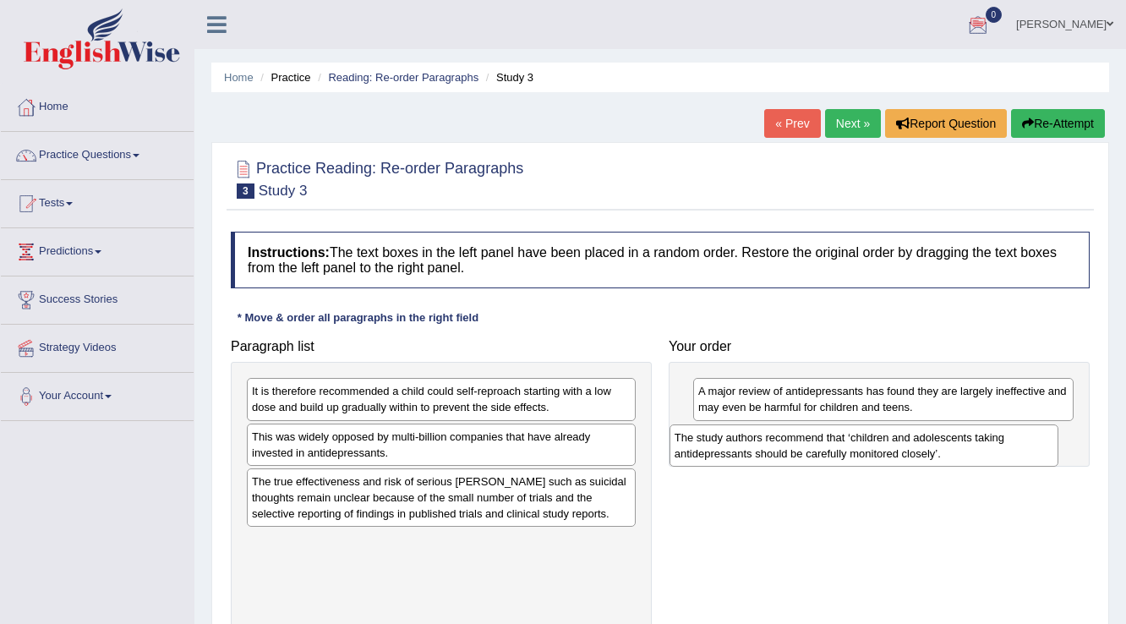
drag, startPoint x: 267, startPoint y: 403, endPoint x: 697, endPoint y: 446, distance: 431.6
click at [696, 447] on div "The study authors recommend that ‘children and adolescents taking antidepressan…" at bounding box center [865, 445] width 390 height 42
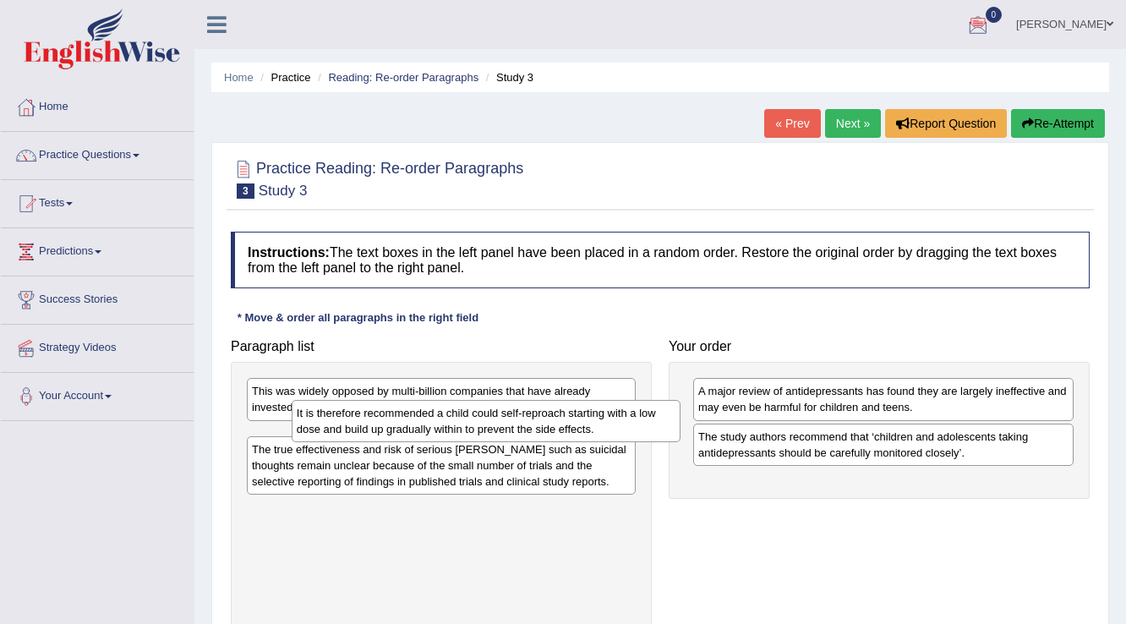
drag, startPoint x: 477, startPoint y: 392, endPoint x: 517, endPoint y: 409, distance: 43.2
click at [517, 409] on div "It is therefore recommended a child could self-reproach starting with a low dos…" at bounding box center [487, 421] width 390 height 42
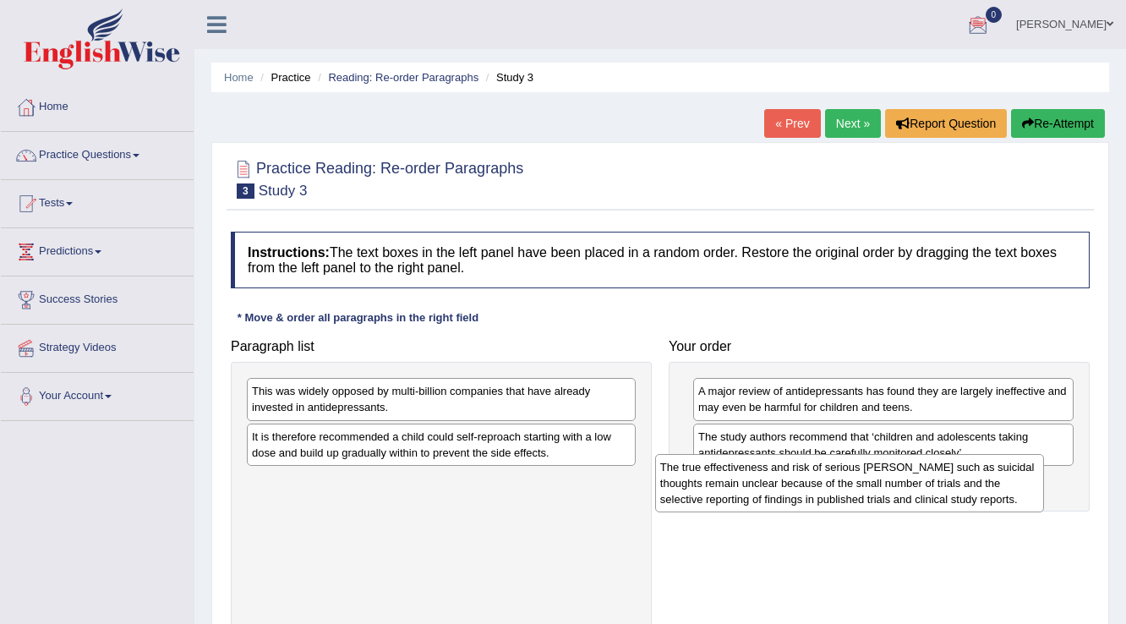
drag, startPoint x: 306, startPoint y: 495, endPoint x: 727, endPoint y: 482, distance: 421.2
click at [718, 482] on div "The true effectiveness and risk of serious harms such as suicidal thoughts rema…" at bounding box center [850, 483] width 390 height 58
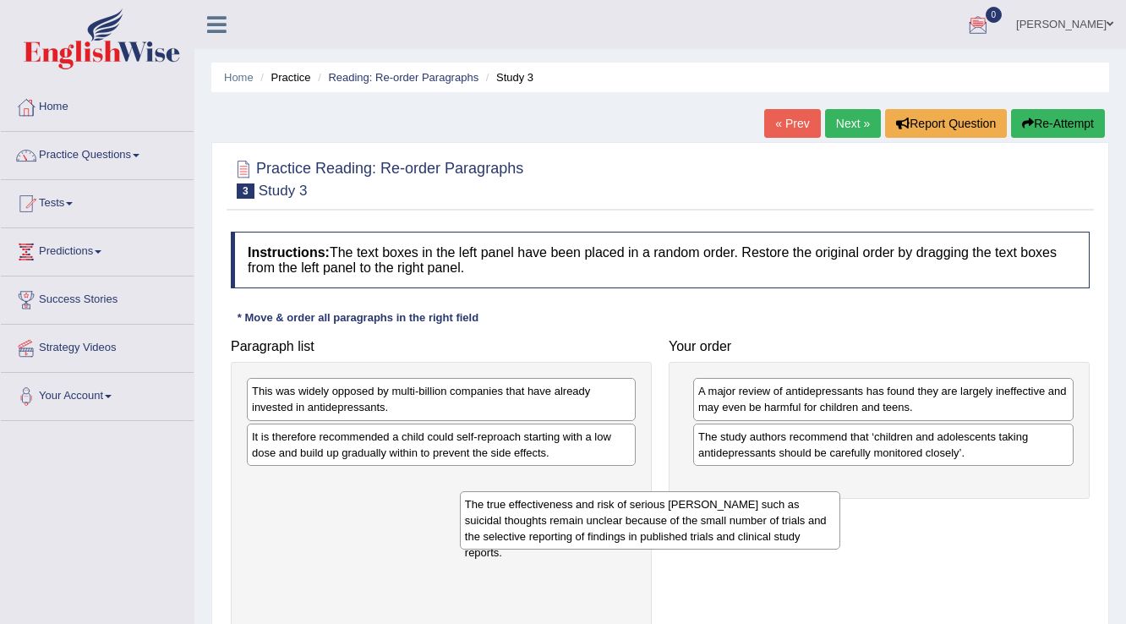
drag, startPoint x: 757, startPoint y: 509, endPoint x: 422, endPoint y: 535, distance: 336.6
click at [460, 535] on div "The true effectiveness and risk of serious harms such as suicidal thoughts rema…" at bounding box center [650, 520] width 381 height 58
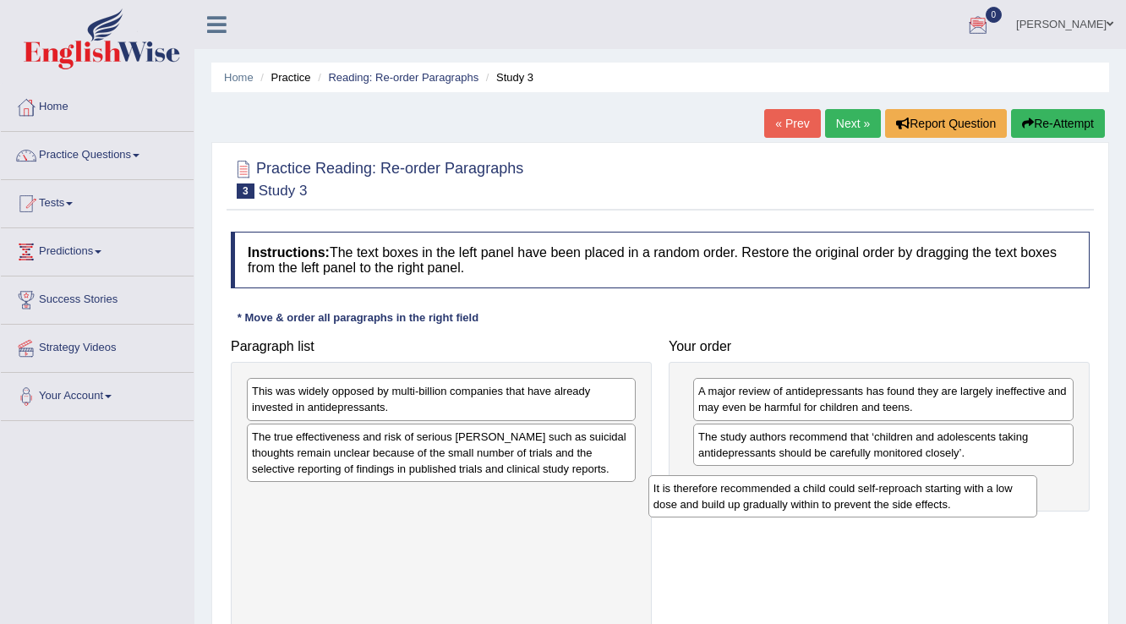
drag, startPoint x: 477, startPoint y: 436, endPoint x: 878, endPoint y: 489, distance: 405.1
click at [878, 489] on div "It is therefore recommended a child could self-reproach starting with a low dos…" at bounding box center [843, 496] width 390 height 42
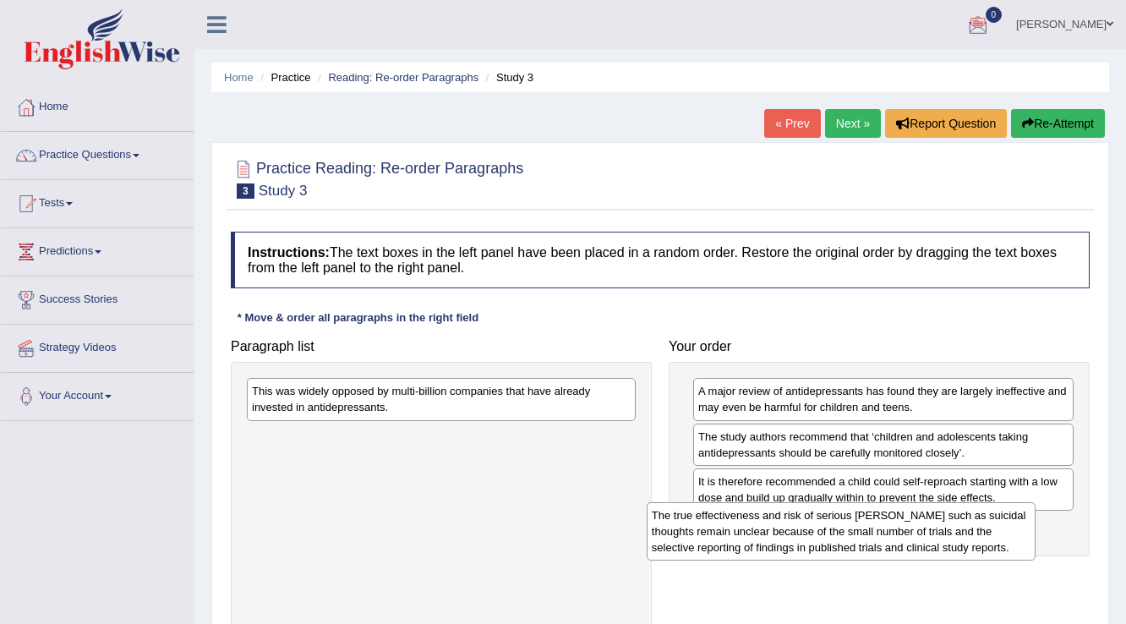
drag, startPoint x: 385, startPoint y: 447, endPoint x: 784, endPoint y: 527, distance: 407.7
click at [784, 527] on div "The true effectiveness and risk of serious harms such as suicidal thoughts rema…" at bounding box center [842, 531] width 390 height 58
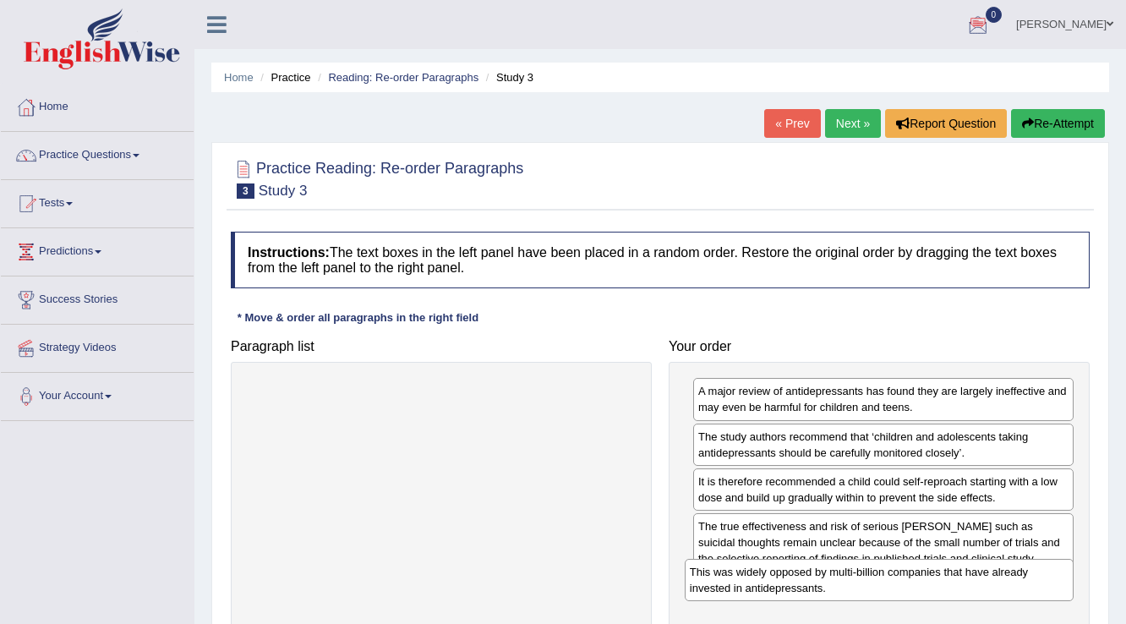
drag, startPoint x: 358, startPoint y: 394, endPoint x: 795, endPoint y: 576, distance: 473.3
click at [795, 576] on div "This was widely opposed by multi-billion companies that have already invested i…" at bounding box center [880, 580] width 390 height 42
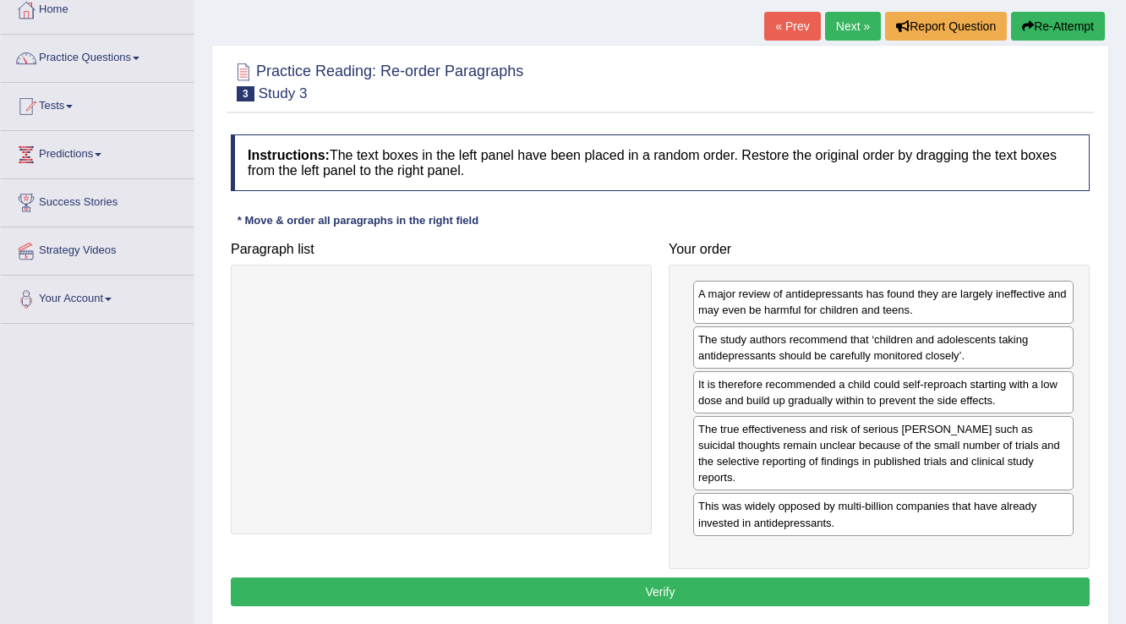
scroll to position [135, 0]
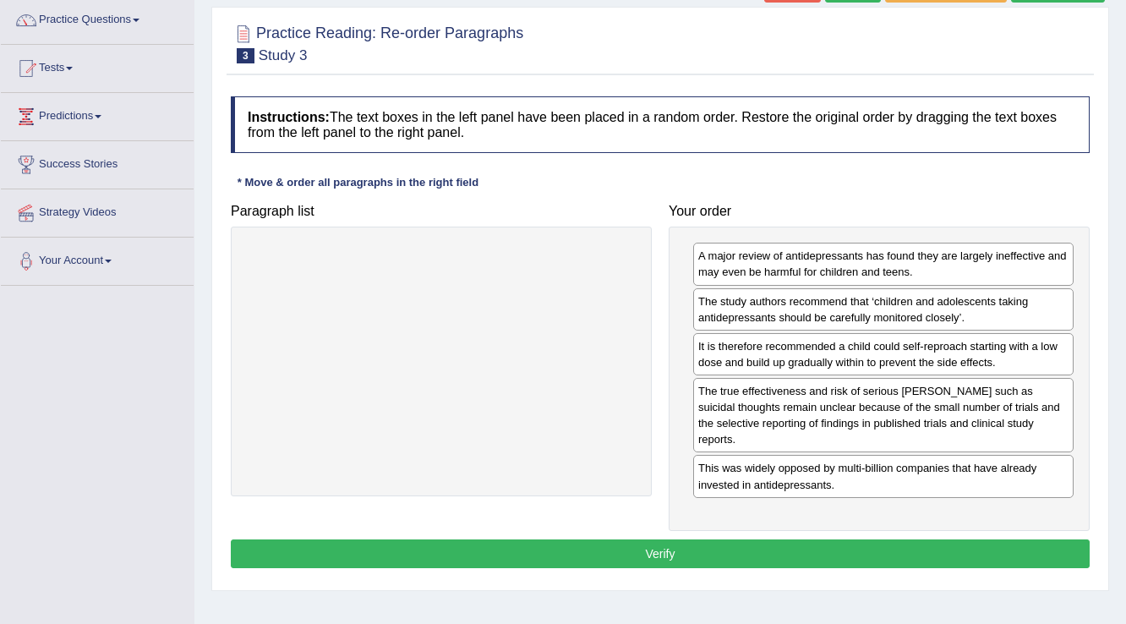
click at [670, 539] on button "Verify" at bounding box center [660, 553] width 859 height 29
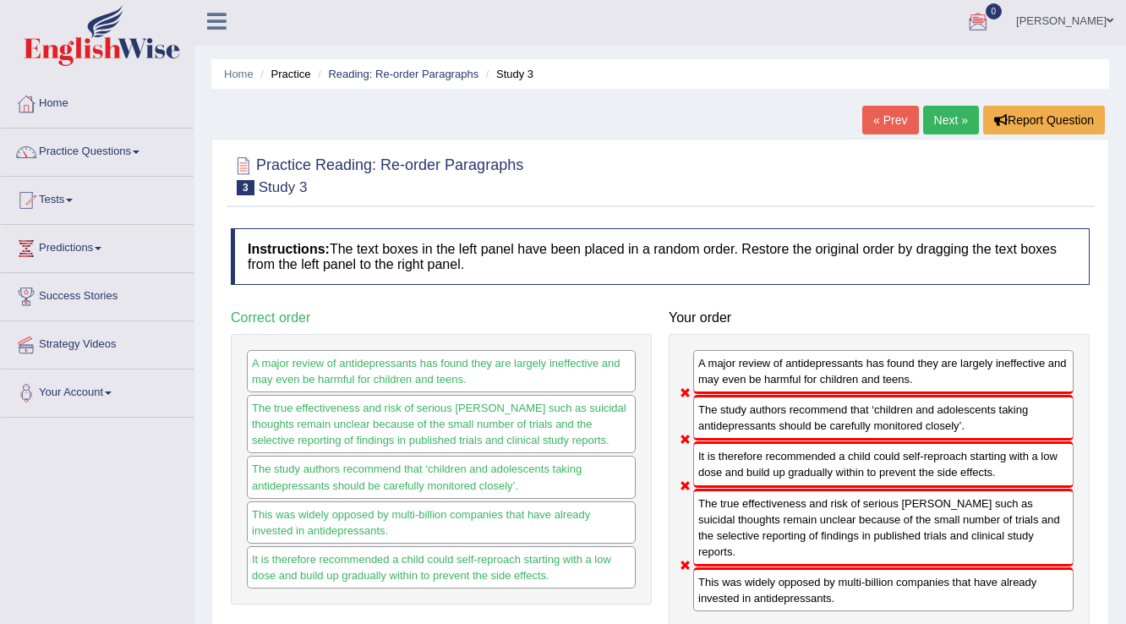
scroll to position [0, 0]
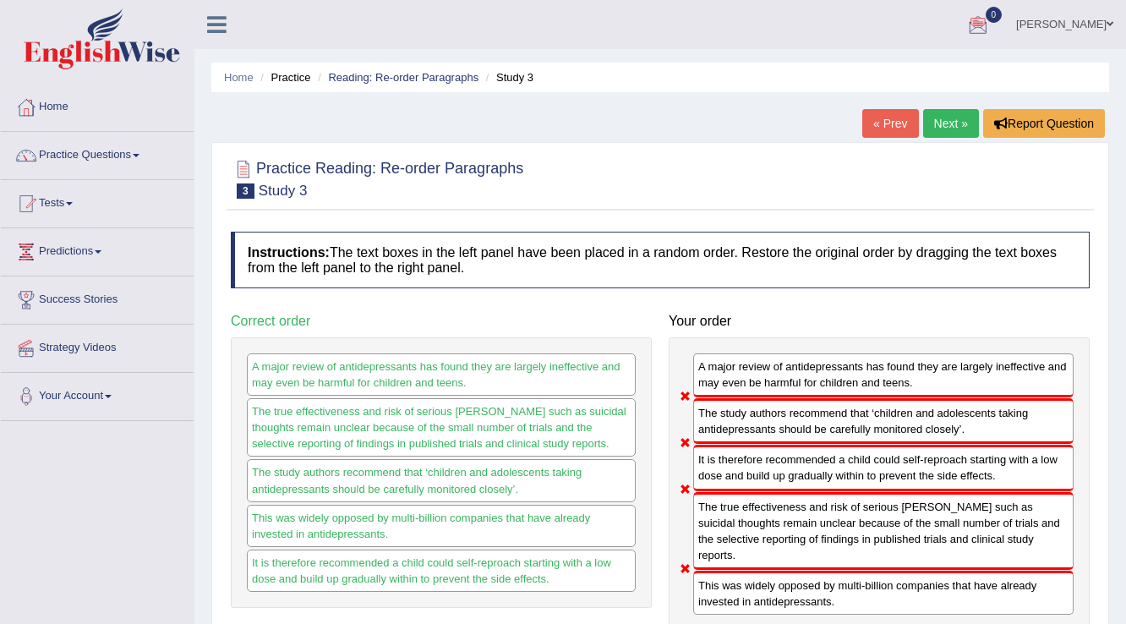
click at [940, 126] on link "Next »" at bounding box center [951, 123] width 56 height 29
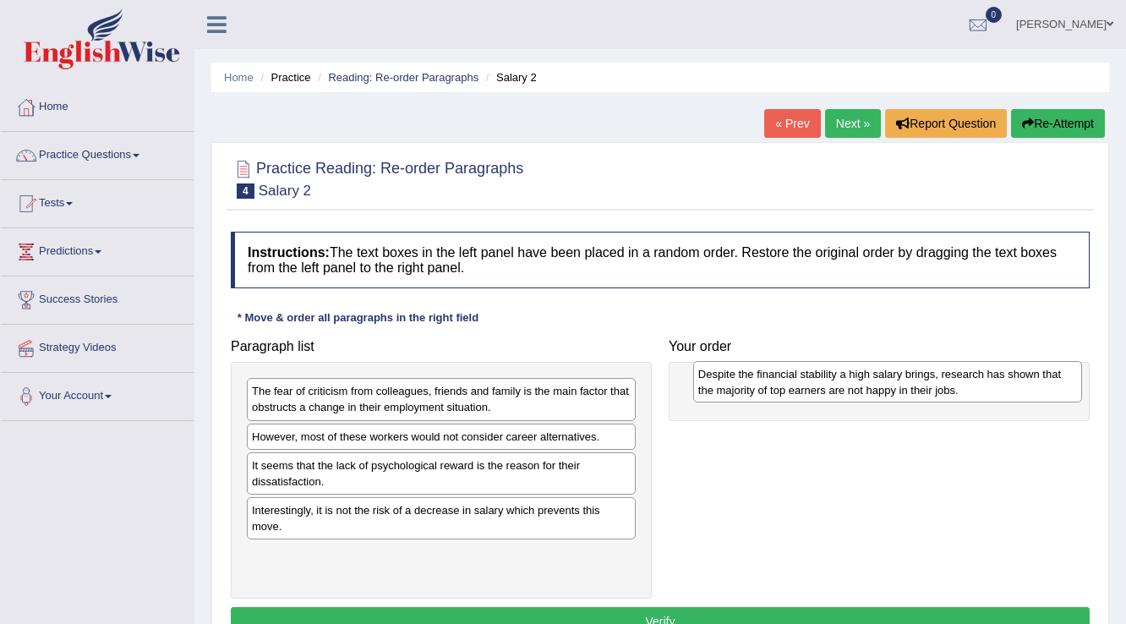
drag, startPoint x: 312, startPoint y: 521, endPoint x: 747, endPoint y: 385, distance: 455.9
click at [747, 385] on div "Despite the financial stability a high salary brings, research has shown that t…" at bounding box center [888, 382] width 390 height 42
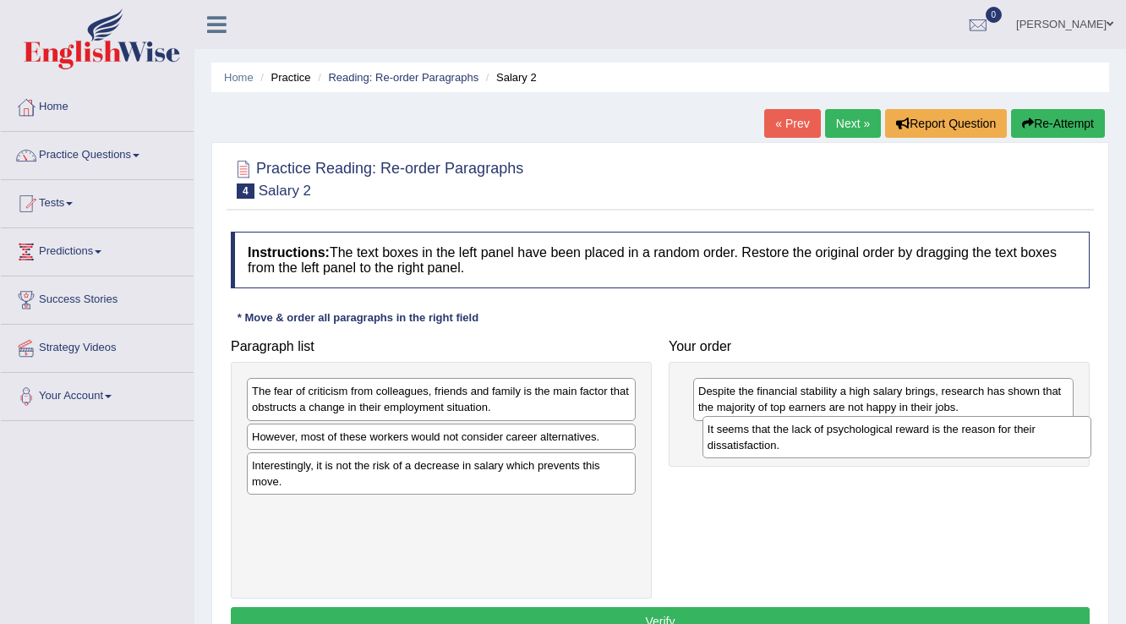
drag, startPoint x: 254, startPoint y: 478, endPoint x: 710, endPoint y: 442, distance: 457.0
click at [710, 442] on div "It seems that the lack of psychological reward is the reason for their dissatis…" at bounding box center [897, 437] width 390 height 42
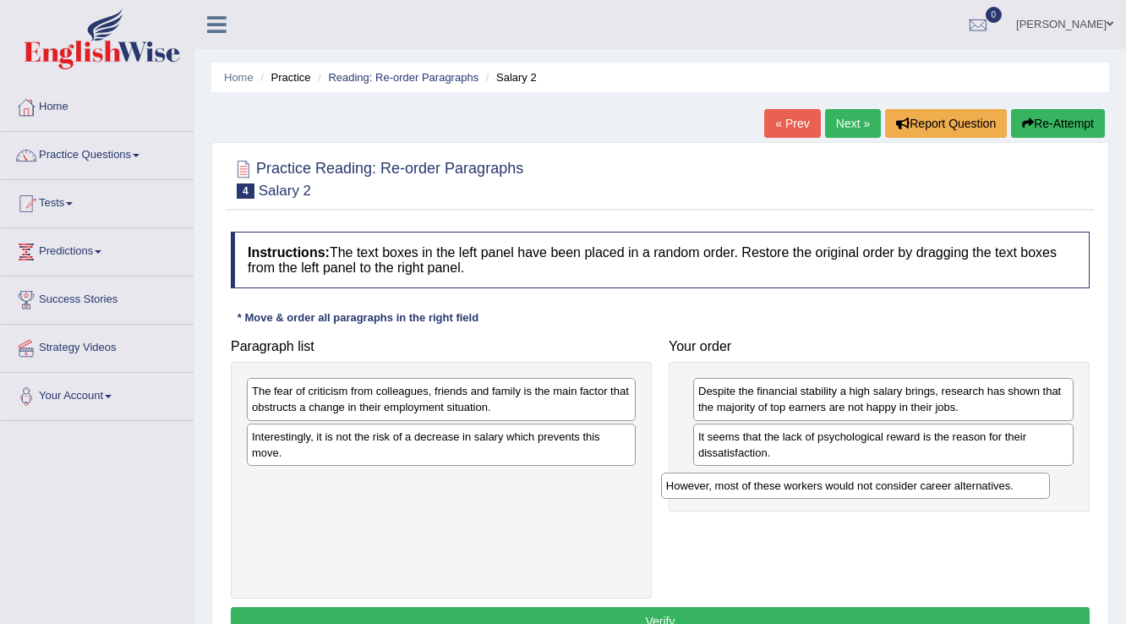
drag, startPoint x: 438, startPoint y: 434, endPoint x: 854, endPoint y: 484, distance: 418.9
click at [854, 484] on div "However, most of these workers would not consider career alternatives." at bounding box center [856, 486] width 390 height 26
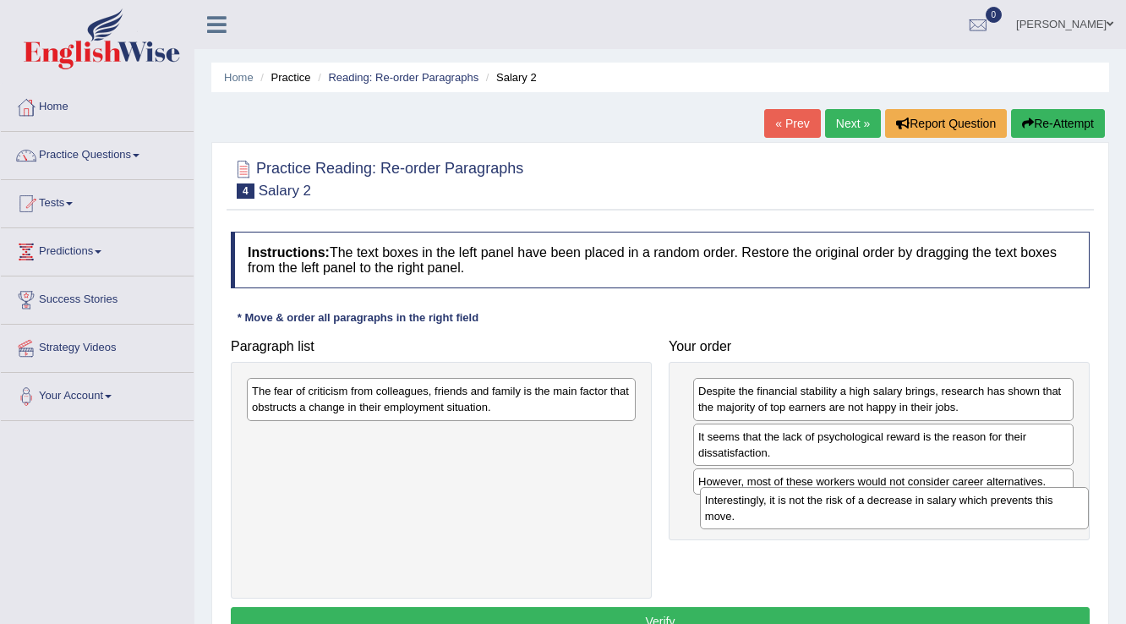
drag, startPoint x: 338, startPoint y: 440, endPoint x: 784, endPoint y: 507, distance: 451.4
click at [791, 504] on div "Interestingly, it is not the risk of a decrease in salary which prevents this m…" at bounding box center [895, 508] width 390 height 42
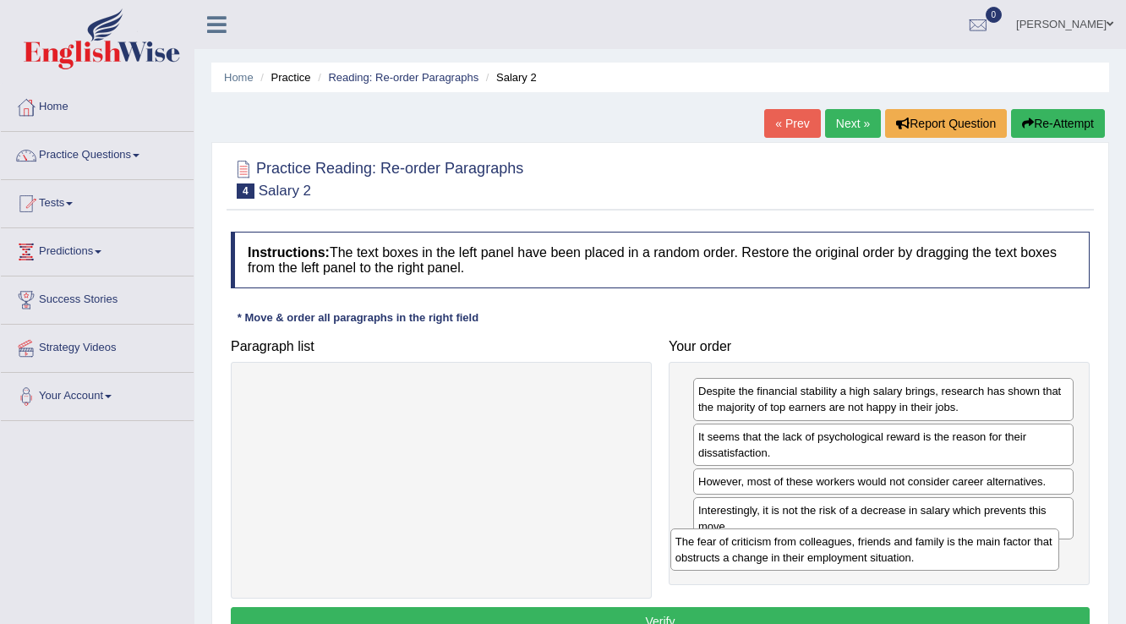
drag, startPoint x: 449, startPoint y: 395, endPoint x: 873, endPoint y: 545, distance: 450.3
click at [873, 545] on div "The fear of criticism from colleagues, friends and family is the main factor th…" at bounding box center [865, 549] width 390 height 42
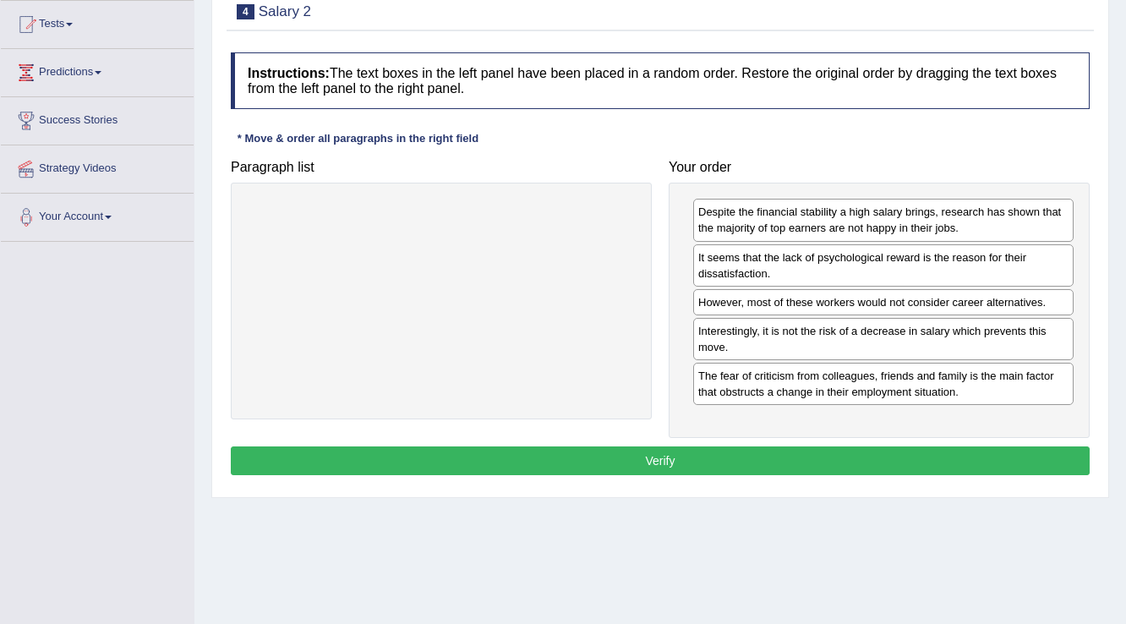
scroll to position [203, 0]
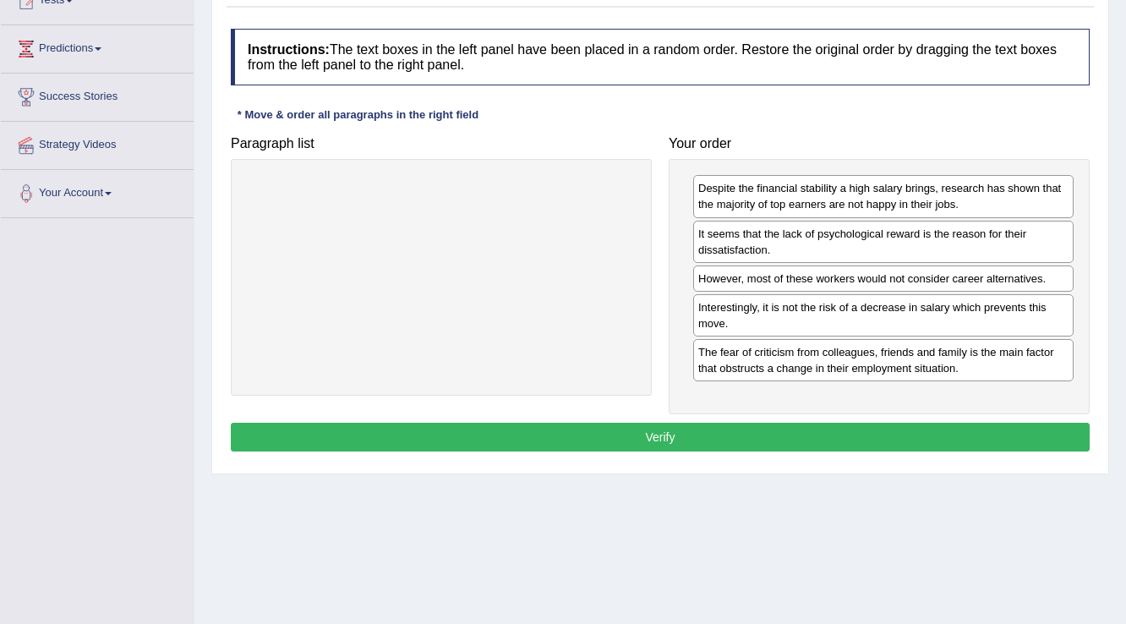
click at [664, 435] on button "Verify" at bounding box center [660, 437] width 859 height 29
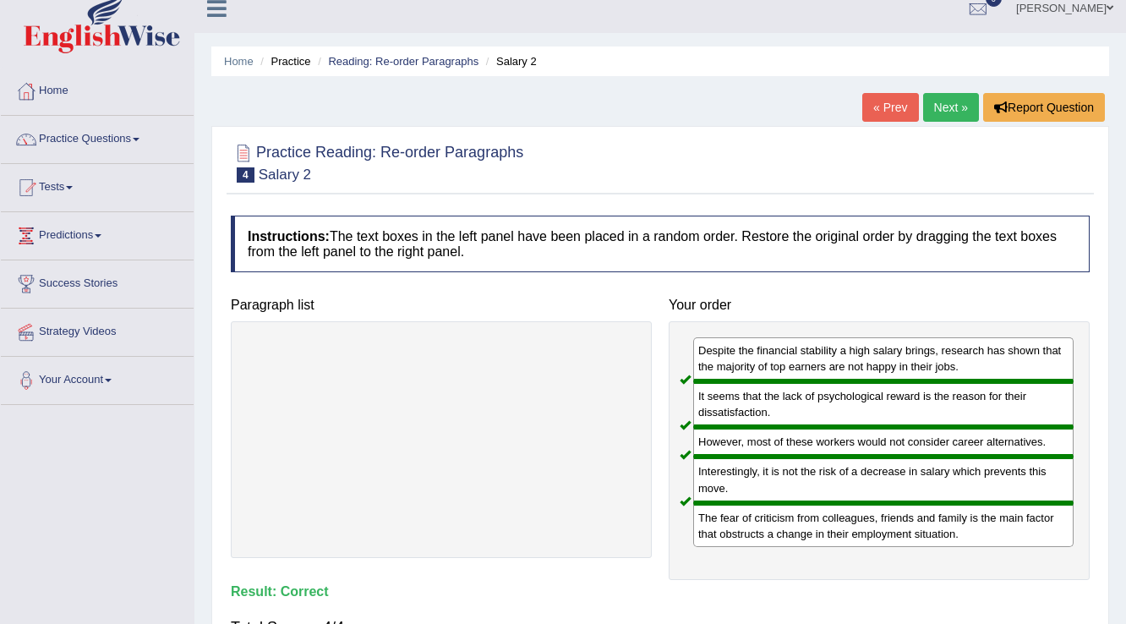
scroll to position [0, 0]
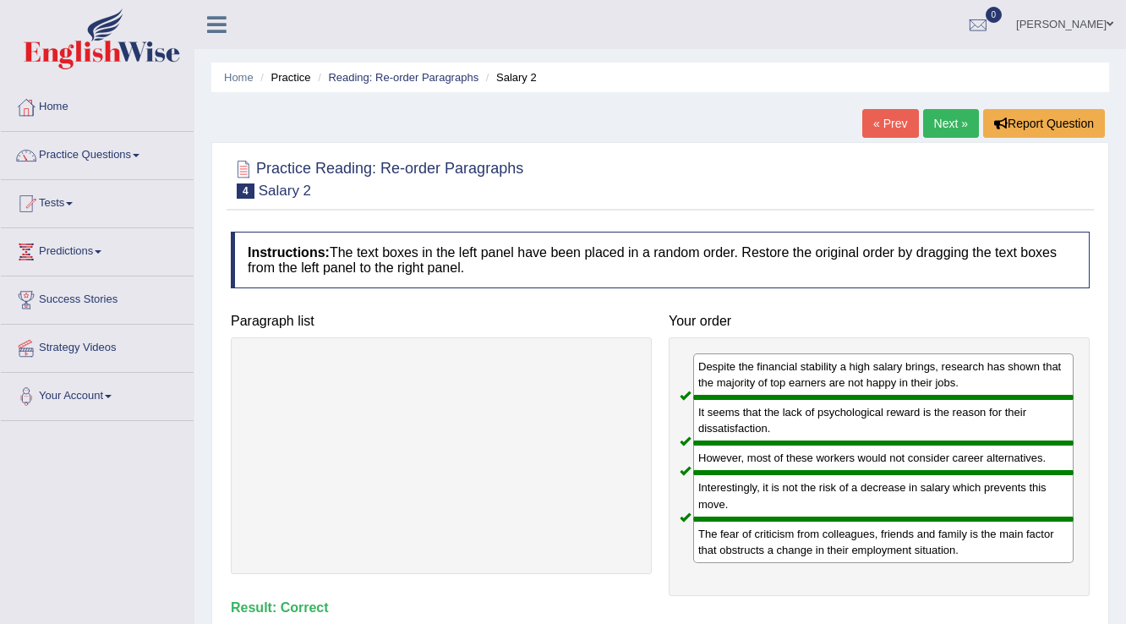
click at [942, 115] on link "Next »" at bounding box center [951, 123] width 56 height 29
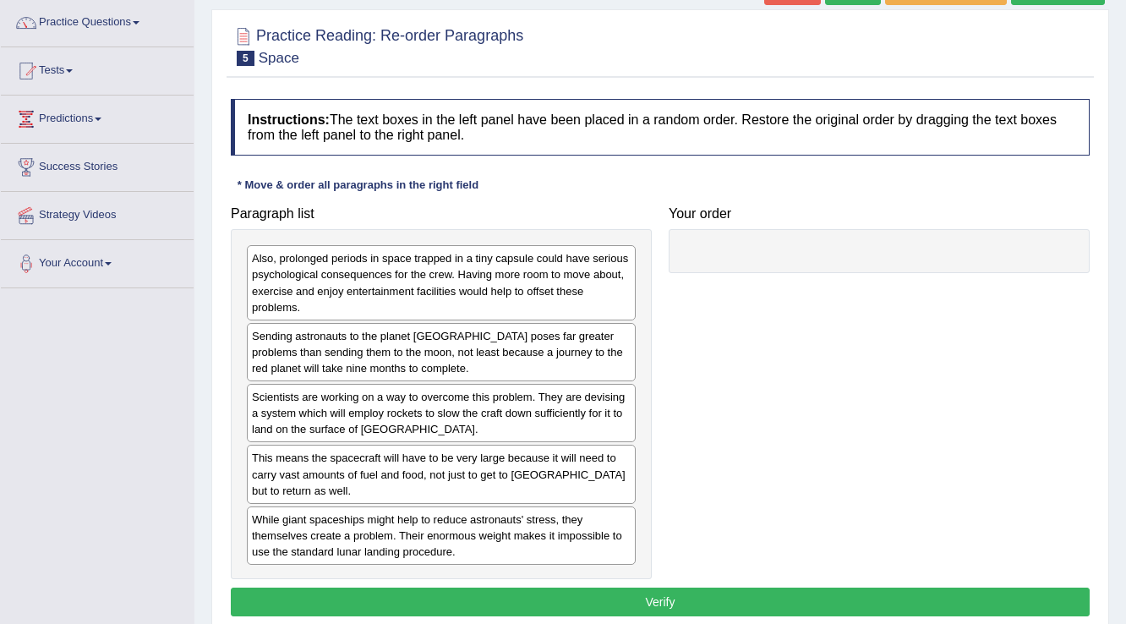
scroll to position [135, 0]
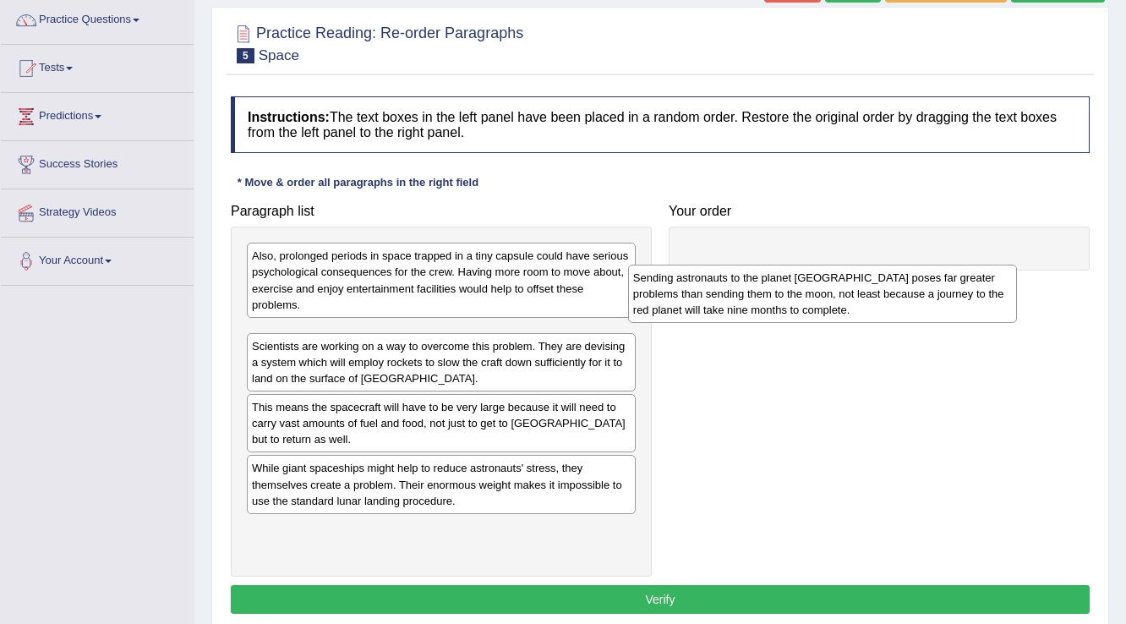
drag, startPoint x: 397, startPoint y: 352, endPoint x: 801, endPoint y: 277, distance: 410.0
click at [800, 278] on div "Sending astronauts to the planet Mars poses far greater problems than sending t…" at bounding box center [823, 294] width 390 height 58
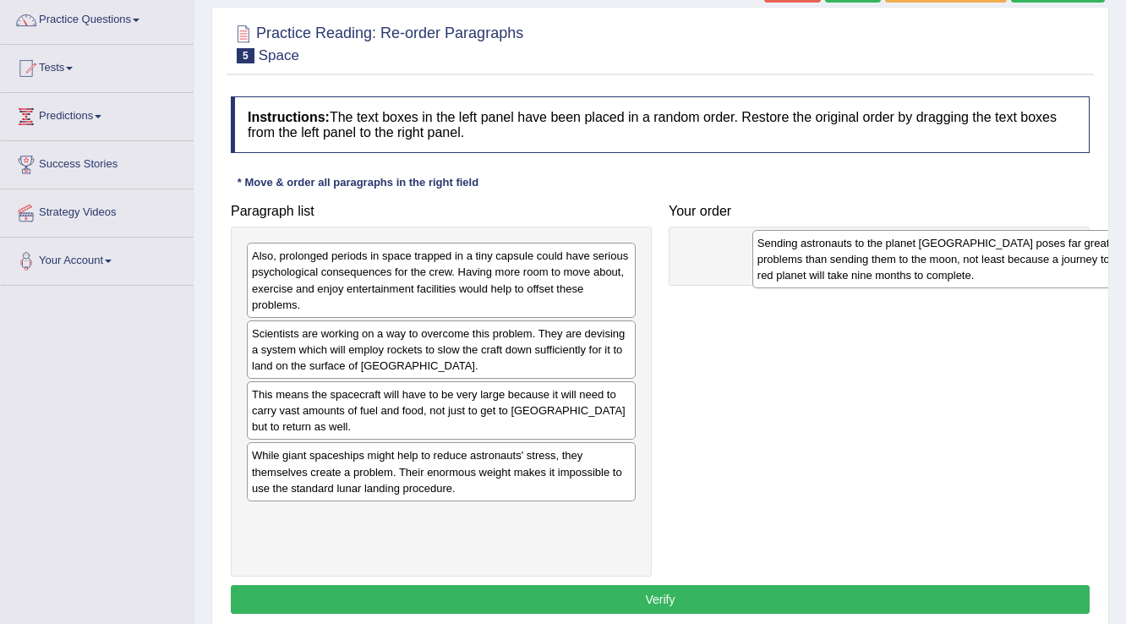
drag, startPoint x: 262, startPoint y: 340, endPoint x: 789, endPoint y: 210, distance: 542.3
click at [789, 230] on div "Sending astronauts to the planet Mars poses far greater problems than sending t…" at bounding box center [947, 259] width 390 height 58
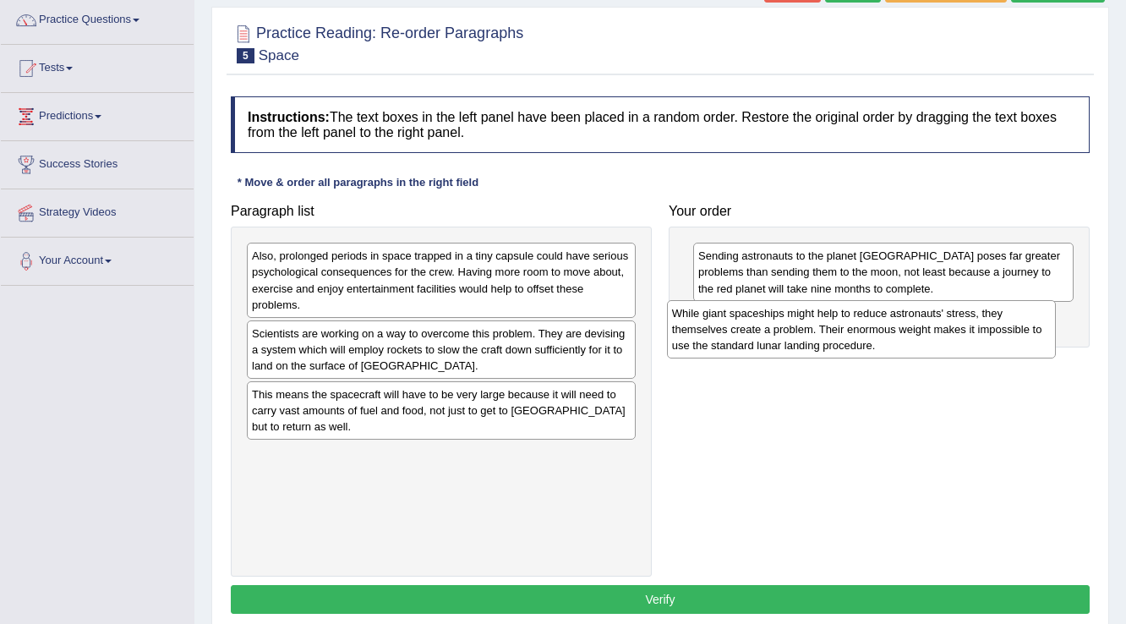
drag, startPoint x: 290, startPoint y: 471, endPoint x: 717, endPoint y: 318, distance: 453.5
click at [717, 318] on div "While giant spaceships might help to reduce astronauts' stress, they themselves…" at bounding box center [862, 329] width 390 height 58
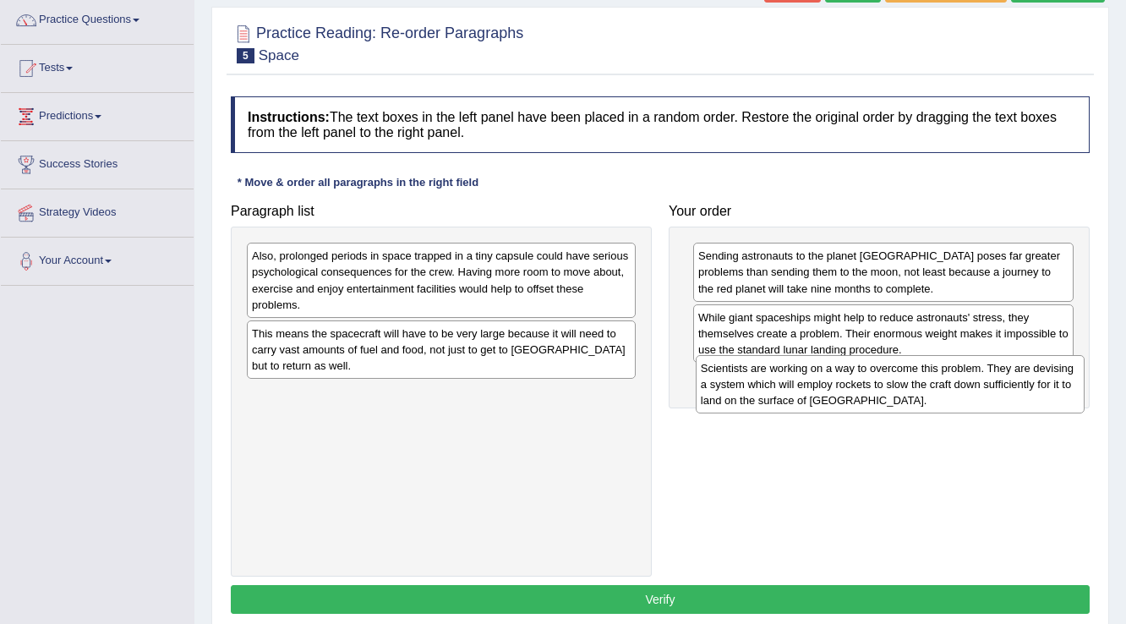
drag, startPoint x: 298, startPoint y: 347, endPoint x: 746, endPoint y: 383, distance: 450.3
click at [746, 383] on div "Scientists are working on a way to overcome this problem. They are devising a s…" at bounding box center [891, 384] width 390 height 58
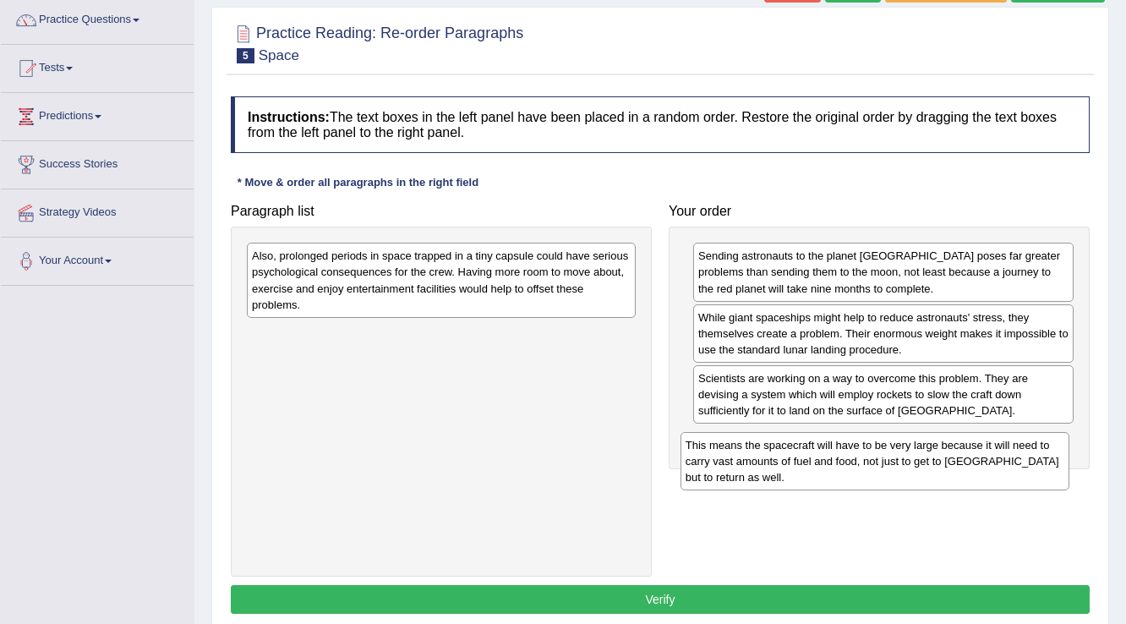
drag, startPoint x: 383, startPoint y: 345, endPoint x: 817, endPoint y: 457, distance: 448.0
click at [817, 457] on div "This means the spacecraft will have to be very large because it will need to ca…" at bounding box center [876, 461] width 390 height 58
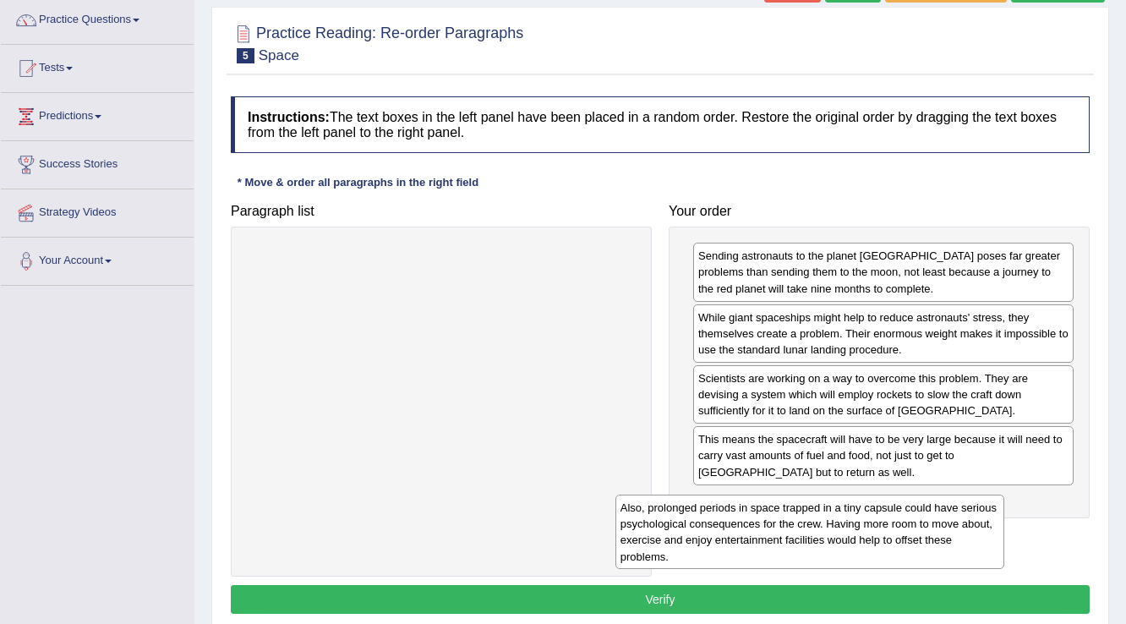
drag, startPoint x: 353, startPoint y: 274, endPoint x: 751, endPoint y: 506, distance: 460.6
click at [734, 514] on div "Also, prolonged periods in space trapped in a tiny capsule could have serious p…" at bounding box center [810, 532] width 390 height 74
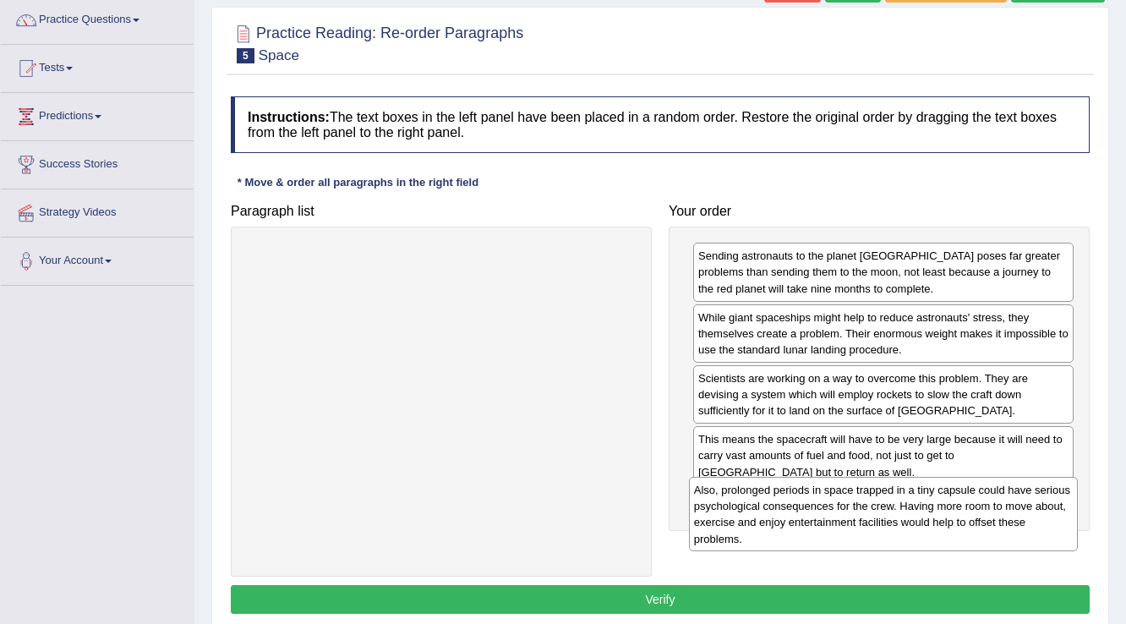
drag, startPoint x: 380, startPoint y: 304, endPoint x: 810, endPoint y: 515, distance: 478.3
click at [810, 515] on div "Also, prolonged periods in space trapped in a tiny capsule could have serious p…" at bounding box center [884, 514] width 390 height 74
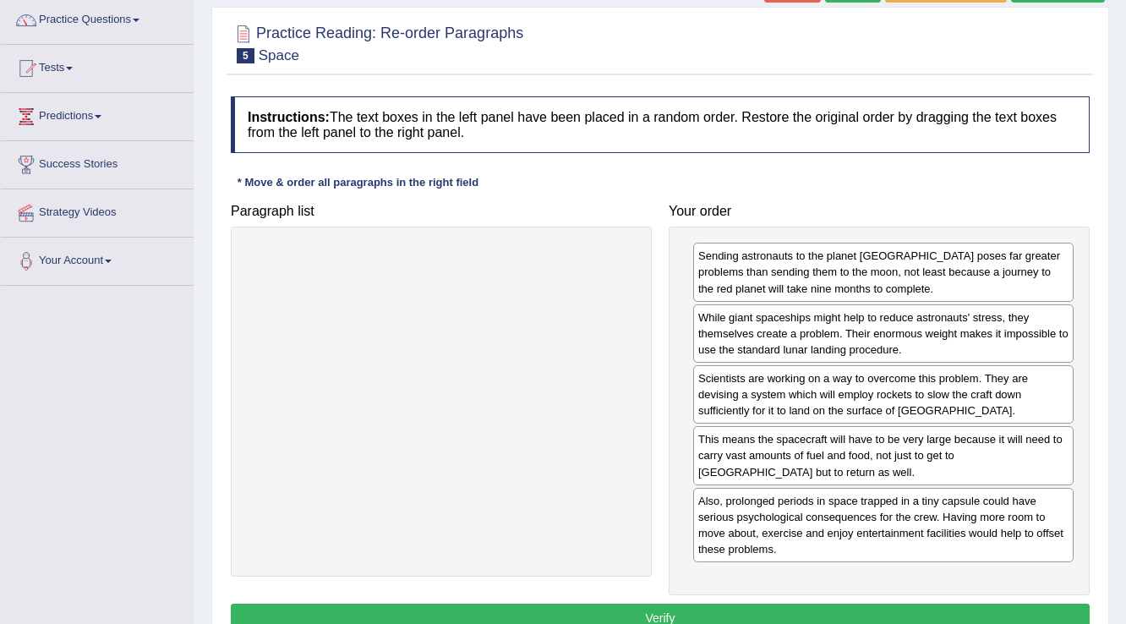
click at [663, 612] on button "Verify" at bounding box center [660, 618] width 859 height 29
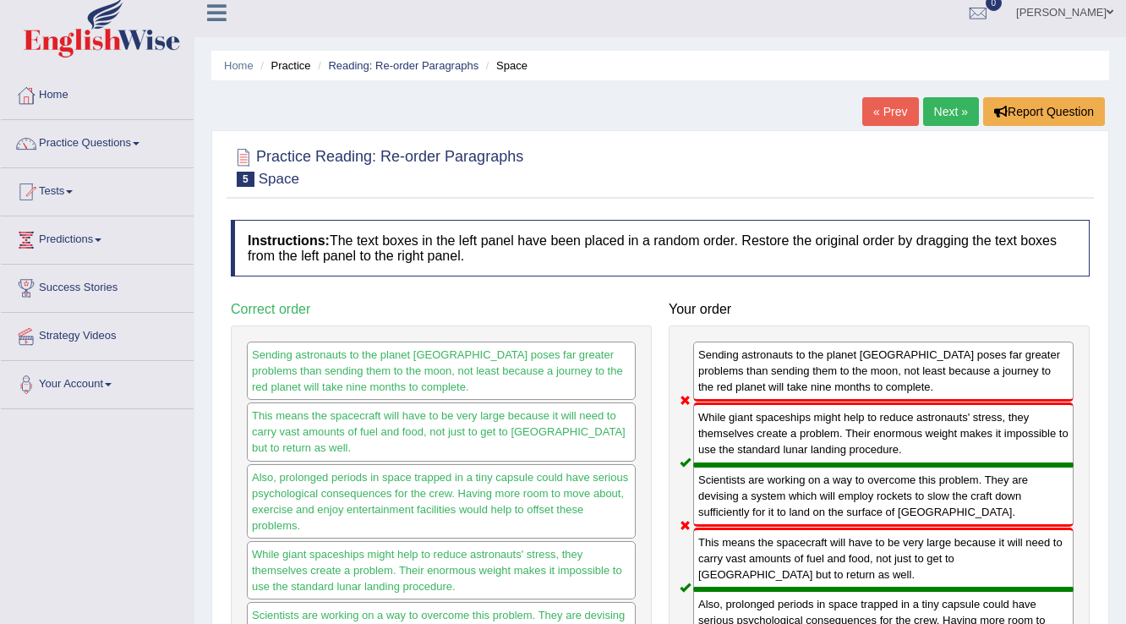
scroll to position [0, 0]
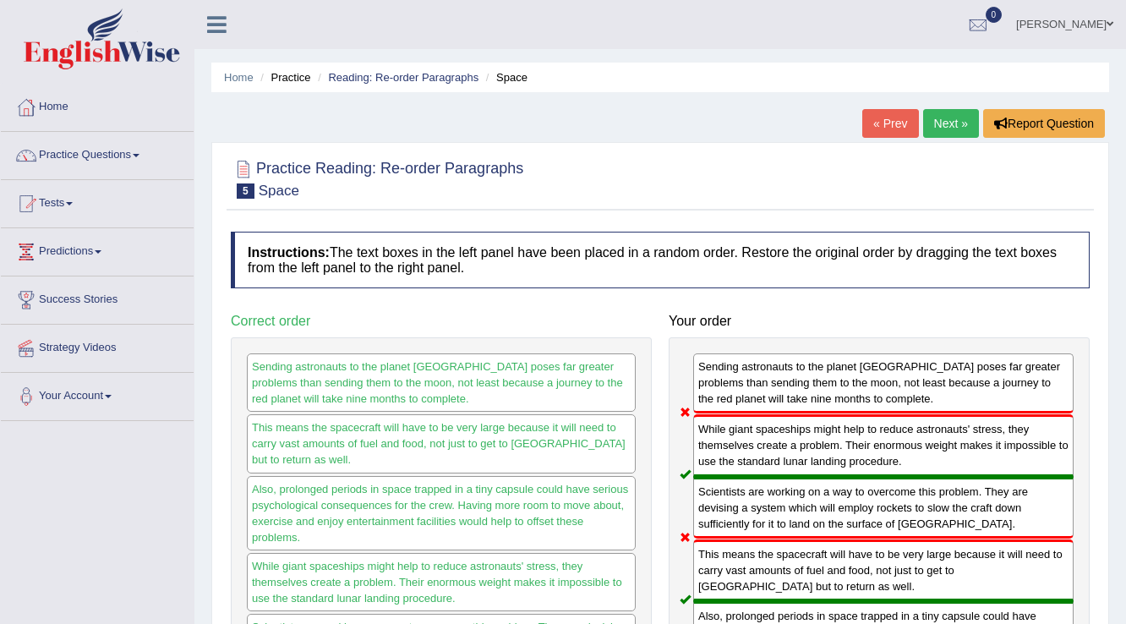
click at [953, 118] on link "Next »" at bounding box center [951, 123] width 56 height 29
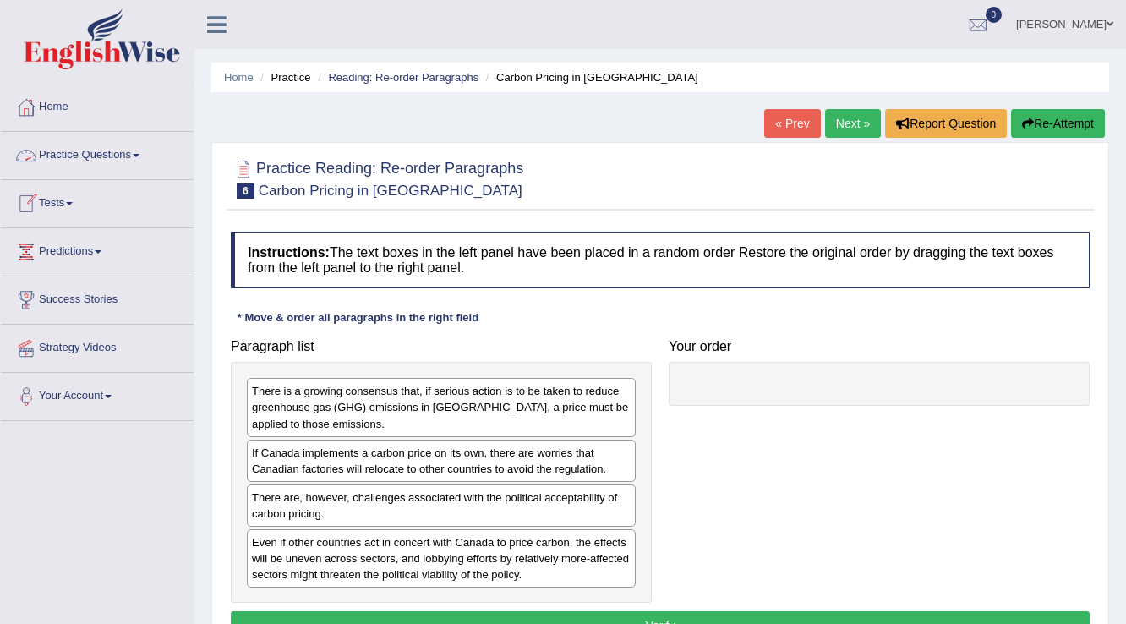
click at [74, 150] on link "Practice Questions" at bounding box center [97, 153] width 193 height 42
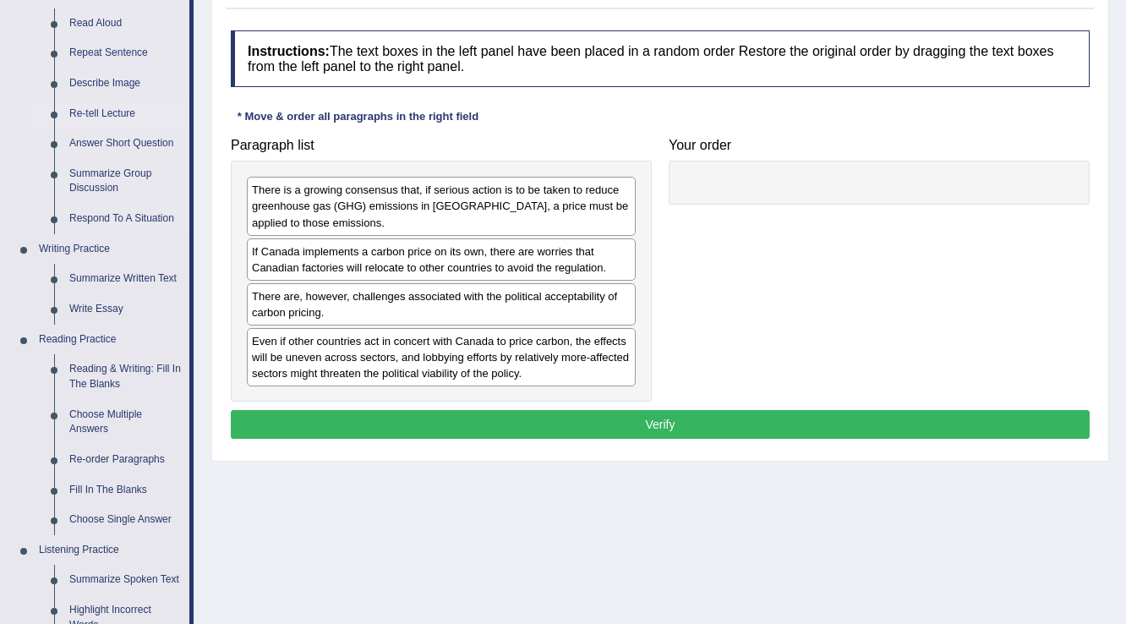
scroll to position [203, 0]
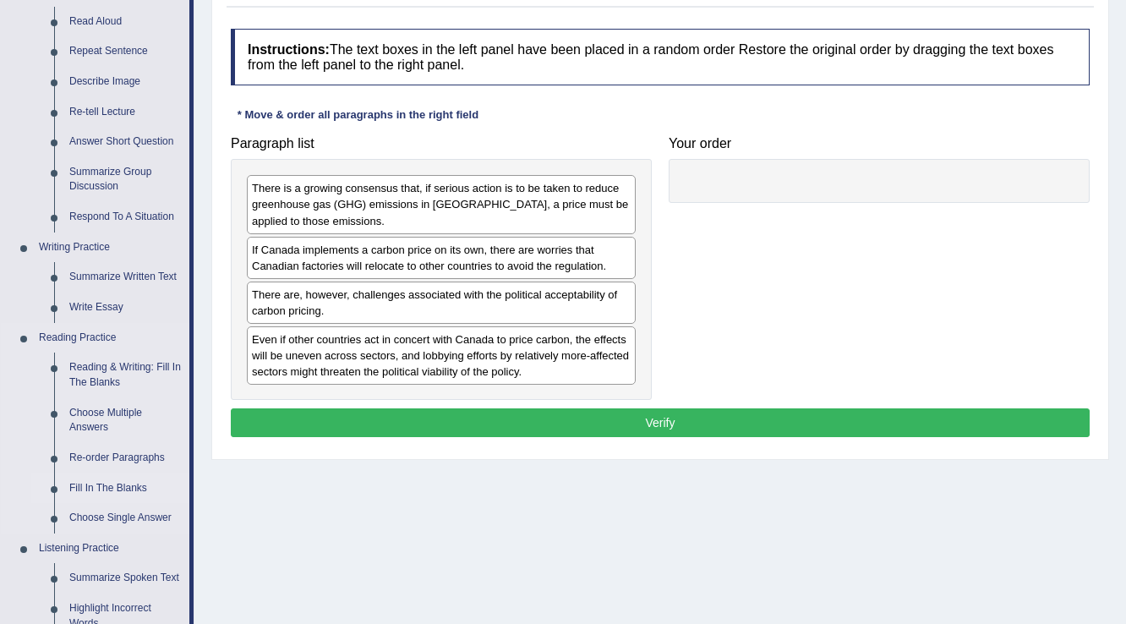
click at [92, 484] on link "Fill In The Blanks" at bounding box center [126, 488] width 128 height 30
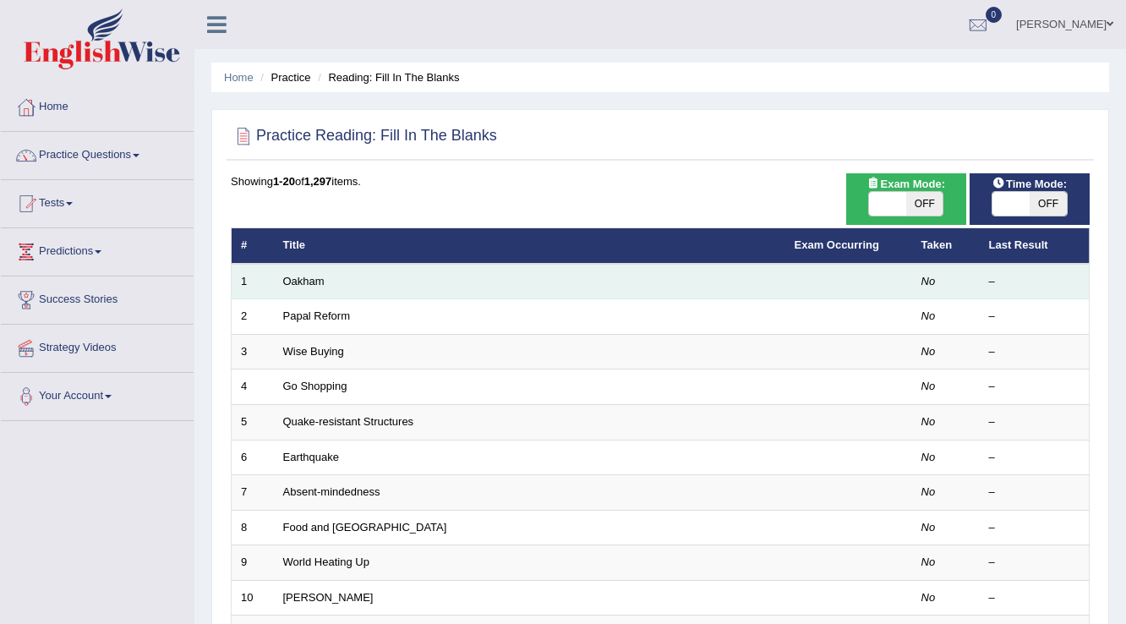
click at [325, 283] on td "Oakham" at bounding box center [529, 282] width 511 height 36
click at [304, 277] on link "Oakham" at bounding box center [303, 281] width 41 height 13
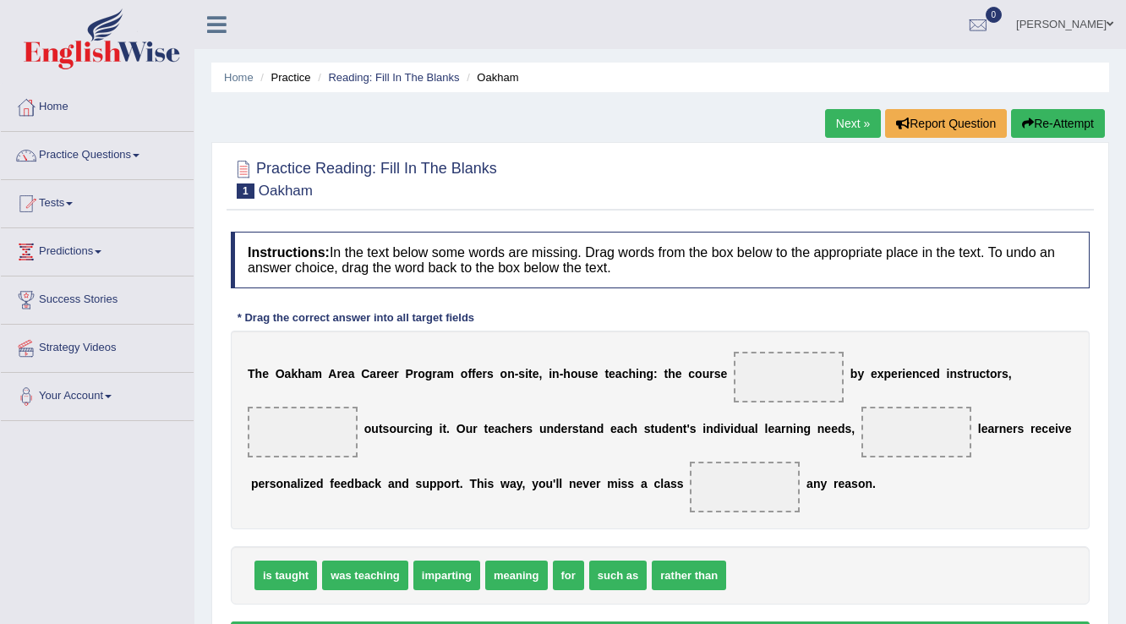
click at [281, 571] on span "is taught" at bounding box center [285, 575] width 63 height 30
drag, startPoint x: 279, startPoint y: 579, endPoint x: 819, endPoint y: 374, distance: 577.6
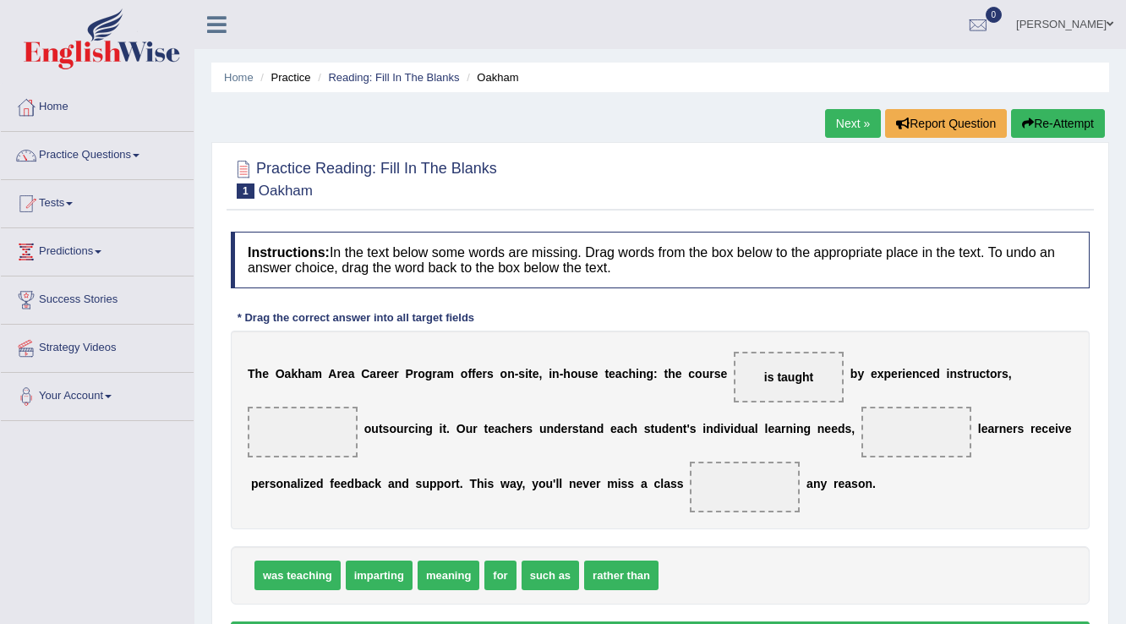
drag, startPoint x: 548, startPoint y: 527, endPoint x: 434, endPoint y: 472, distance: 126.7
click at [434, 472] on div "Instructions: In the text below some words are missing. Drag words from the box…" at bounding box center [660, 443] width 867 height 440
drag, startPoint x: 618, startPoint y: 571, endPoint x: 292, endPoint y: 424, distance: 357.9
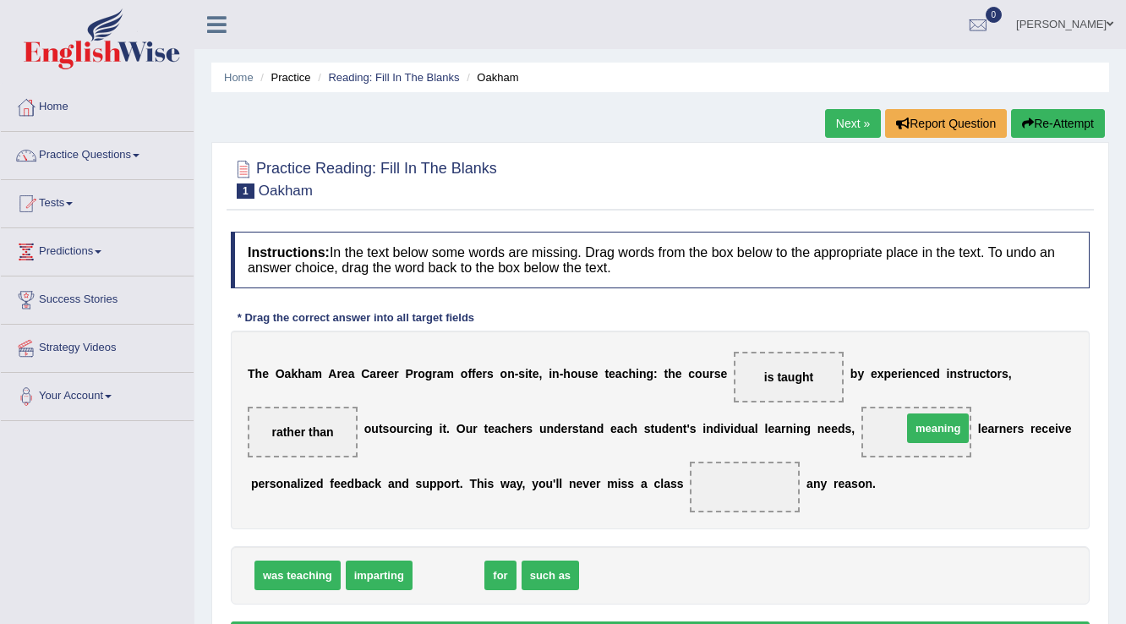
drag, startPoint x: 451, startPoint y: 572, endPoint x: 939, endPoint y: 425, distance: 510.3
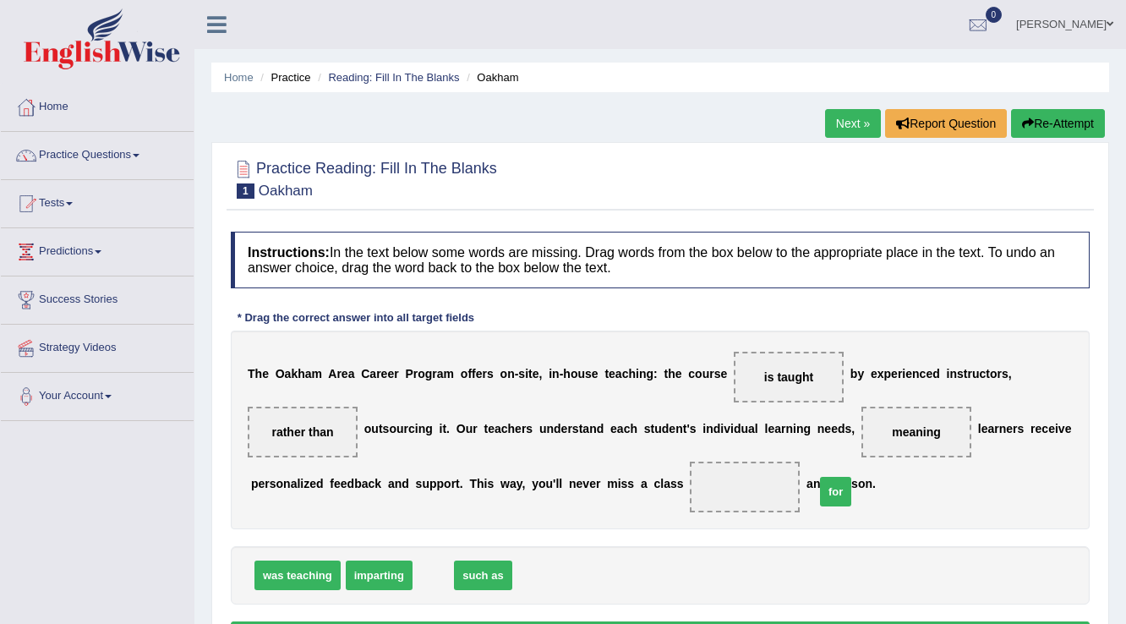
drag, startPoint x: 426, startPoint y: 575, endPoint x: 794, endPoint y: 493, distance: 376.8
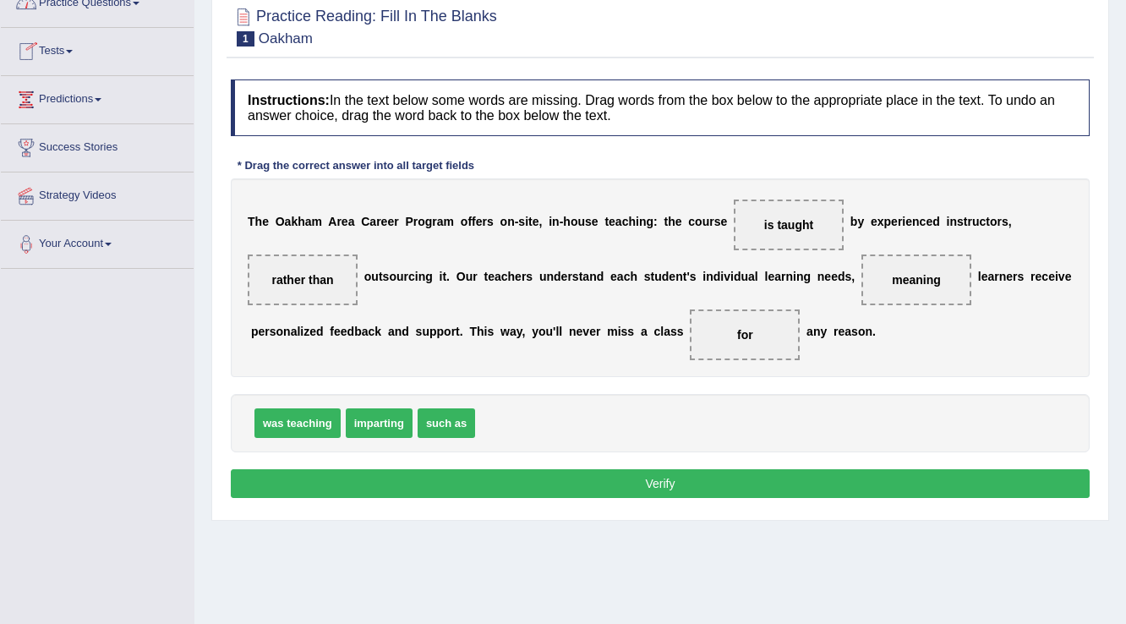
scroll to position [203, 0]
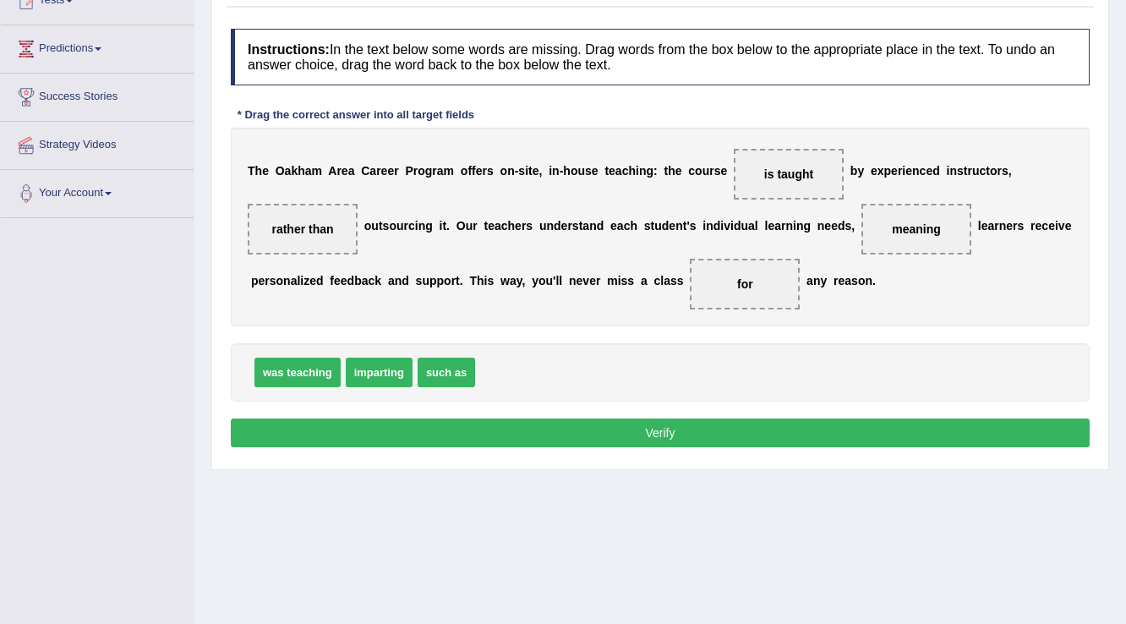
click at [653, 433] on button "Verify" at bounding box center [660, 432] width 859 height 29
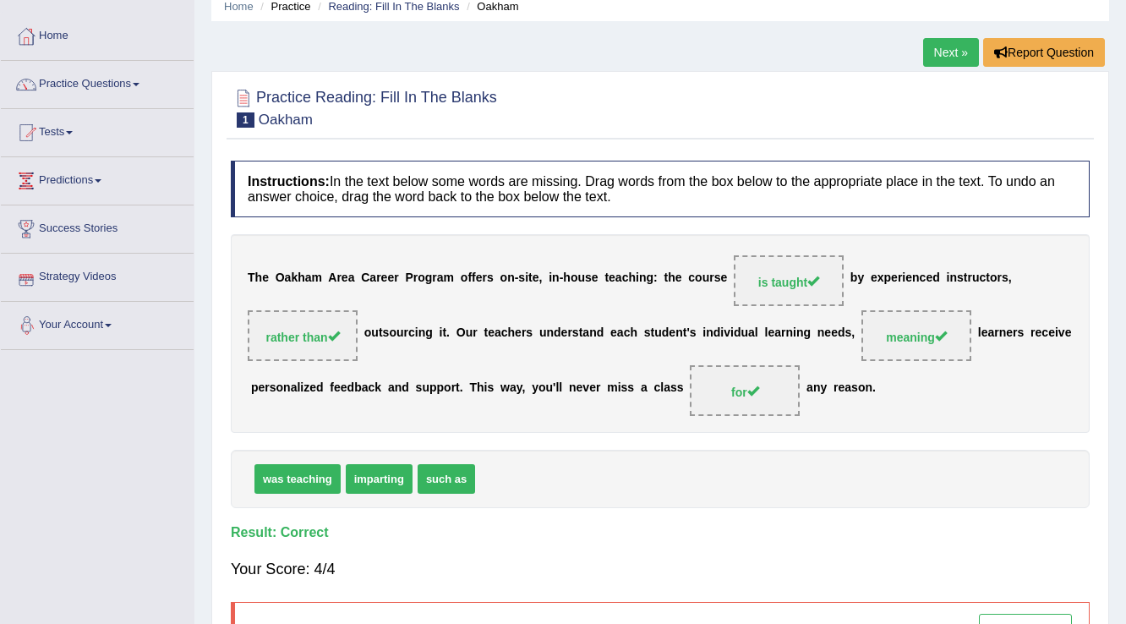
scroll to position [68, 0]
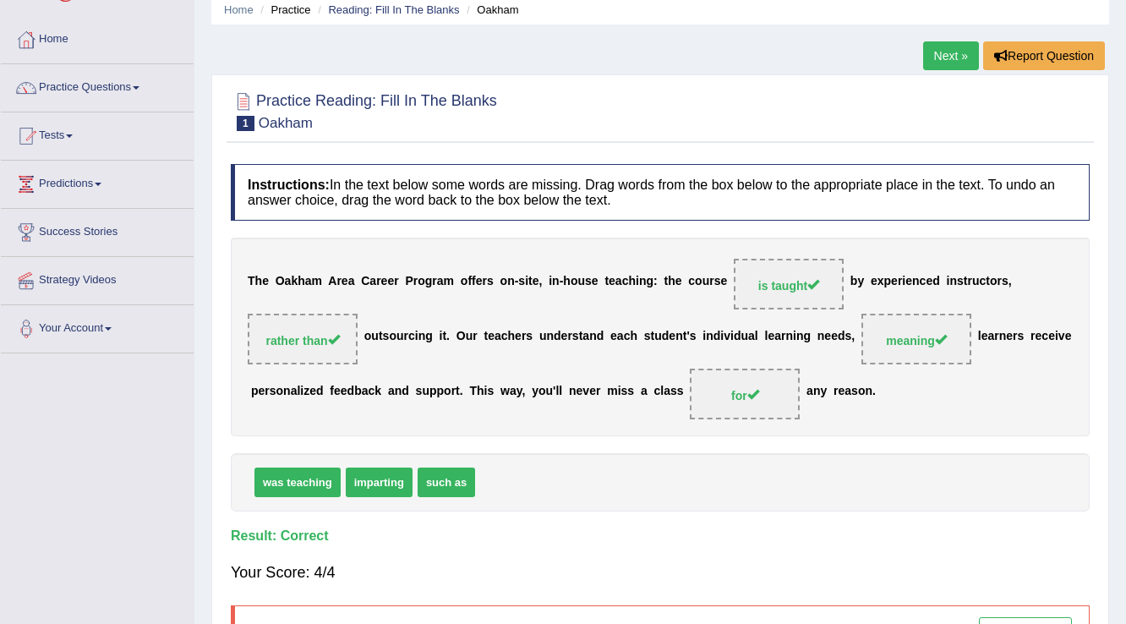
click at [941, 51] on link "Next »" at bounding box center [951, 55] width 56 height 29
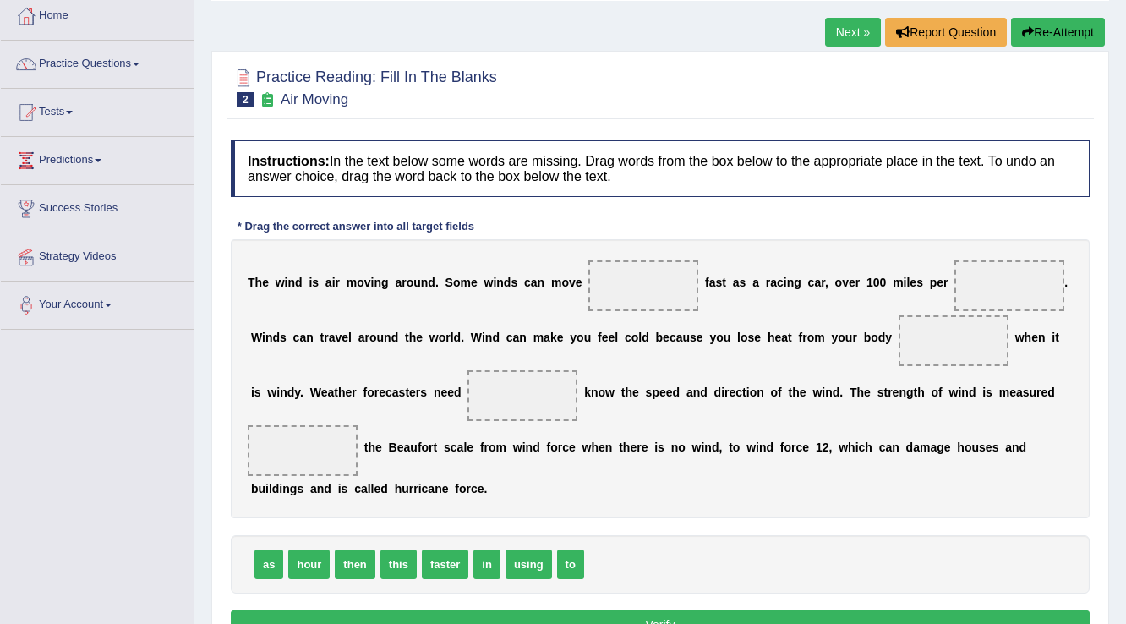
scroll to position [68, 0]
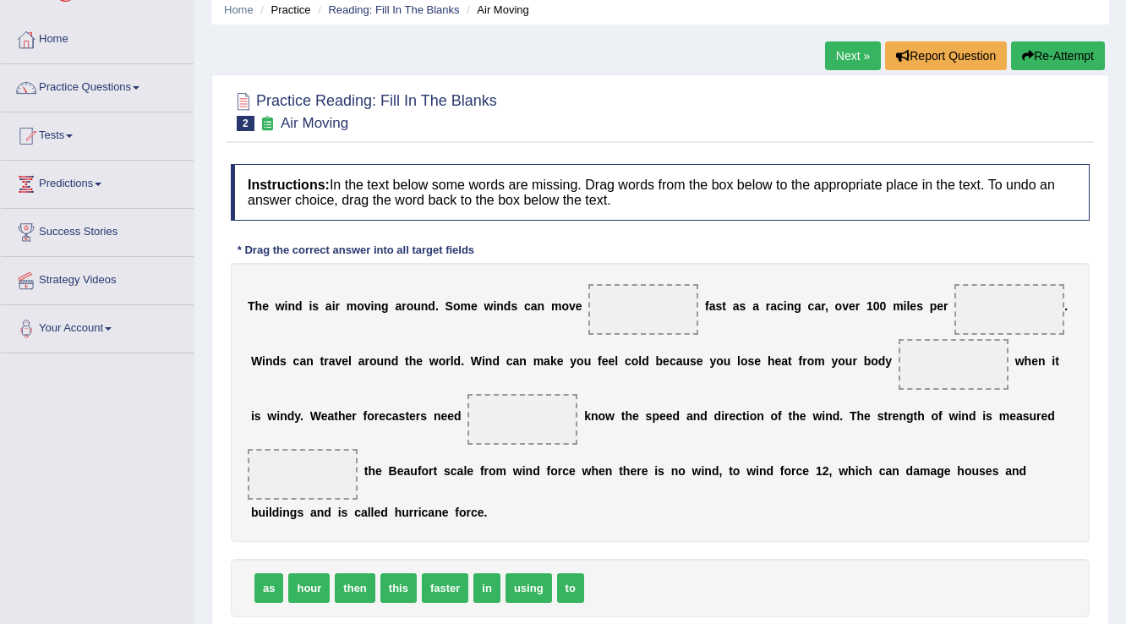
click at [270, 588] on span "as" at bounding box center [268, 588] width 29 height 30
drag, startPoint x: 284, startPoint y: 571, endPoint x: 652, endPoint y: 308, distance: 452.0
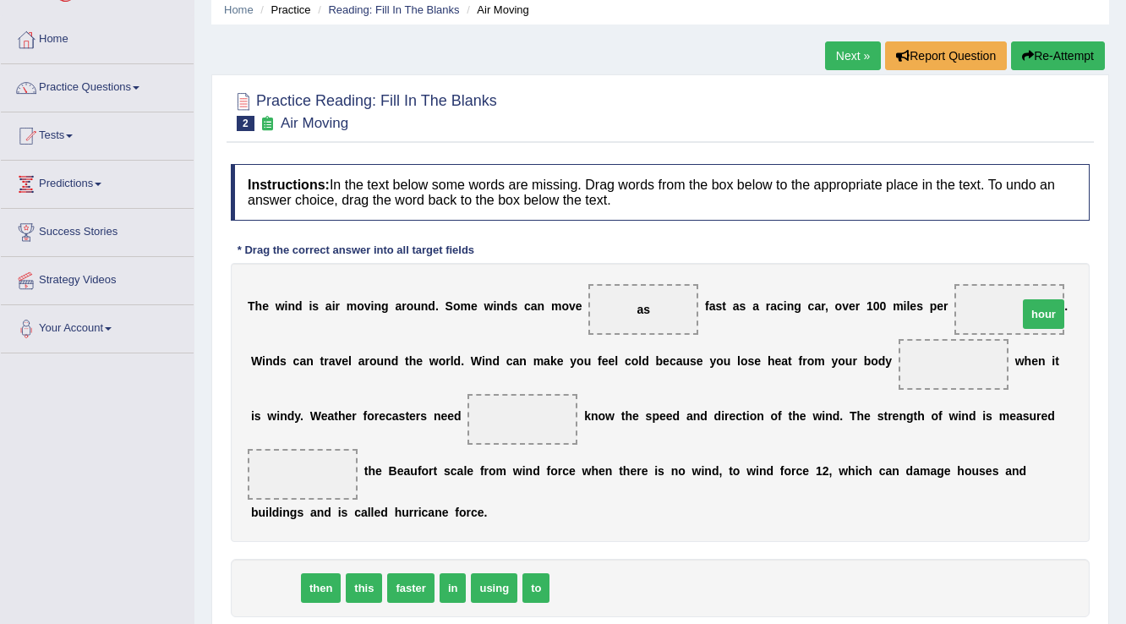
drag, startPoint x: 271, startPoint y: 586, endPoint x: 1020, endPoint y: 314, distance: 796.9
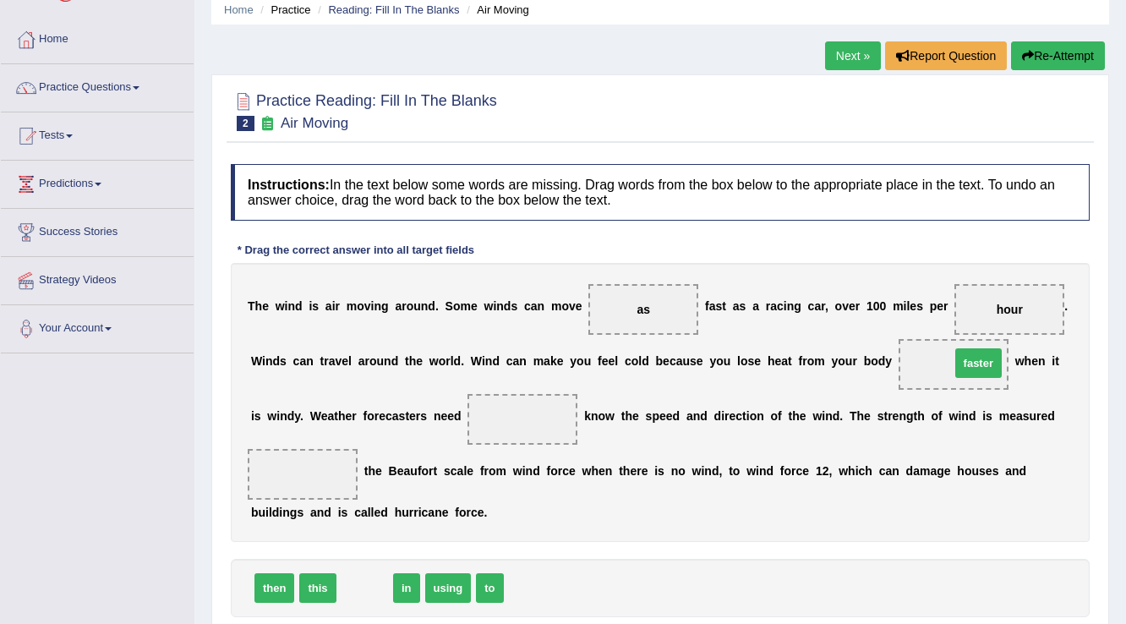
drag, startPoint x: 360, startPoint y: 585, endPoint x: 973, endPoint y: 361, distance: 652.5
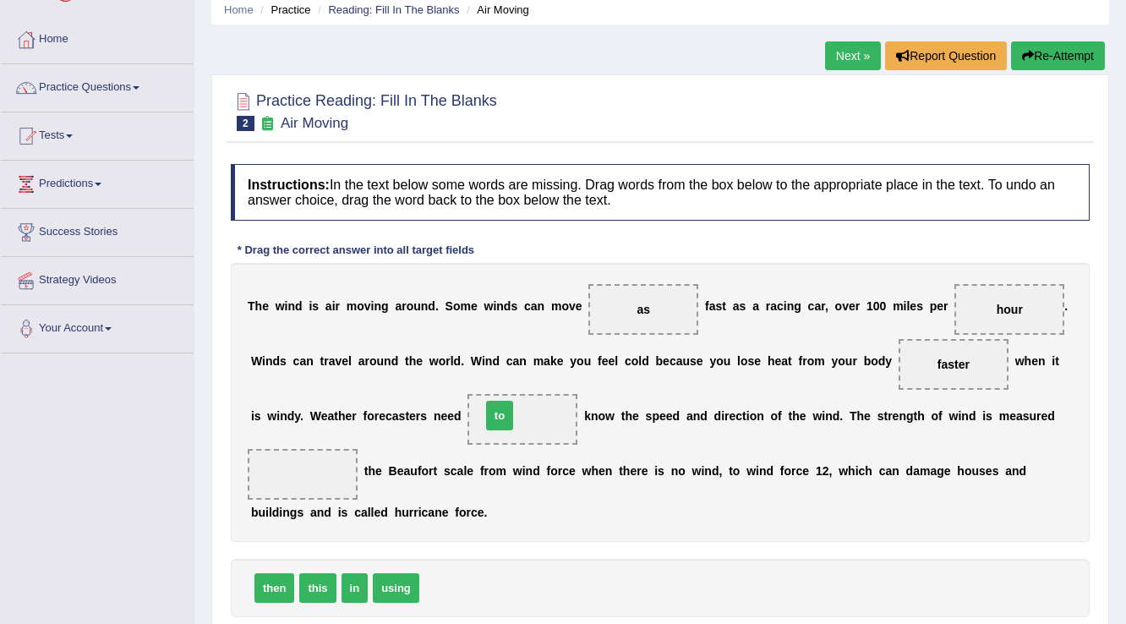
drag, startPoint x: 425, startPoint y: 580, endPoint x: 487, endPoint y: 407, distance: 183.2
drag, startPoint x: 396, startPoint y: 577, endPoint x: 314, endPoint y: 473, distance: 132.6
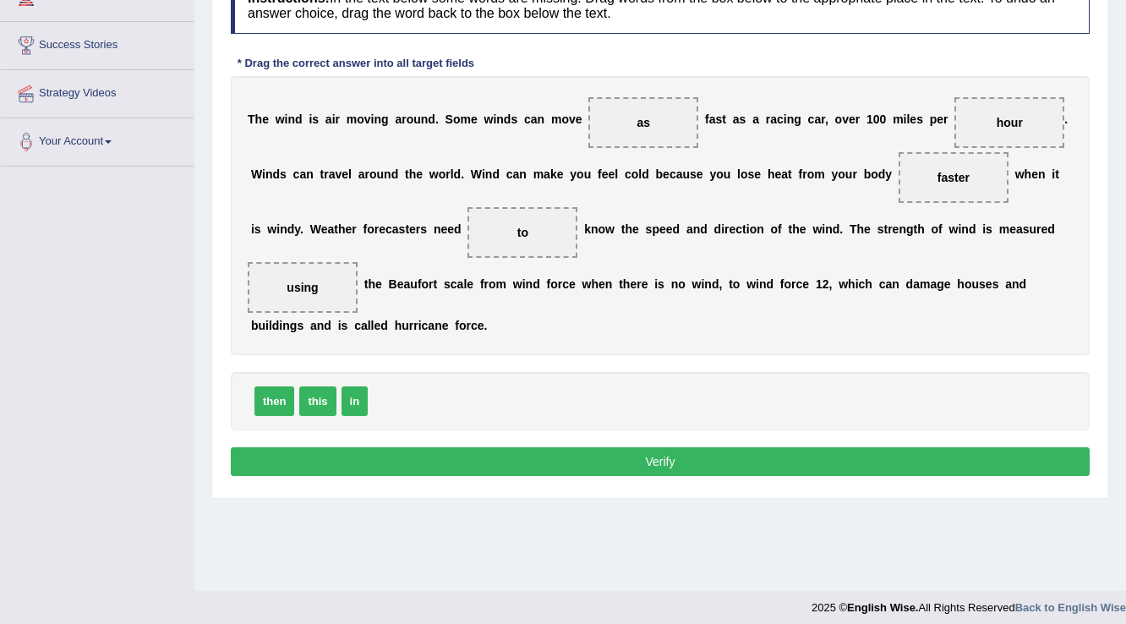
scroll to position [264, 0]
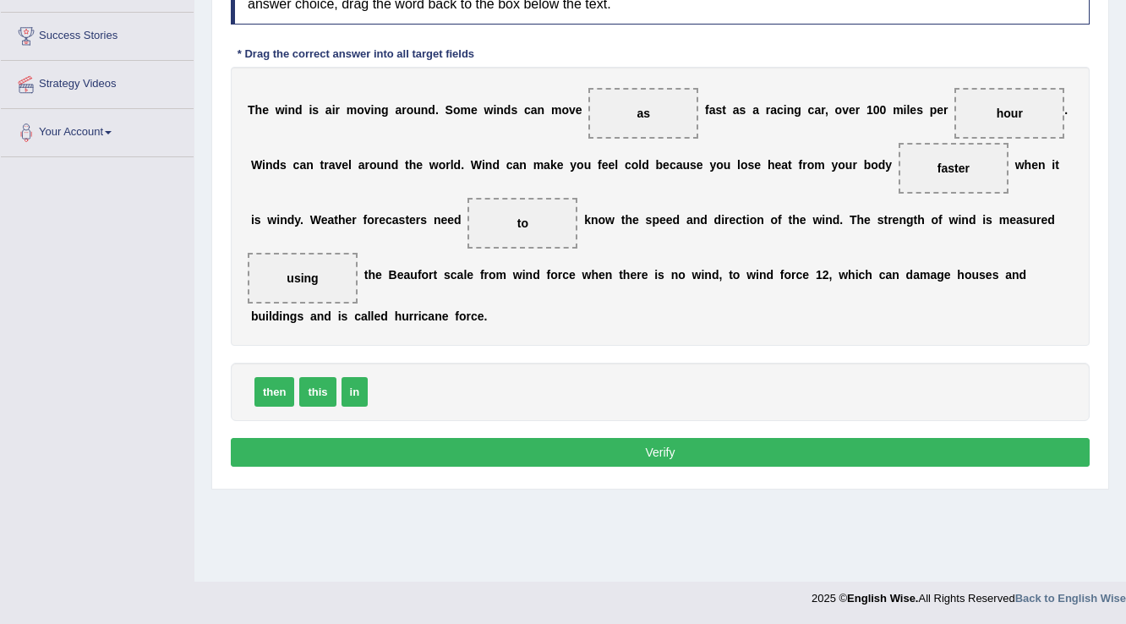
click at [660, 449] on button "Verify" at bounding box center [660, 452] width 859 height 29
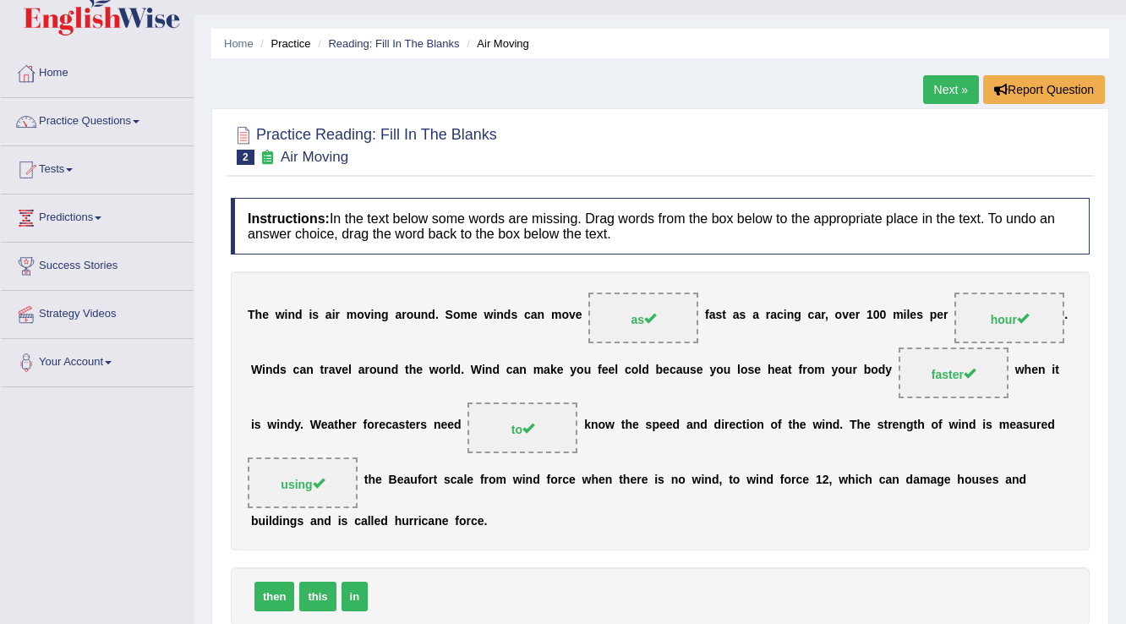
scroll to position [0, 0]
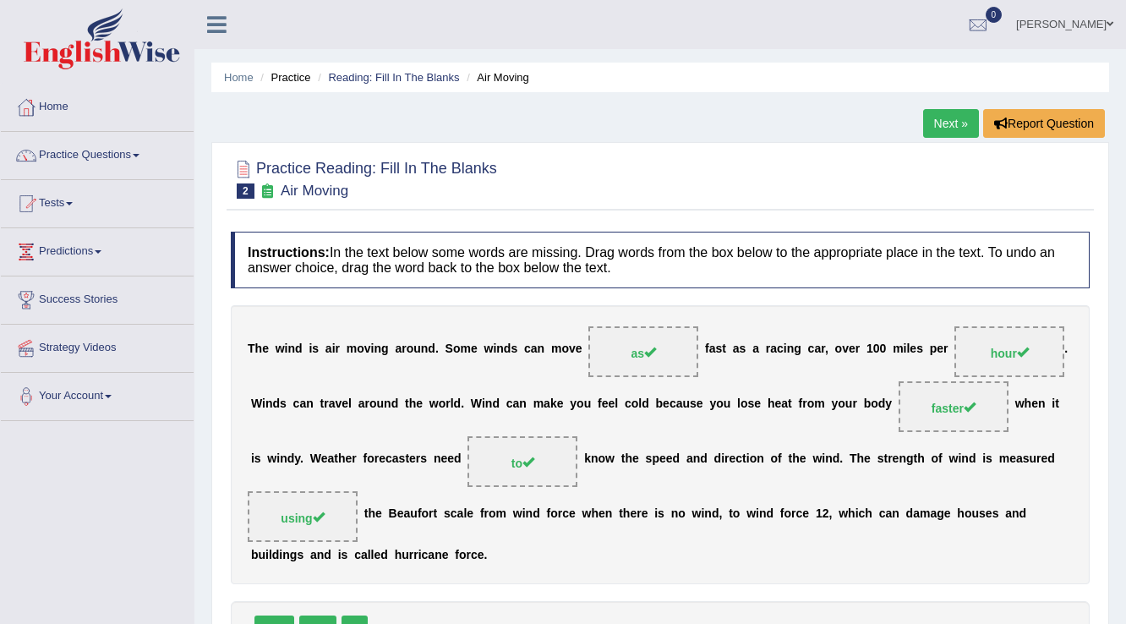
click at [953, 115] on link "Next »" at bounding box center [951, 123] width 56 height 29
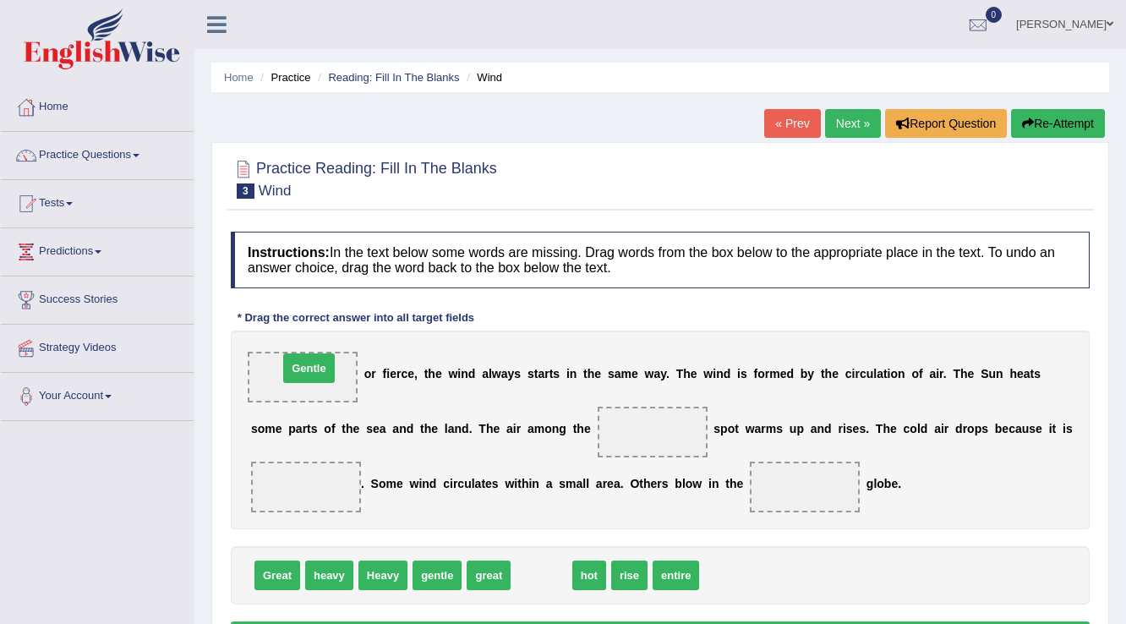
drag, startPoint x: 548, startPoint y: 572, endPoint x: 315, endPoint y: 365, distance: 311.4
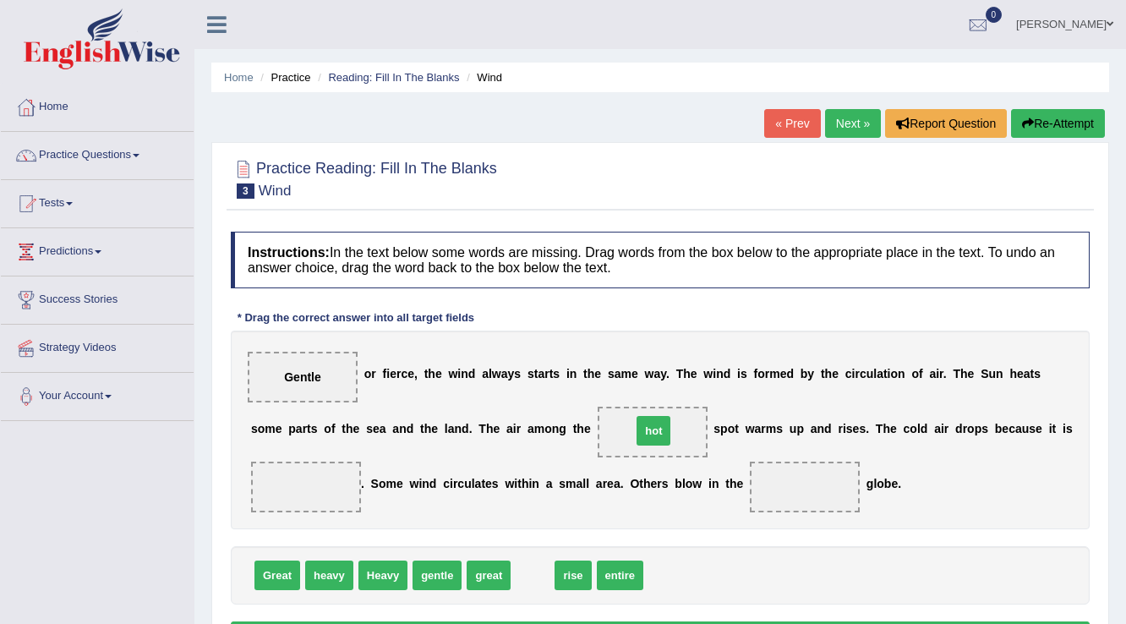
drag, startPoint x: 529, startPoint y: 577, endPoint x: 650, endPoint y: 433, distance: 188.4
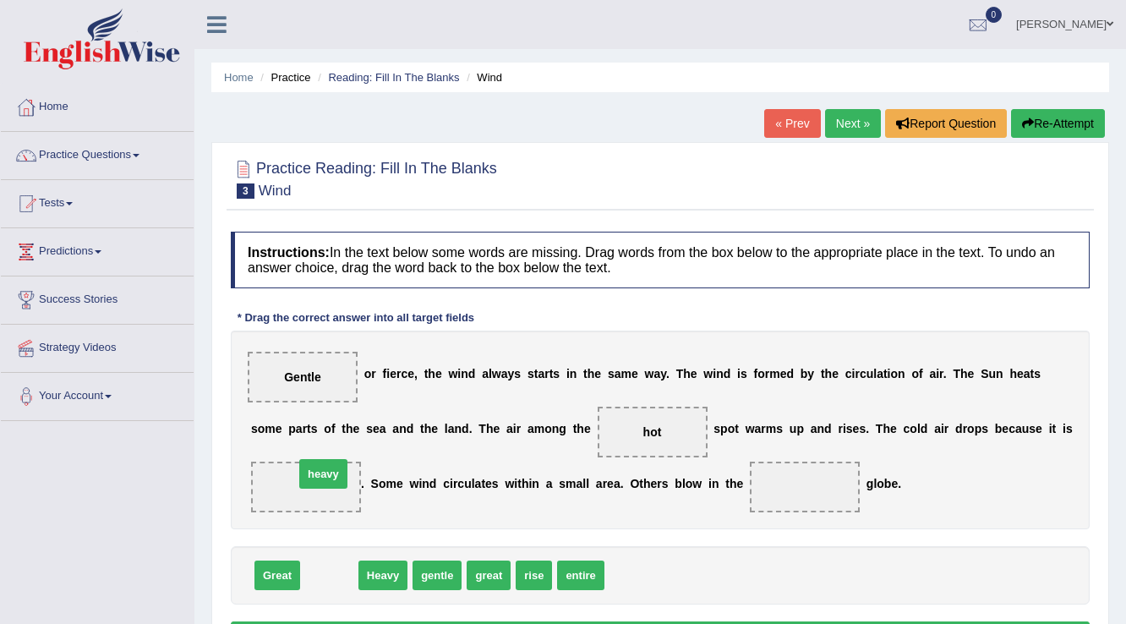
drag, startPoint x: 333, startPoint y: 577, endPoint x: 325, endPoint y: 476, distance: 101.7
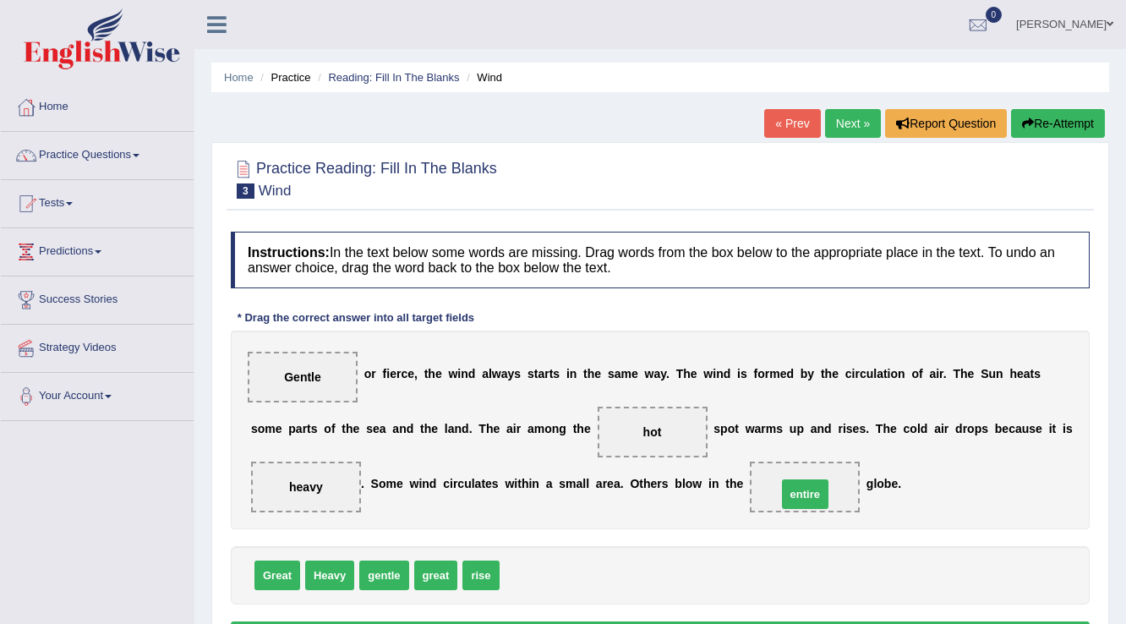
drag, startPoint x: 528, startPoint y: 575, endPoint x: 805, endPoint y: 494, distance: 288.9
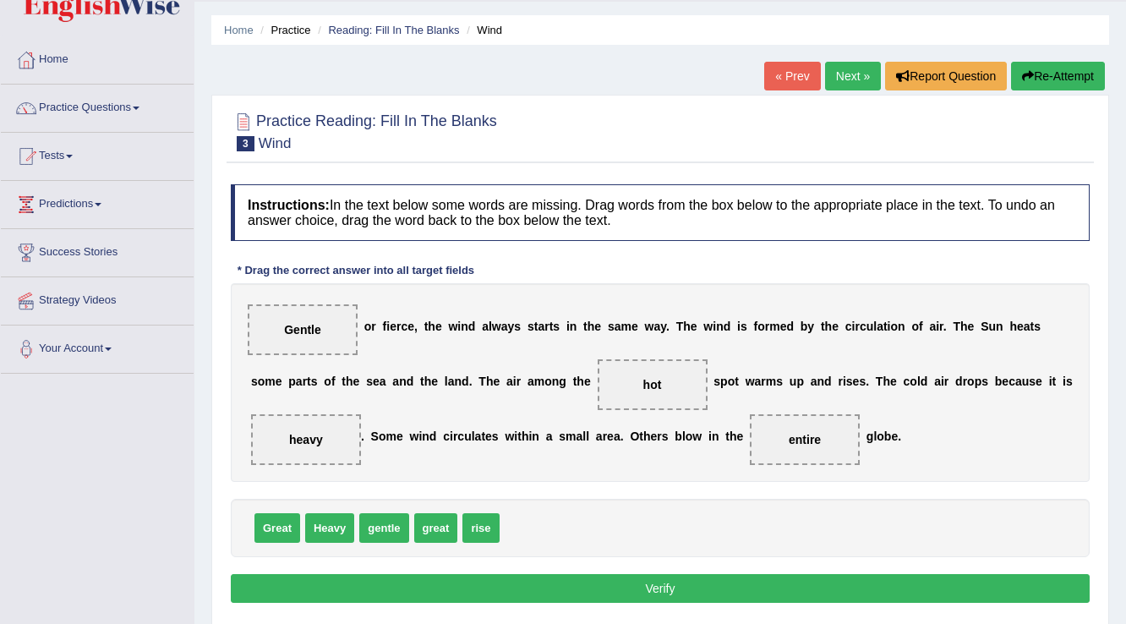
scroll to position [68, 0]
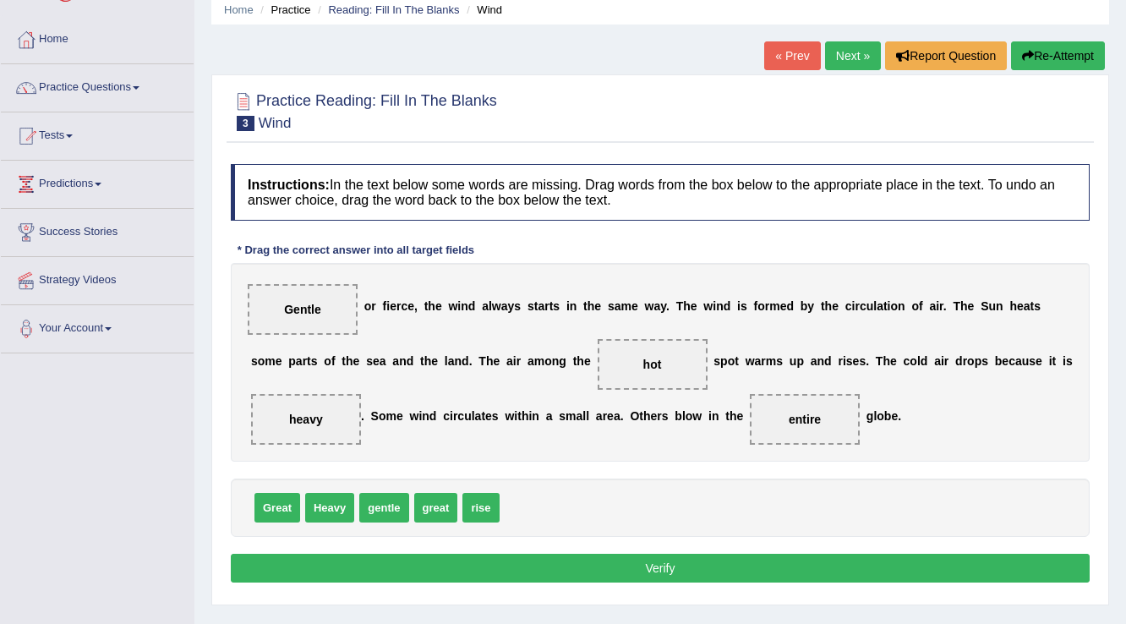
click at [654, 562] on button "Verify" at bounding box center [660, 568] width 859 height 29
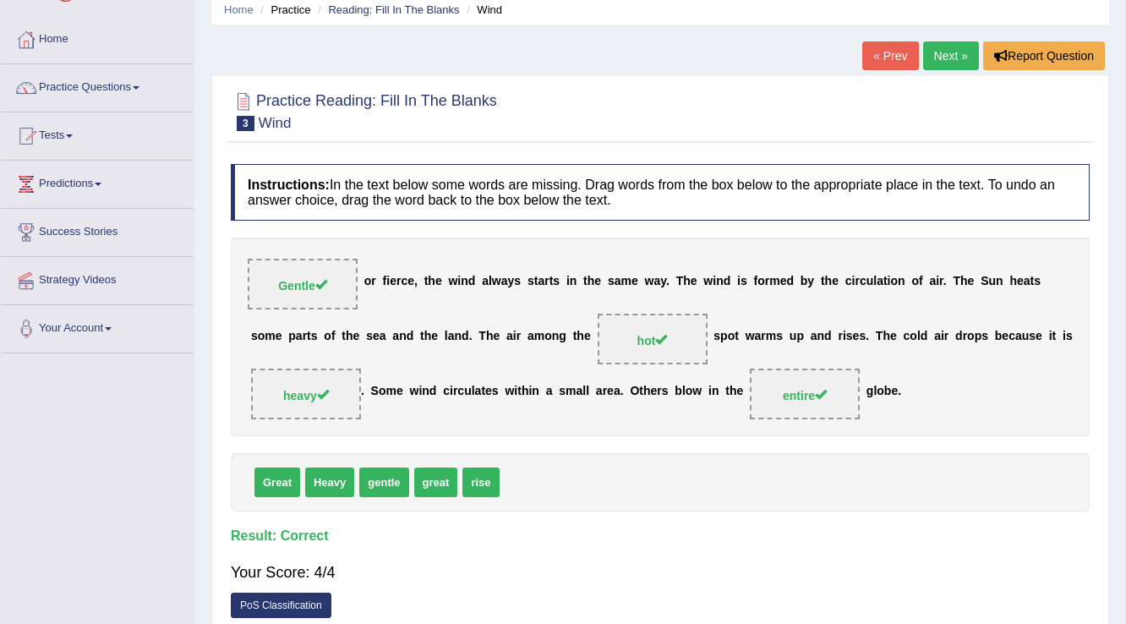
click at [941, 55] on link "Next »" at bounding box center [951, 55] width 56 height 29
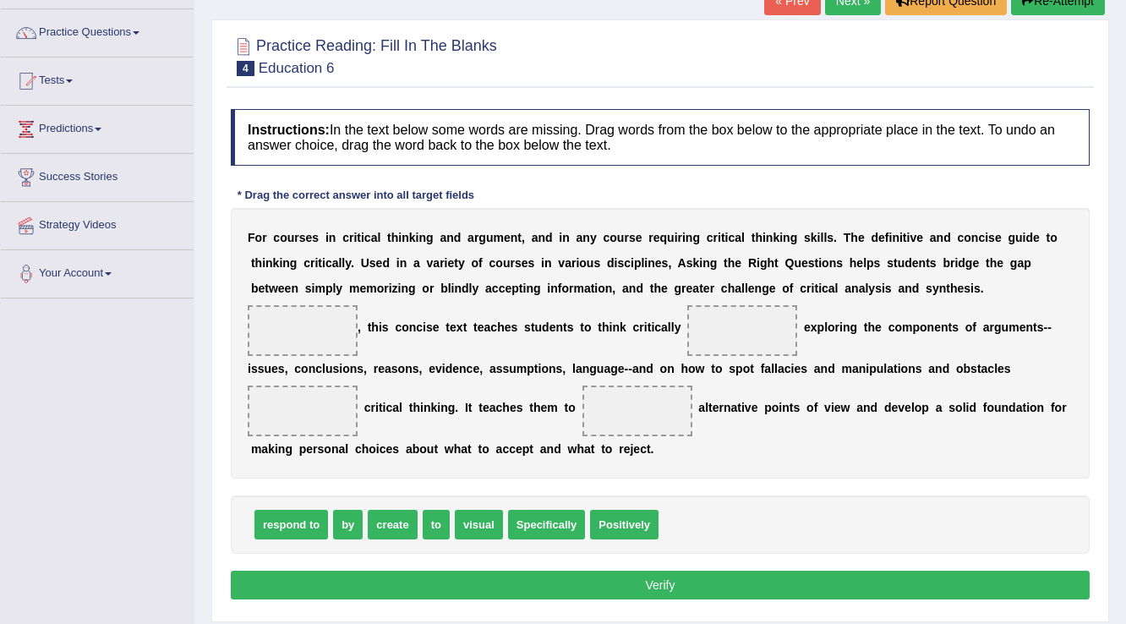
scroll to position [135, 0]
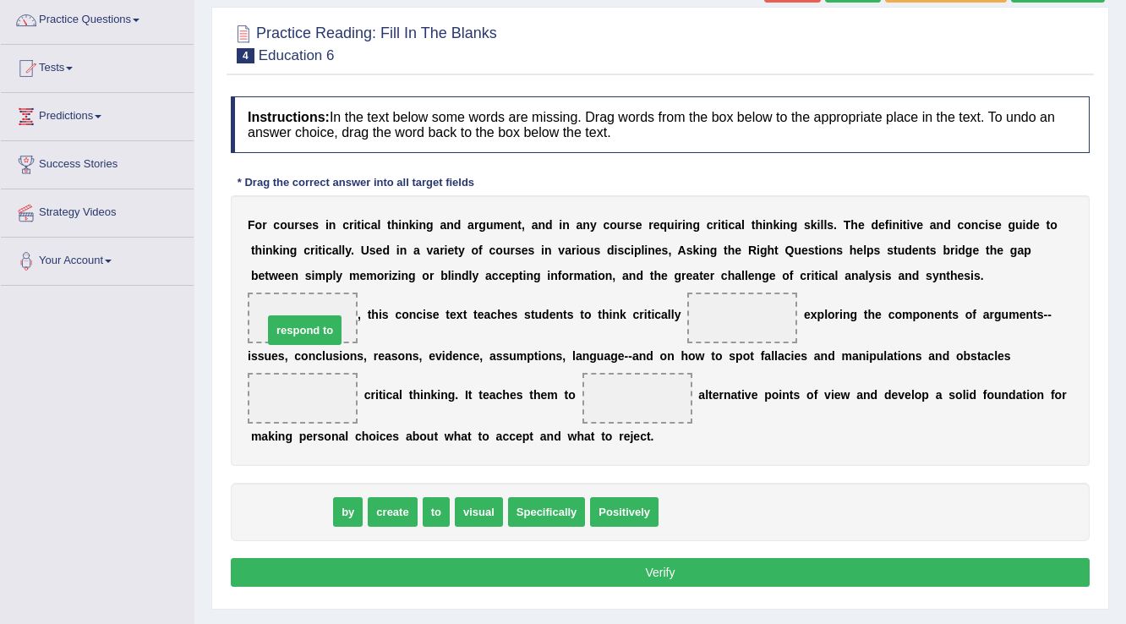
drag, startPoint x: 287, startPoint y: 512, endPoint x: 301, endPoint y: 327, distance: 185.6
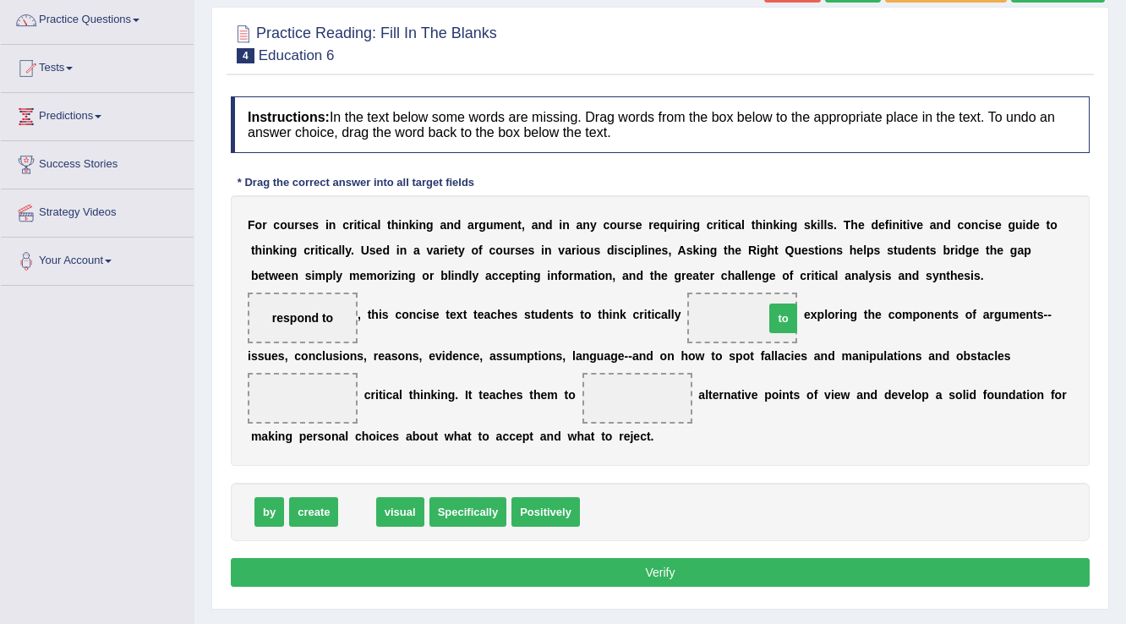
drag, startPoint x: 352, startPoint y: 514, endPoint x: 759, endPoint y: 320, distance: 451.1
click at [446, 511] on span "Specifically" at bounding box center [435, 512] width 78 height 30
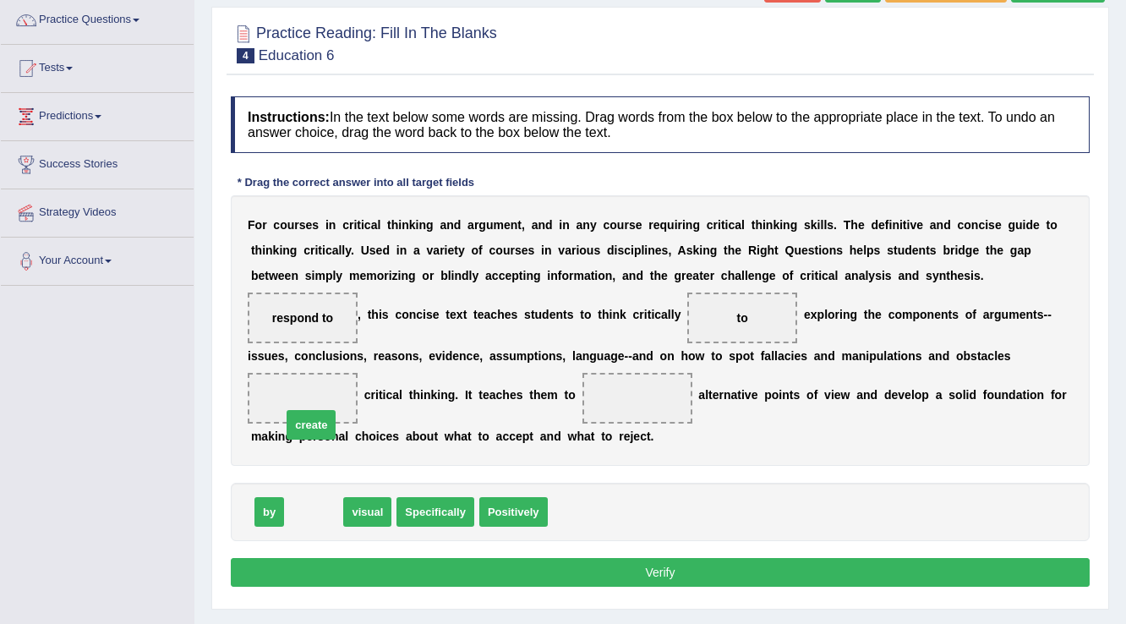
drag, startPoint x: 311, startPoint y: 508, endPoint x: 305, endPoint y: 404, distance: 104.1
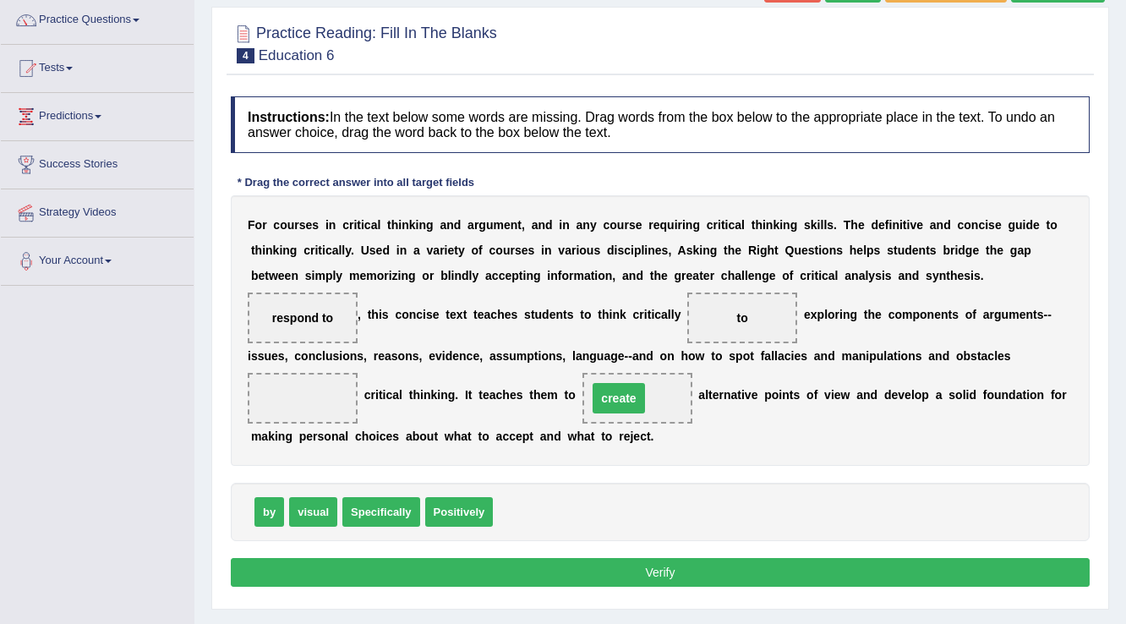
drag, startPoint x: 294, startPoint y: 396, endPoint x: 610, endPoint y: 396, distance: 316.2
drag, startPoint x: 266, startPoint y: 514, endPoint x: 292, endPoint y: 406, distance: 111.3
click at [670, 568] on button "Verify" at bounding box center [660, 572] width 859 height 29
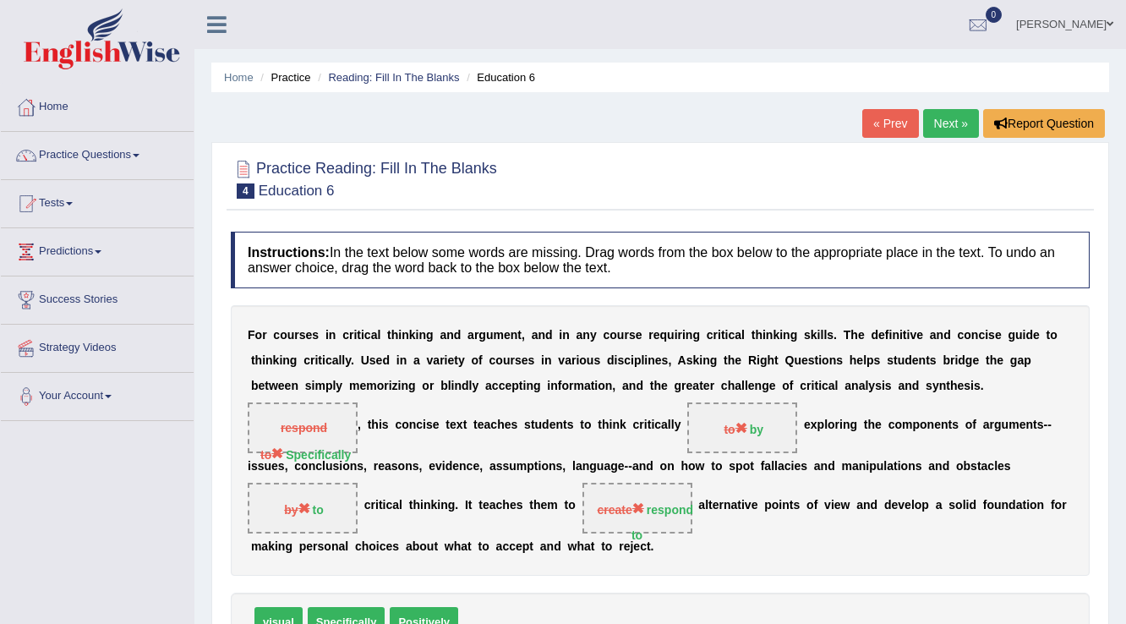
scroll to position [0, 0]
click at [99, 152] on link "Practice Questions" at bounding box center [97, 153] width 193 height 42
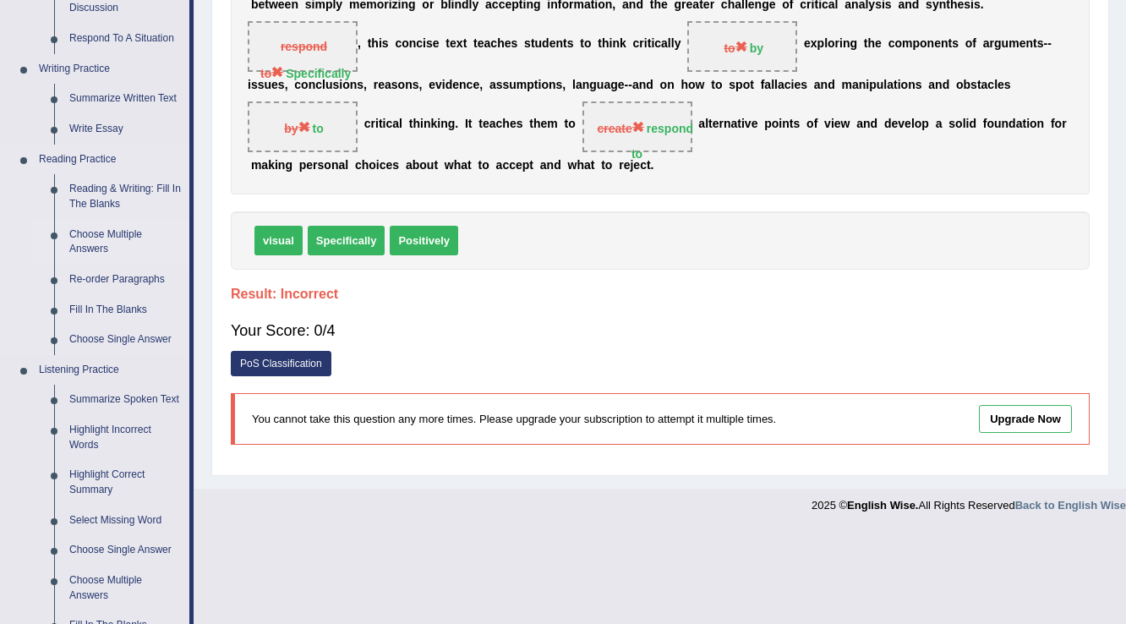
scroll to position [406, 0]
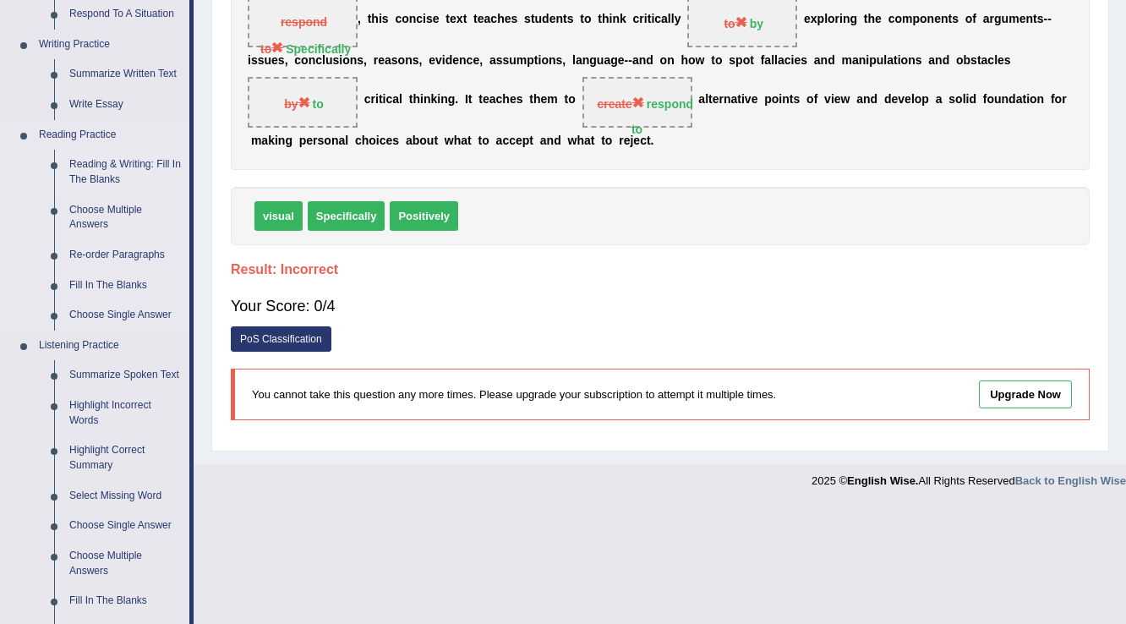
click at [123, 174] on link "Reading & Writing: Fill In The Blanks" at bounding box center [126, 172] width 128 height 45
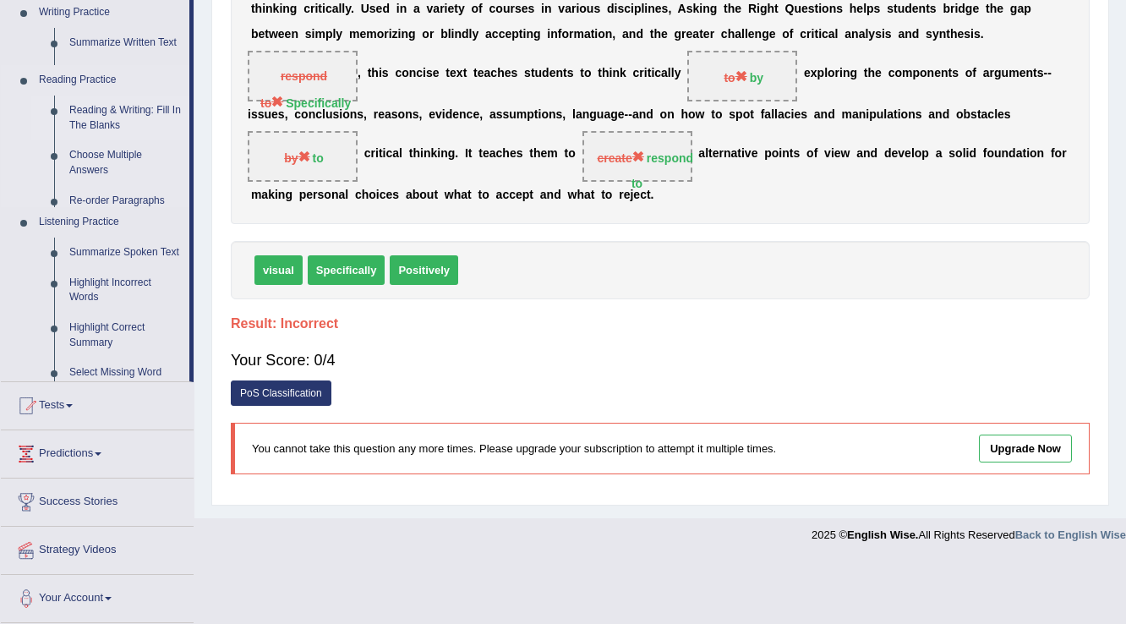
scroll to position [285, 0]
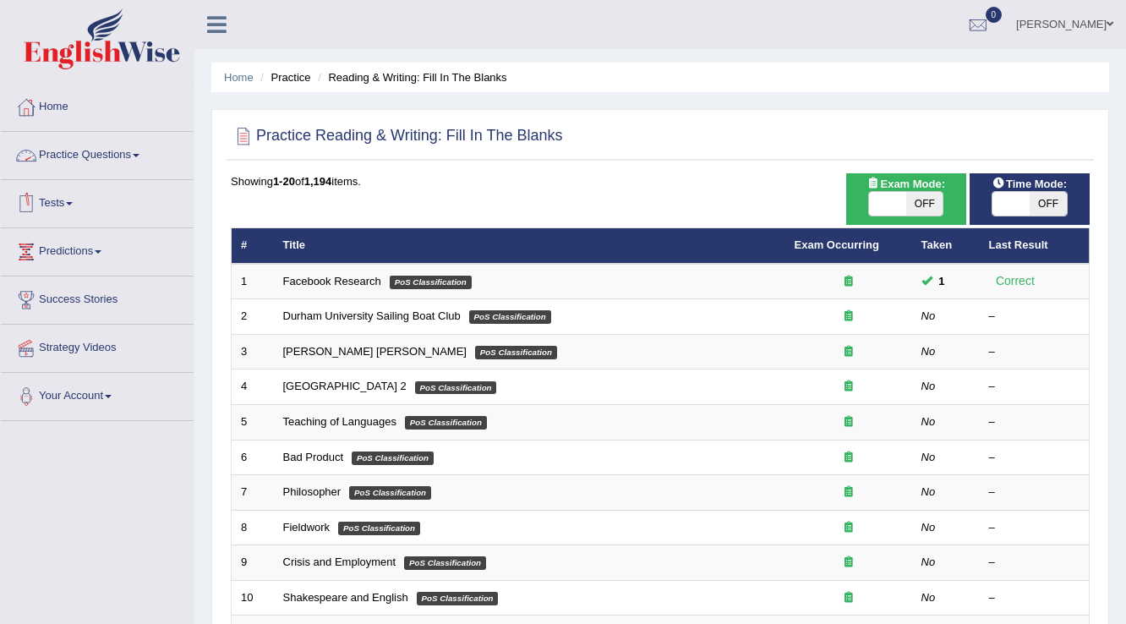
click at [118, 153] on link "Practice Questions" at bounding box center [97, 153] width 193 height 42
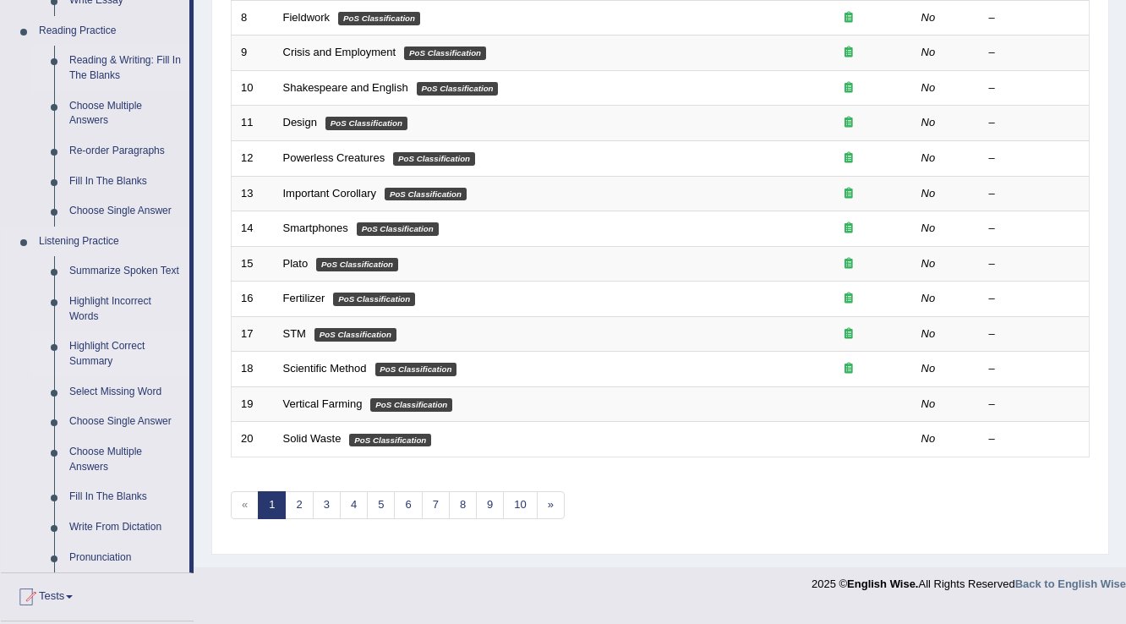
scroll to position [541, 0]
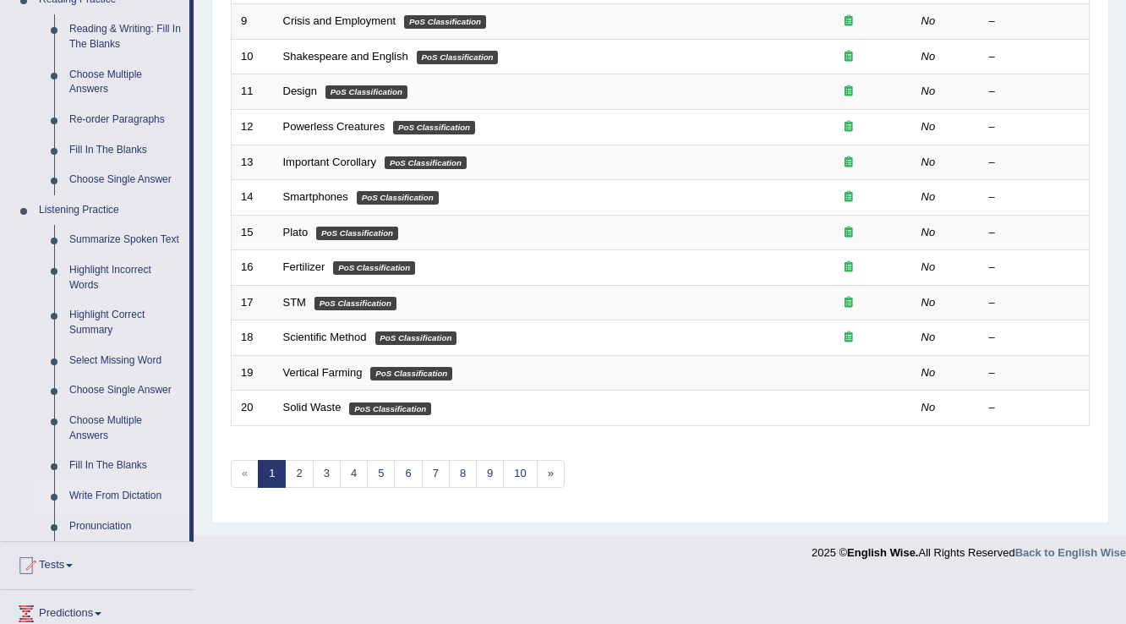
click at [106, 492] on link "Write From Dictation" at bounding box center [126, 496] width 128 height 30
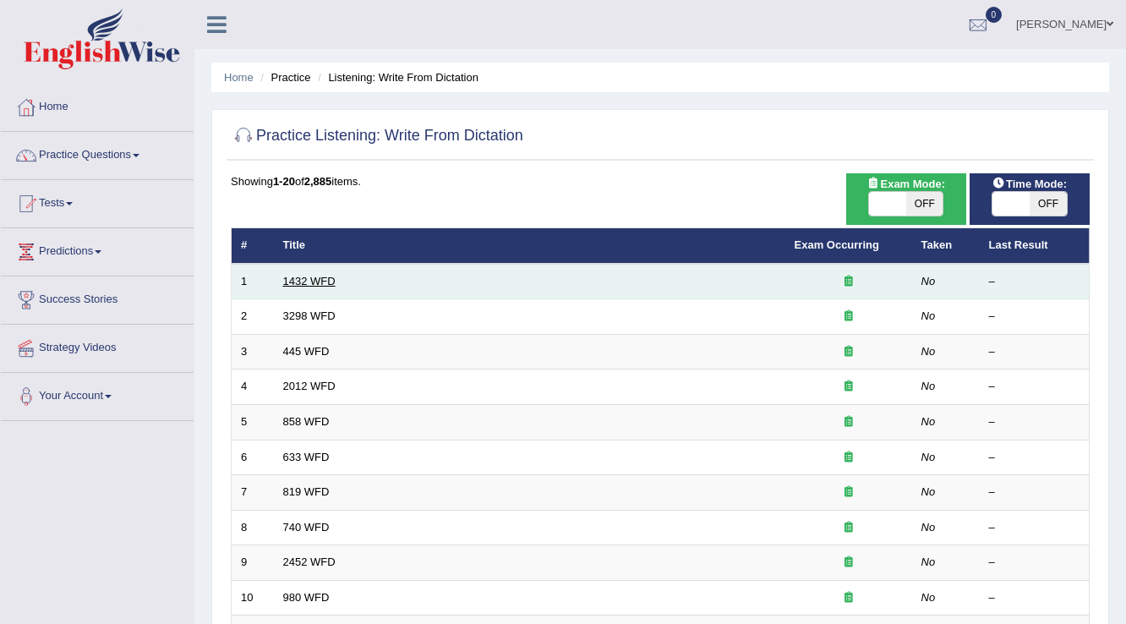
click at [318, 275] on link "1432 WFD" at bounding box center [309, 281] width 52 height 13
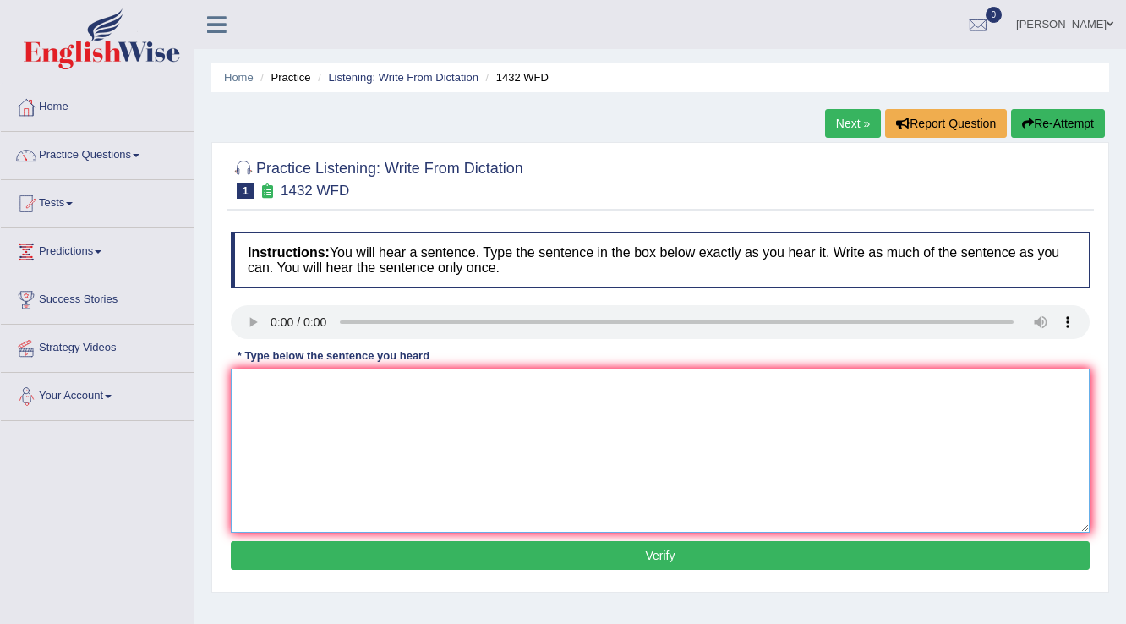
click at [375, 423] on textarea at bounding box center [660, 451] width 859 height 164
type textarea "More physical activity is beneficial to your health."
click at [659, 555] on button "Verify" at bounding box center [660, 555] width 859 height 29
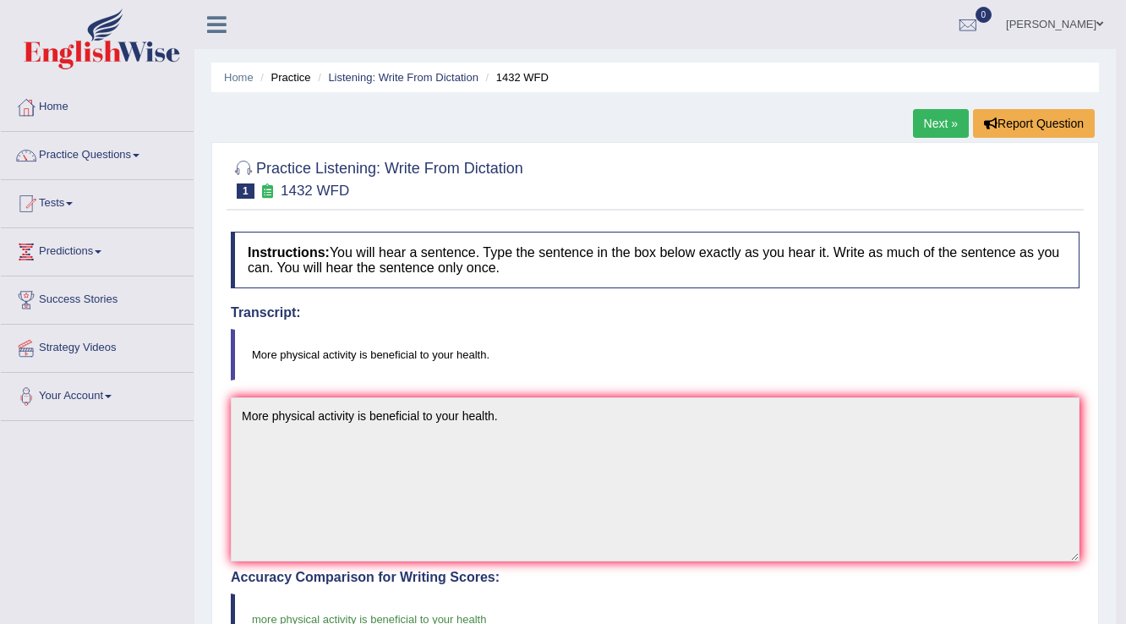
click at [930, 123] on link "Next »" at bounding box center [941, 123] width 56 height 29
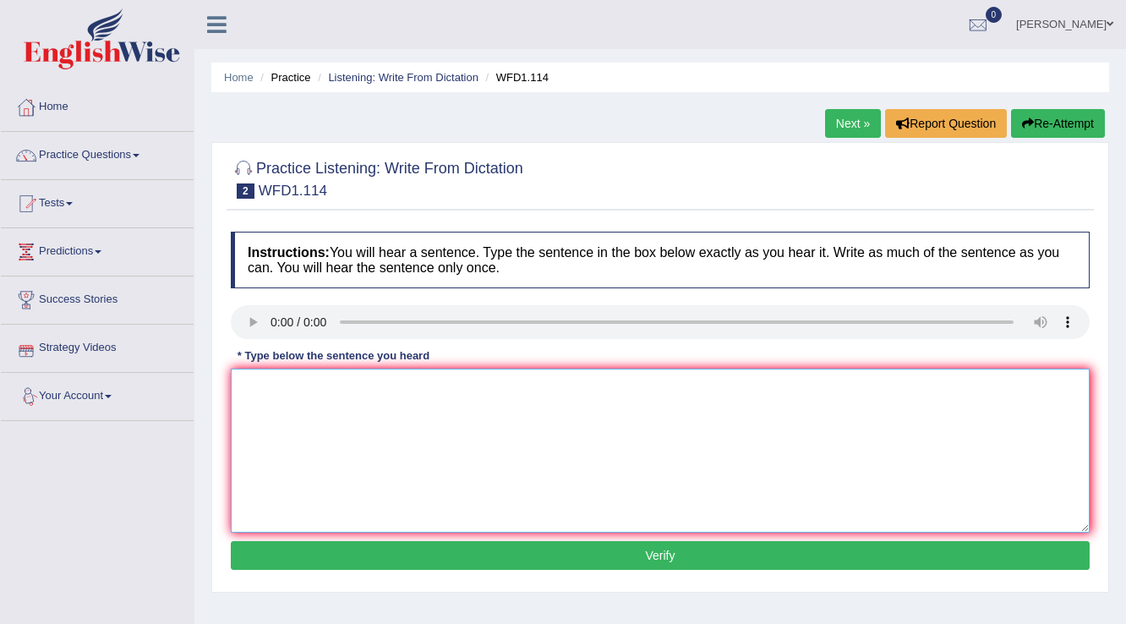
click at [328, 400] on textarea at bounding box center [660, 451] width 859 height 164
type textarea "The authors early works are less philosophical and more experimental."
click at [657, 555] on button "Verify" at bounding box center [660, 555] width 859 height 29
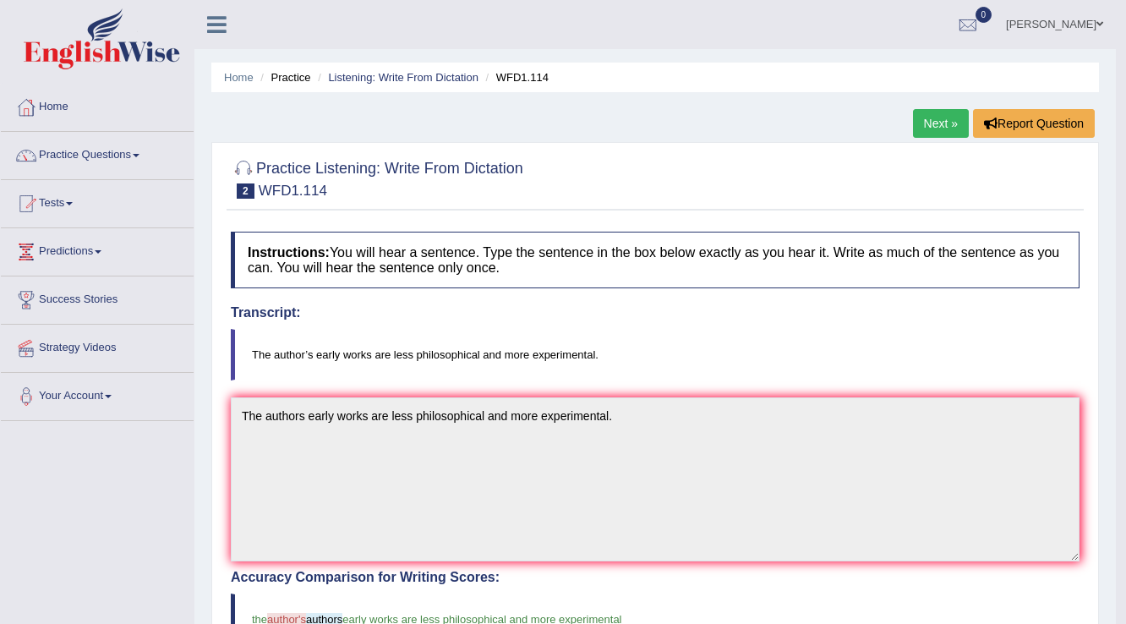
click at [931, 119] on link "Next »" at bounding box center [941, 123] width 56 height 29
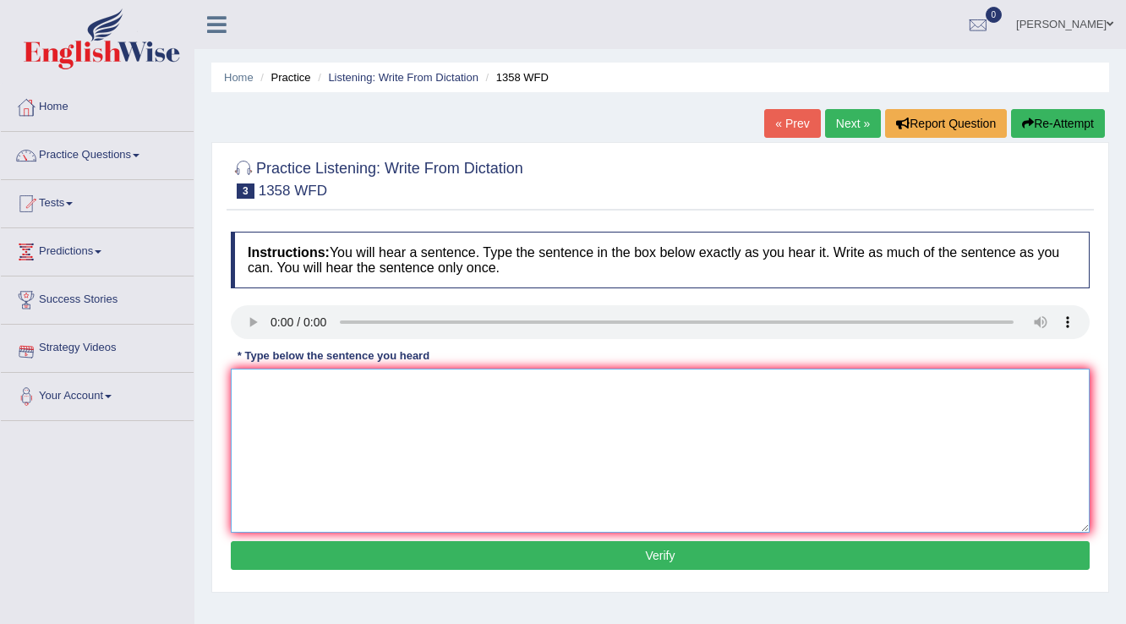
click at [281, 406] on textarea at bounding box center [660, 451] width 859 height 164
click at [282, 402] on textarea at bounding box center [660, 451] width 859 height 164
click at [402, 392] on textarea "Communiction skills have be" at bounding box center [660, 451] width 859 height 164
type textarea "Communiction skills have become very important in recent years."
click at [657, 555] on button "Verify" at bounding box center [660, 555] width 859 height 29
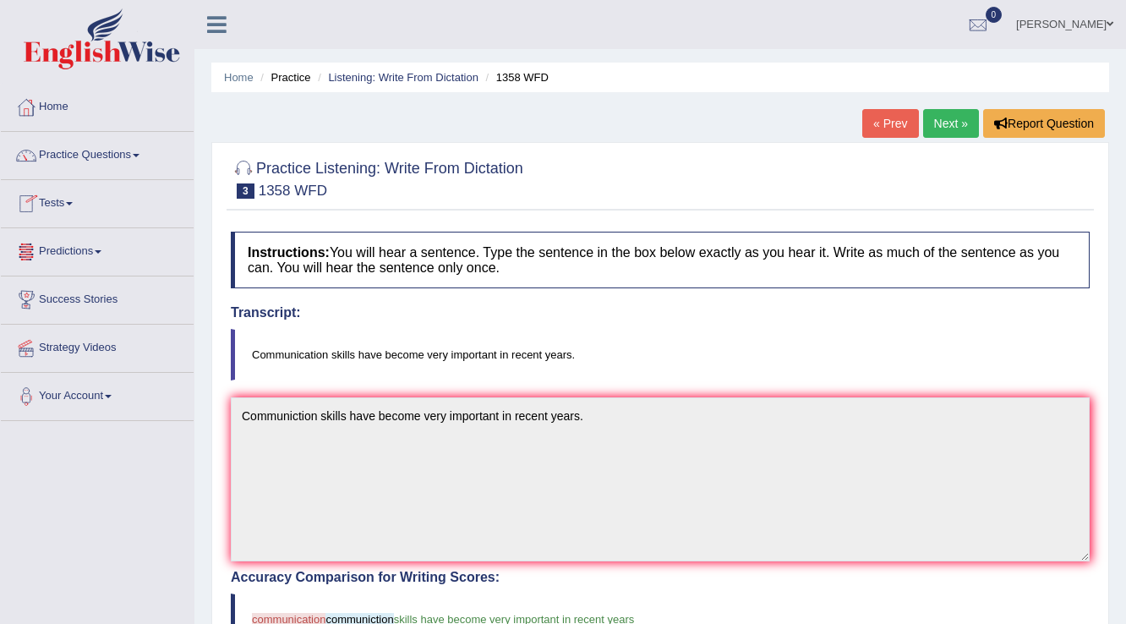
click at [943, 125] on link "Next »" at bounding box center [951, 123] width 56 height 29
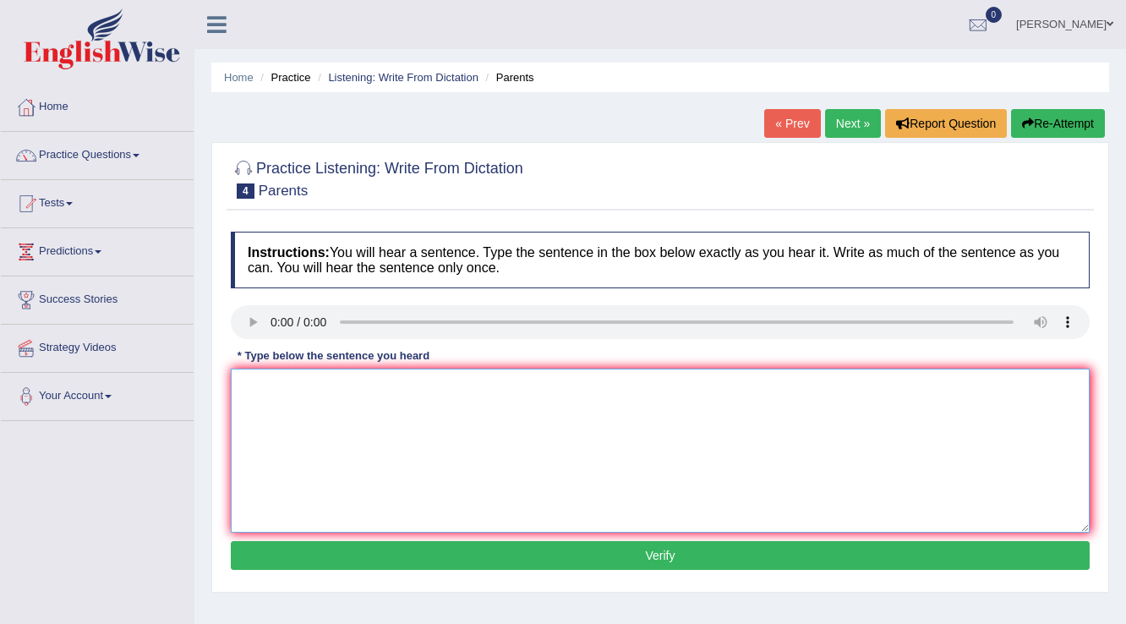
click at [288, 426] on textarea at bounding box center [660, 451] width 859 height 164
type textarea "o"
click at [328, 393] on textarea "Parents [DATE]" at bounding box center [660, 451] width 859 height 164
click at [402, 385] on textarea "Parents [DATE] are involved i9n education of their children." at bounding box center [660, 451] width 859 height 164
type textarea "Parents [DATE] are involved in education of their children."
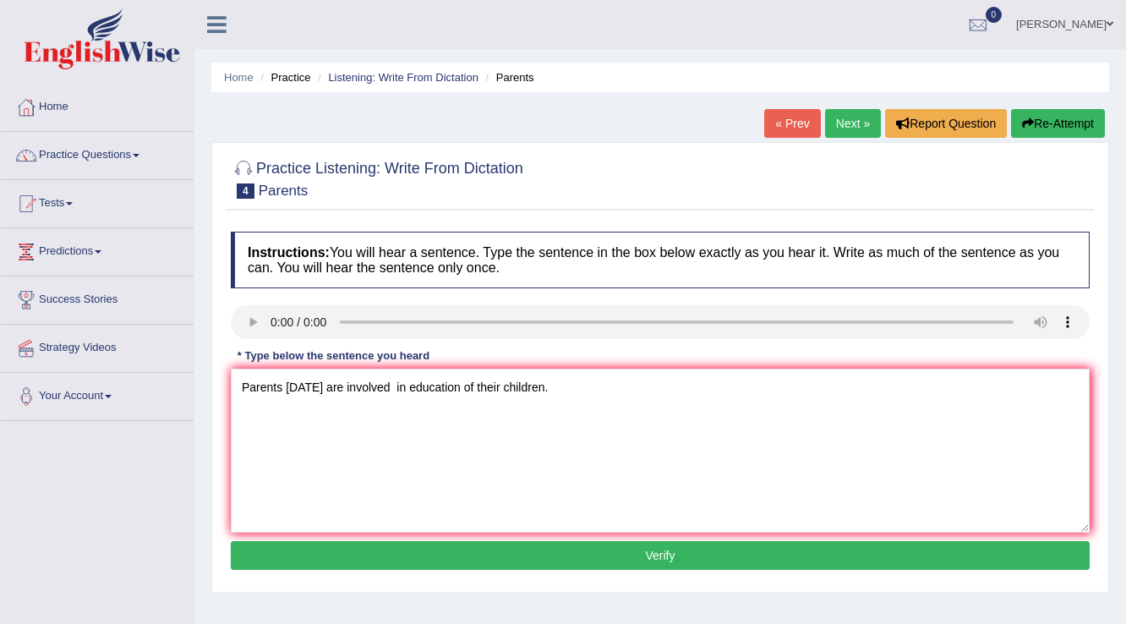
click at [663, 553] on button "Verify" at bounding box center [660, 555] width 859 height 29
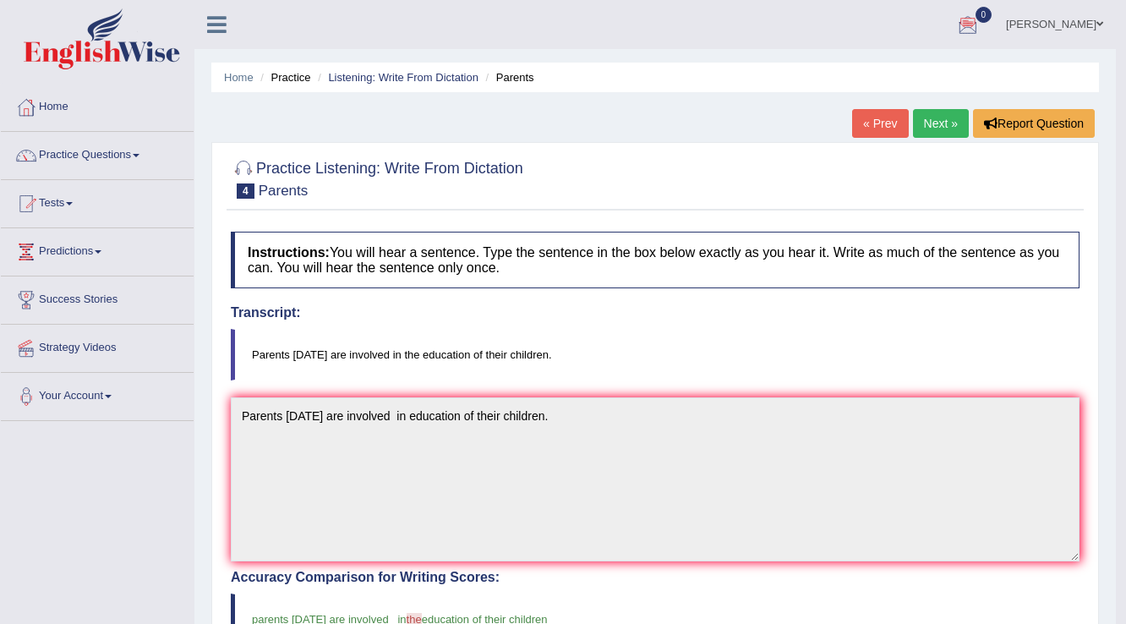
click at [937, 121] on link "Next »" at bounding box center [941, 123] width 56 height 29
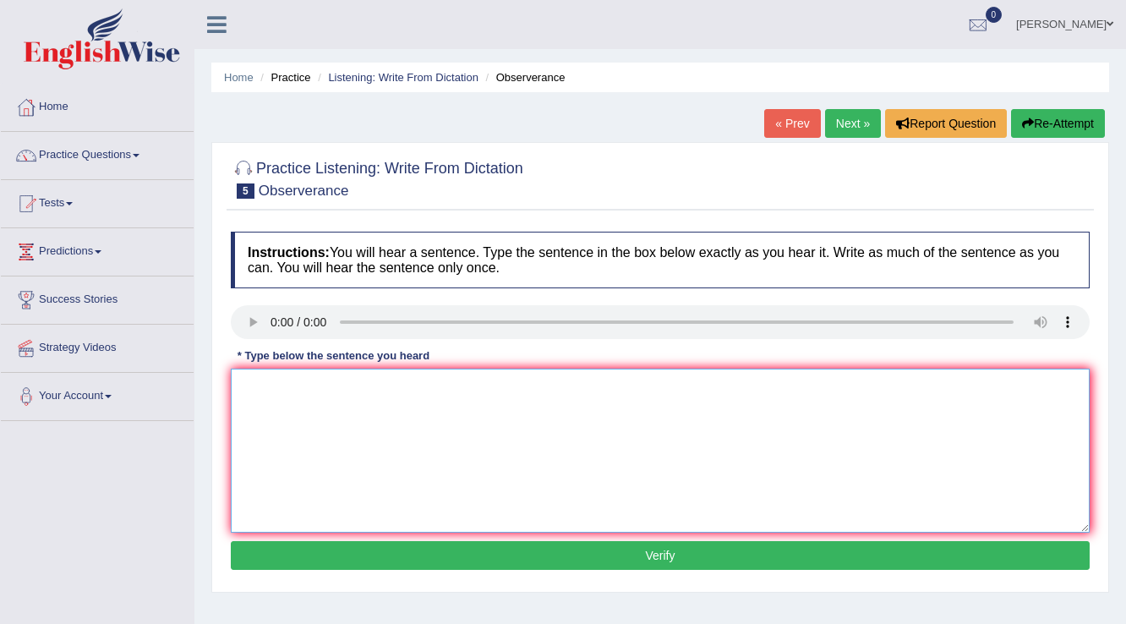
click at [310, 402] on textarea at bounding box center [660, 451] width 859 height 164
type textarea "Observers waited nervously invaded their breath for the concert."
click at [660, 560] on button "Verify" at bounding box center [660, 555] width 859 height 29
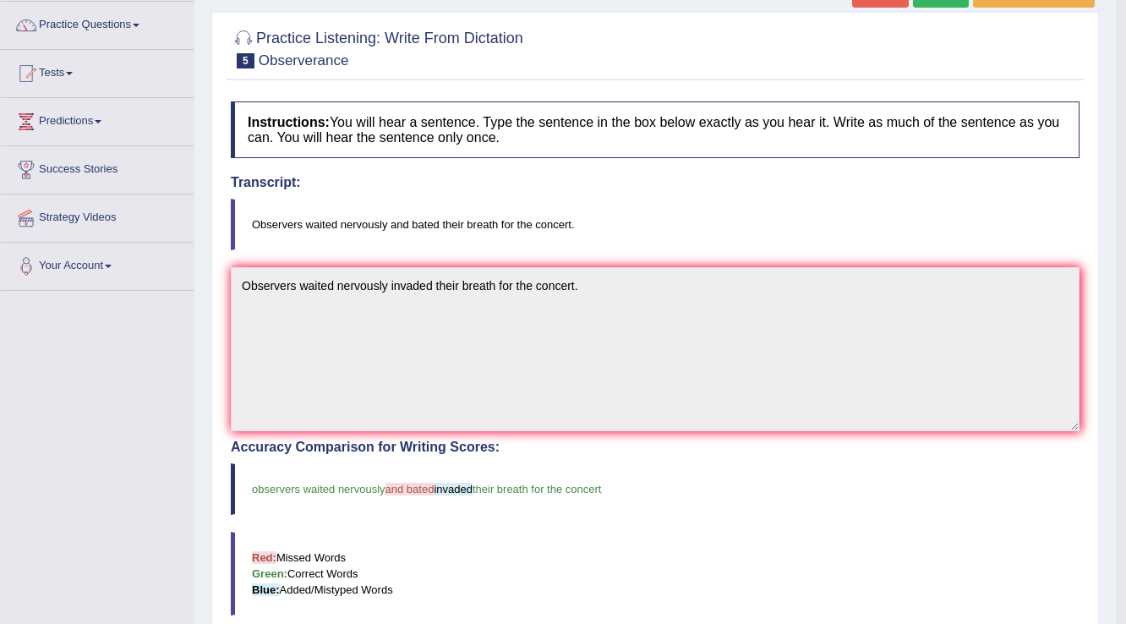
scroll to position [128, 0]
